Goal: Task Accomplishment & Management: Use online tool/utility

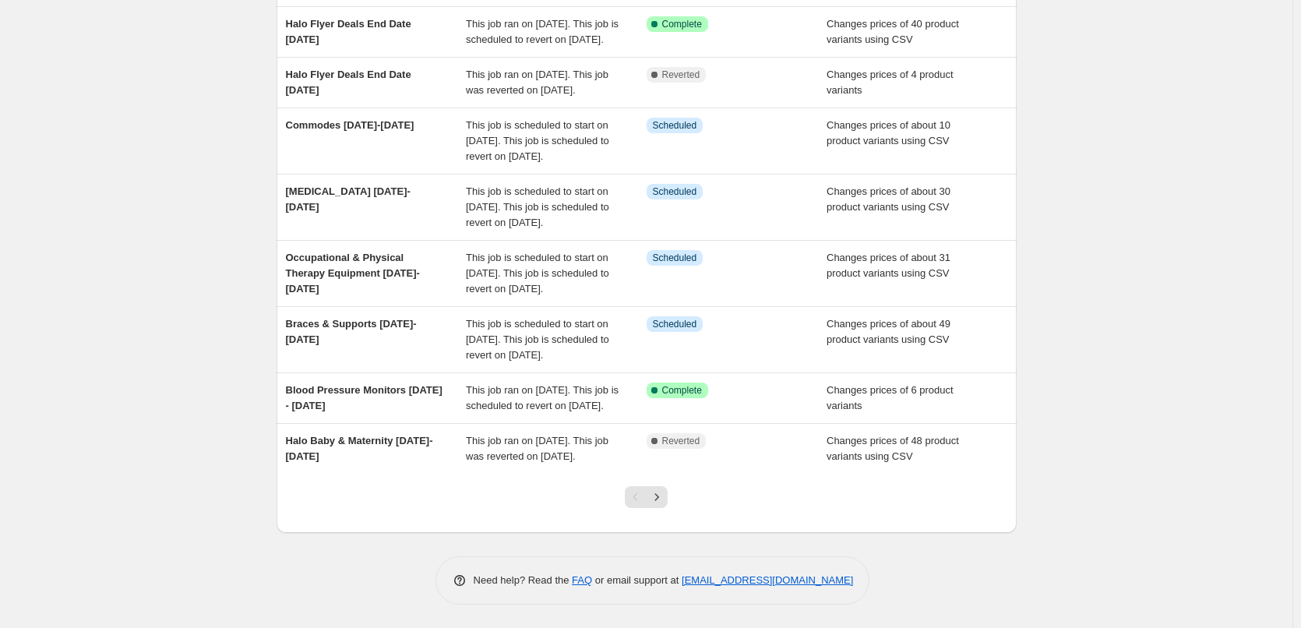
scroll to position [408, 0]
click at [664, 501] on icon "Next" at bounding box center [657, 497] width 16 height 16
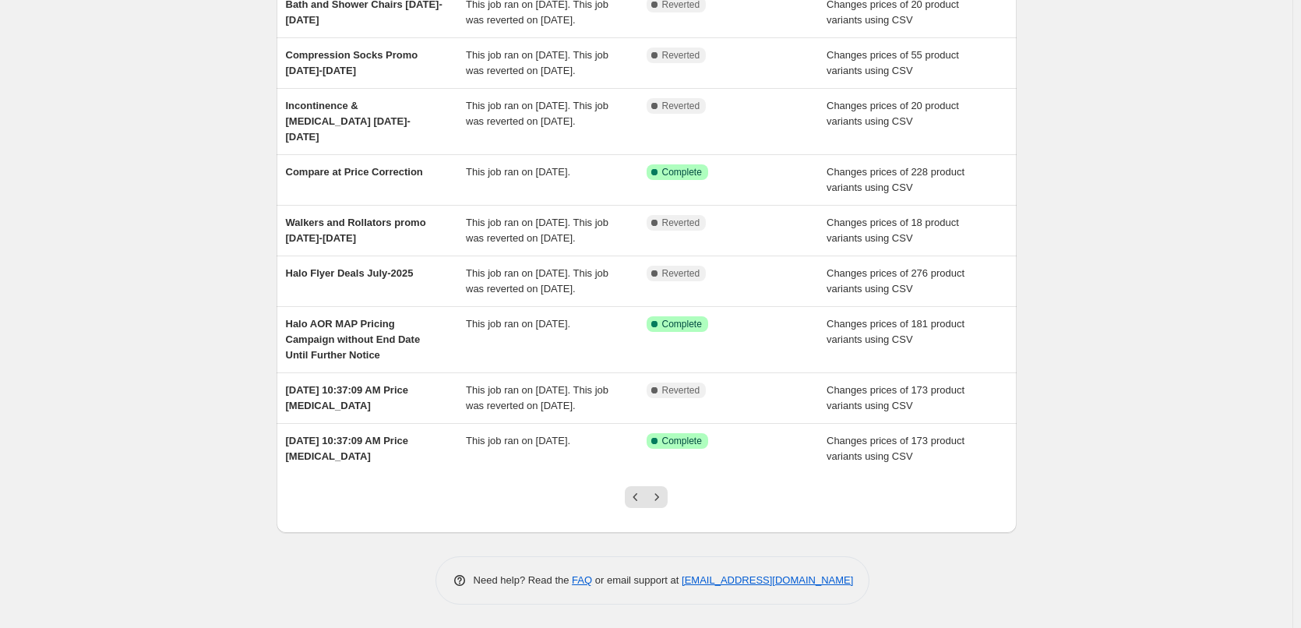
scroll to position [234, 0]
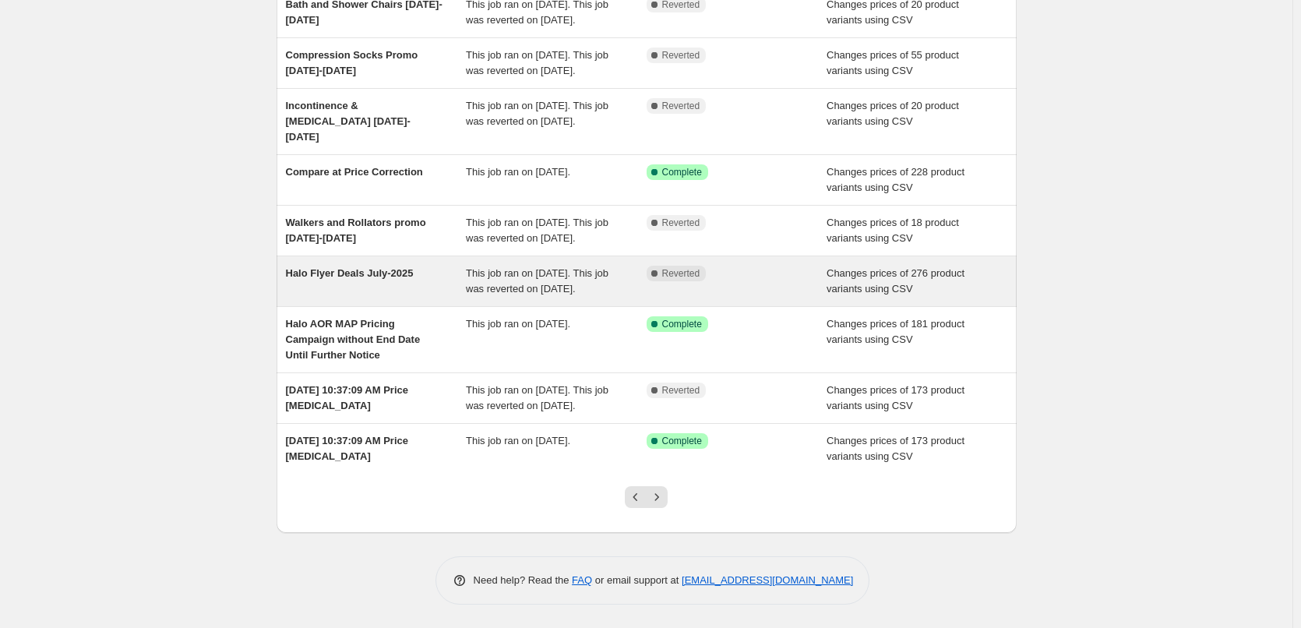
click at [327, 279] on span "Halo Flyer Deals July-2025" at bounding box center [350, 273] width 128 height 12
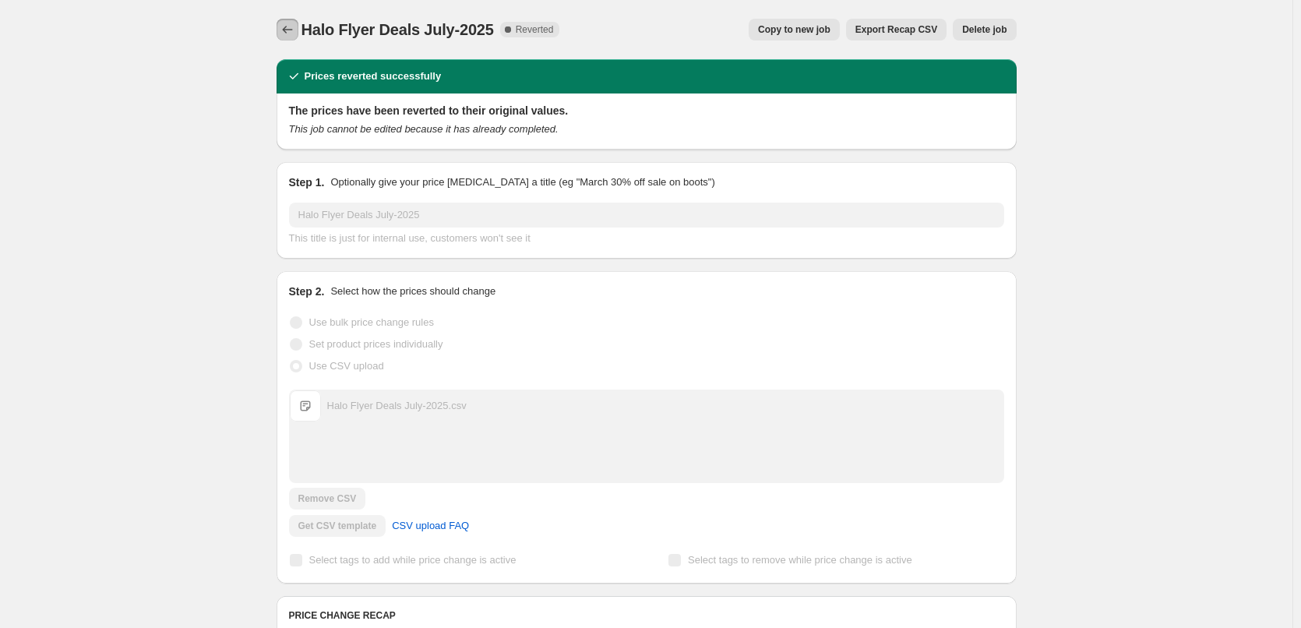
click at [286, 29] on icon "Price change jobs" at bounding box center [288, 30] width 16 height 16
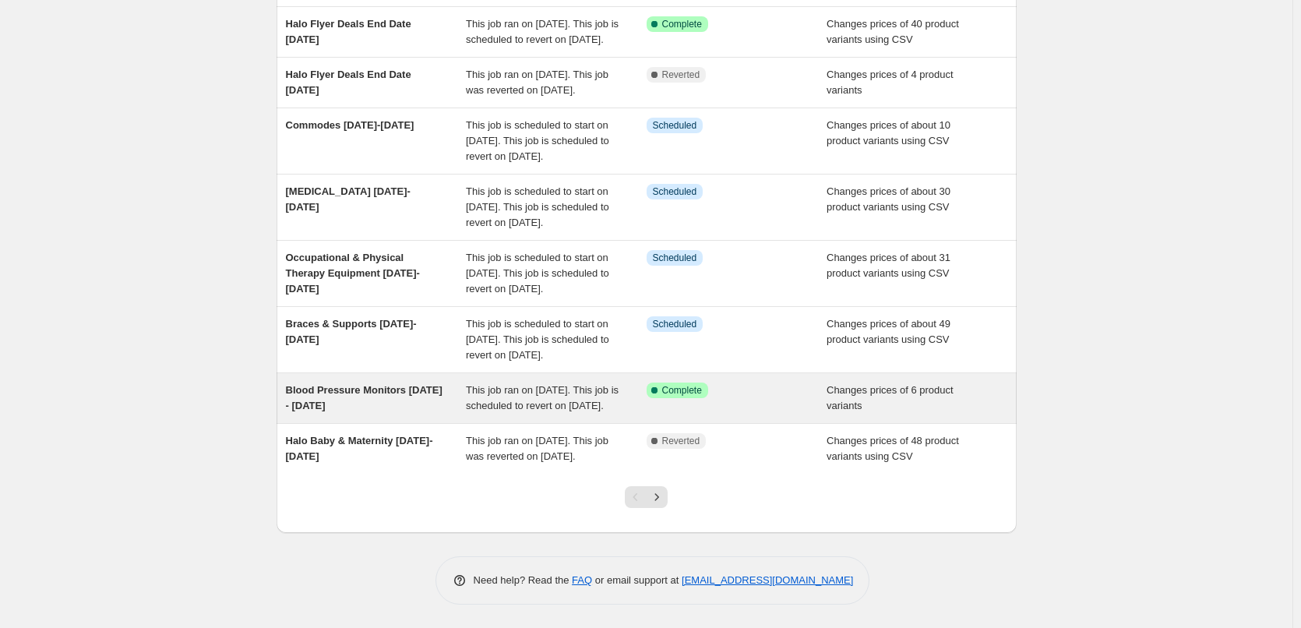
scroll to position [389, 0]
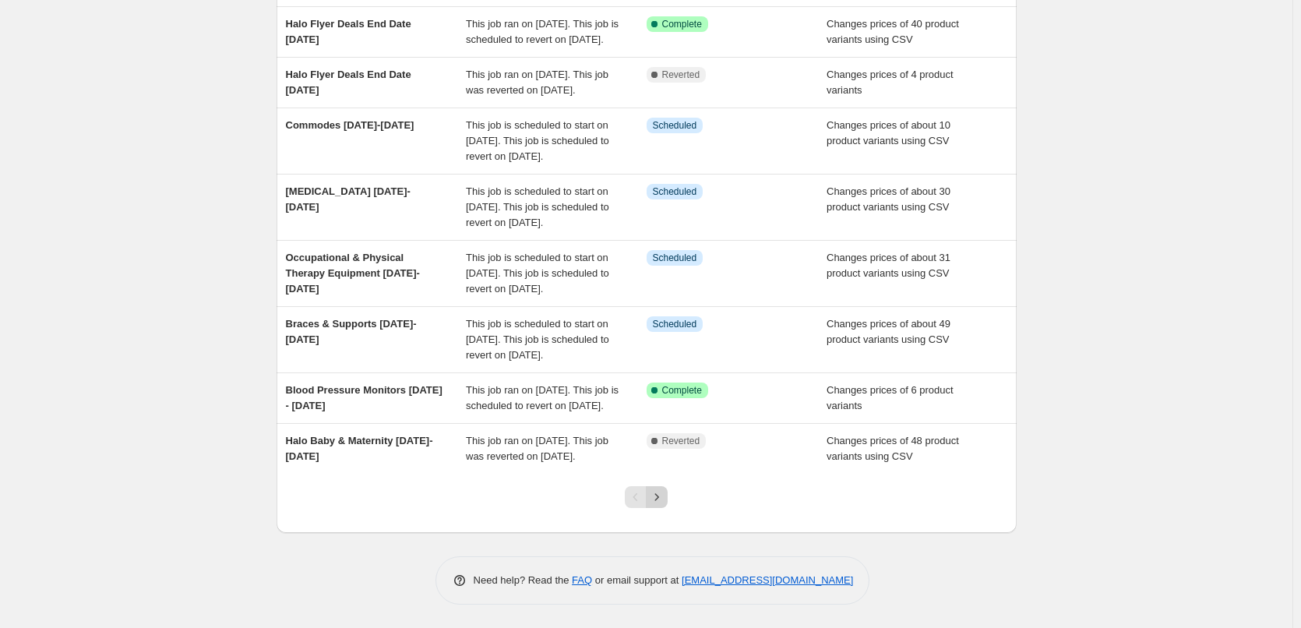
click at [660, 505] on icon "Next" at bounding box center [657, 497] width 16 height 16
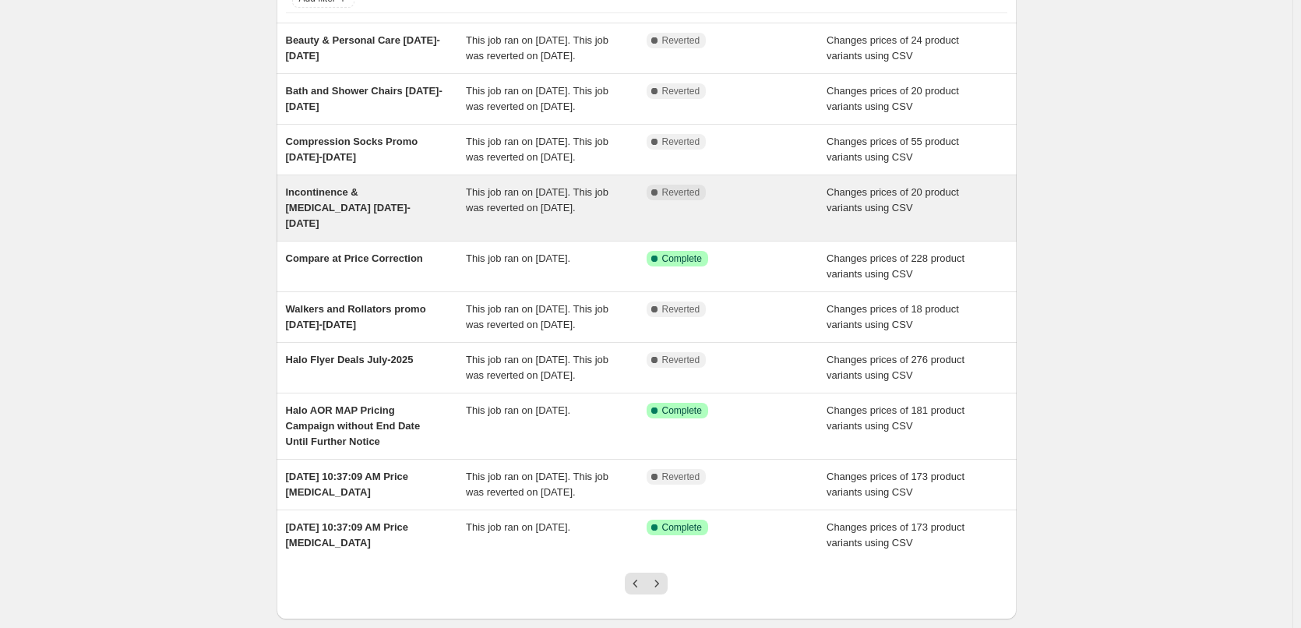
scroll to position [299, 0]
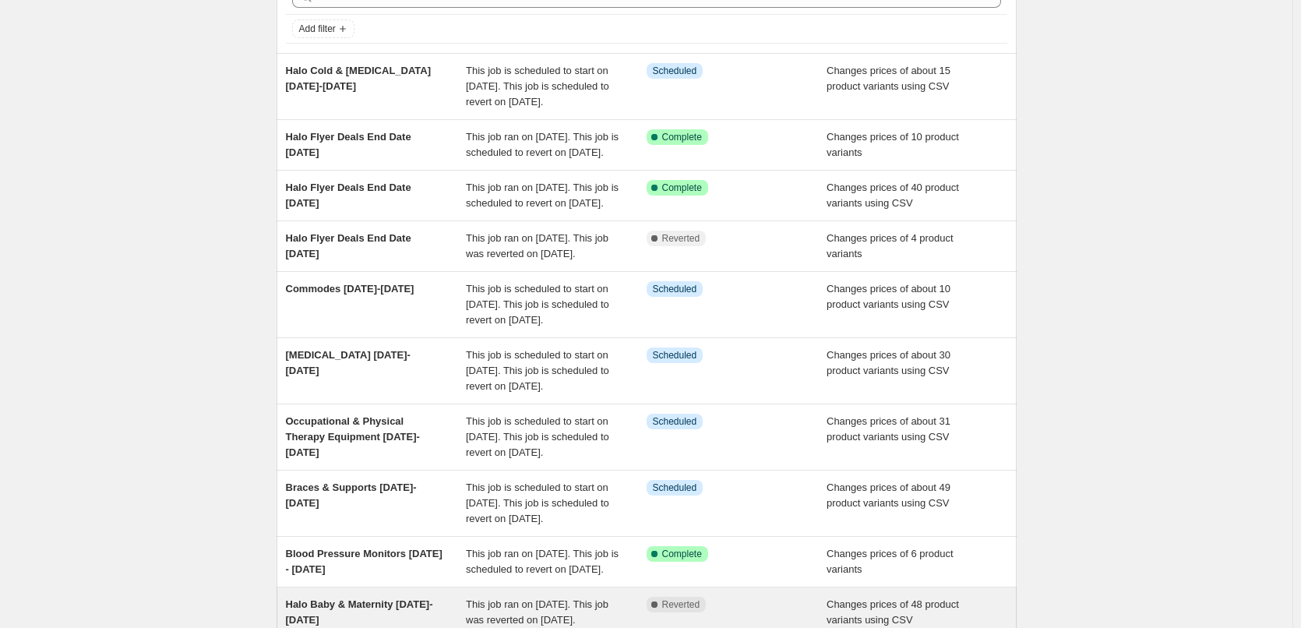
scroll to position [408, 0]
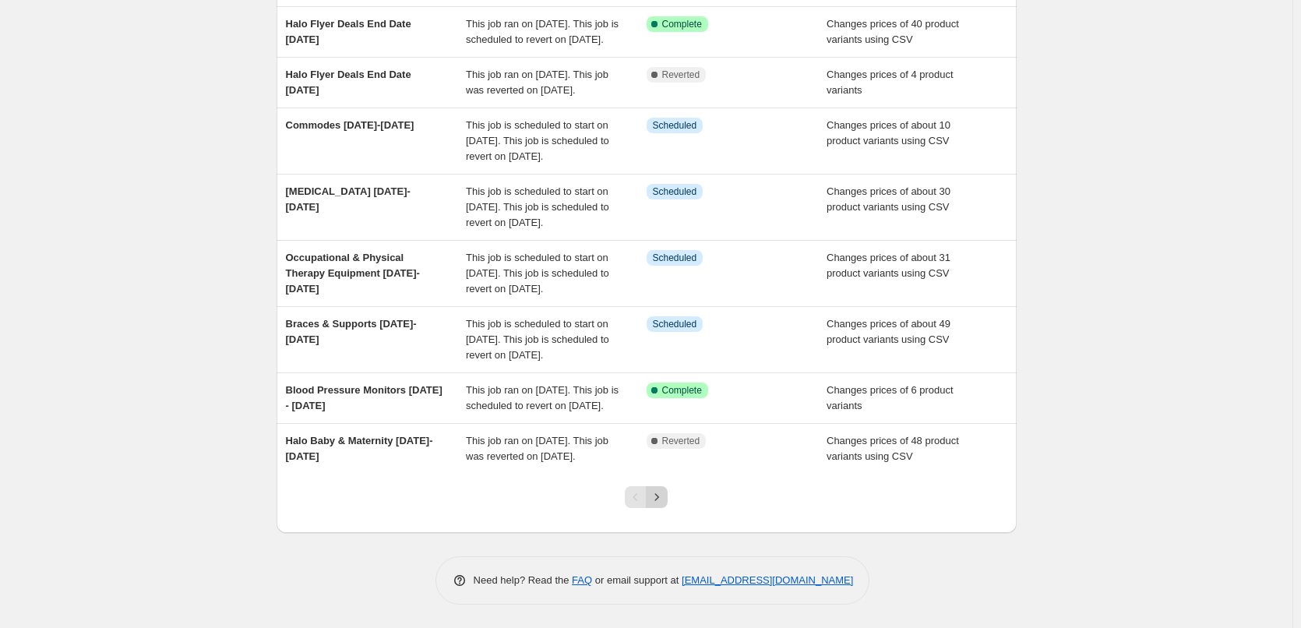
click at [660, 497] on icon "Next" at bounding box center [657, 497] width 16 height 16
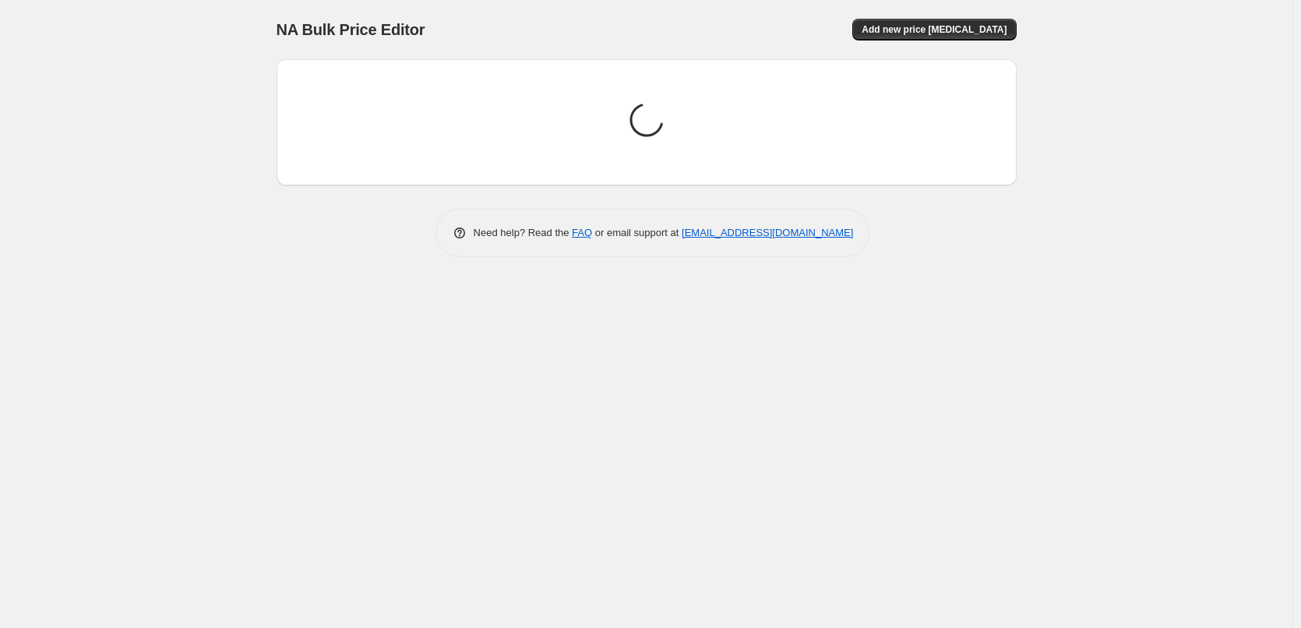
scroll to position [0, 0]
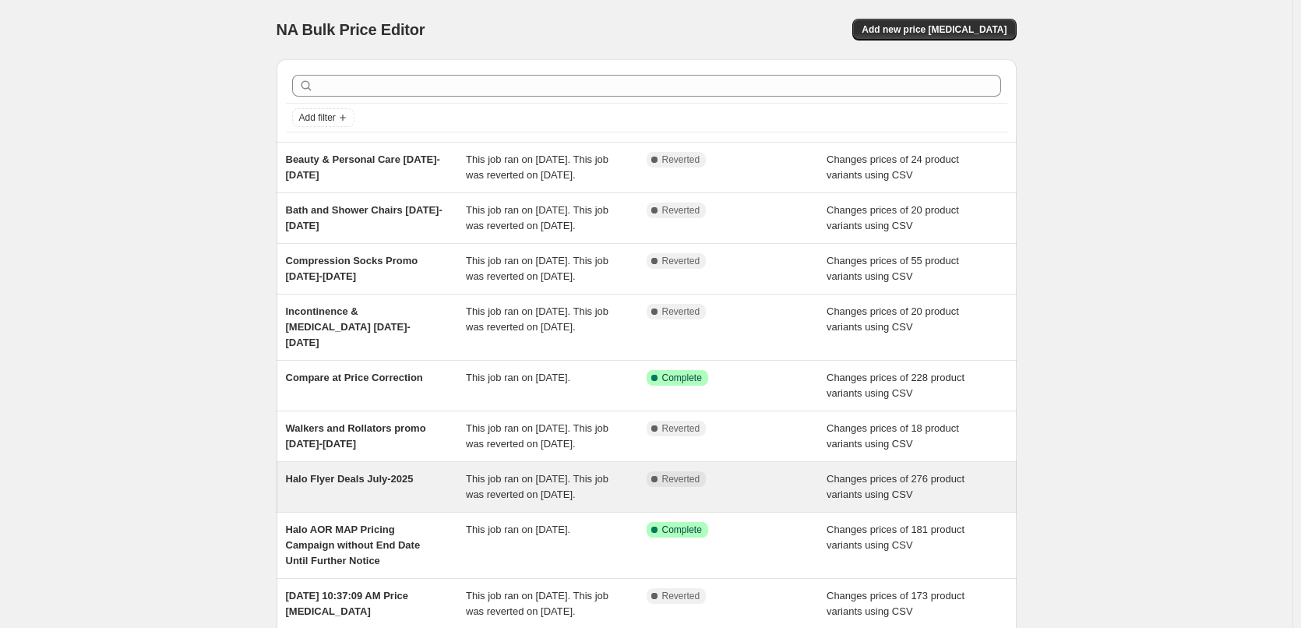
click at [334, 502] on div "Halo Flyer Deals July-2025" at bounding box center [376, 486] width 181 height 31
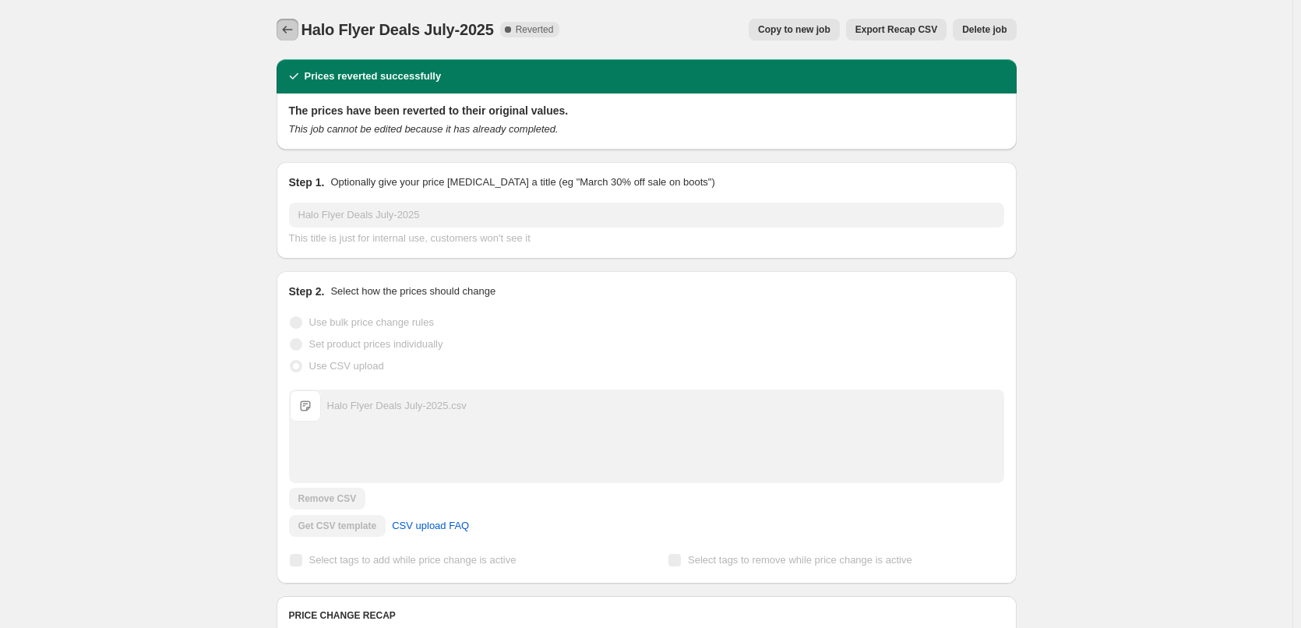
click at [290, 37] on icon "Price change jobs" at bounding box center [288, 30] width 16 height 16
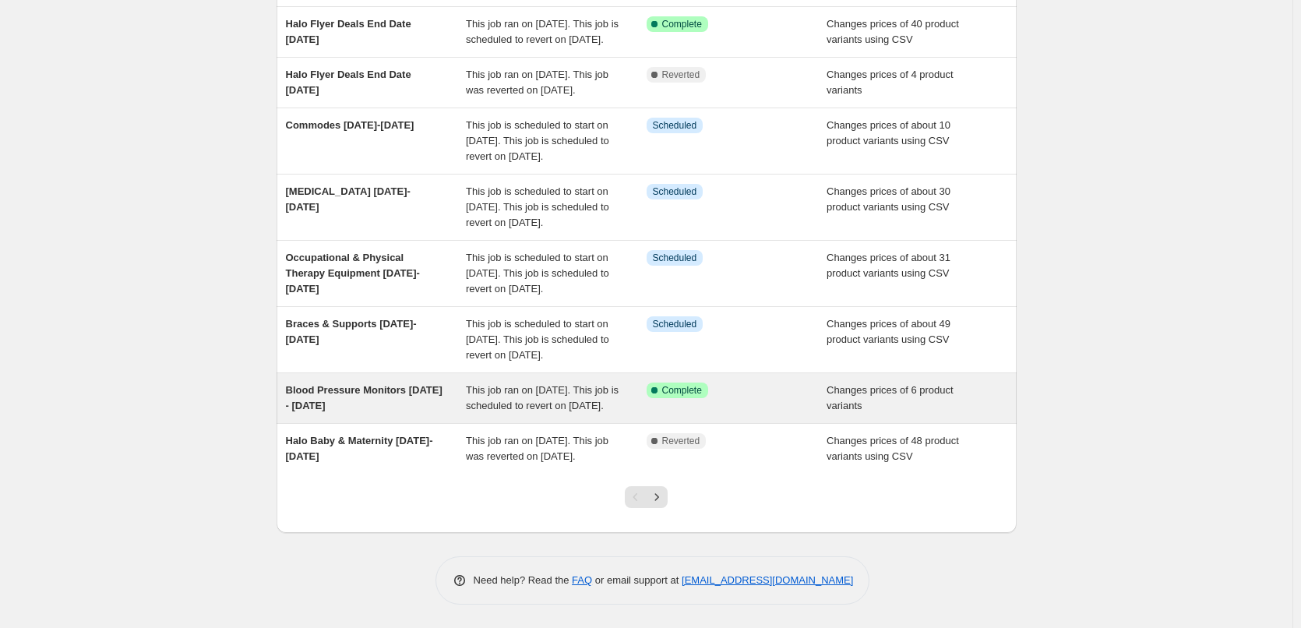
scroll to position [389, 0]
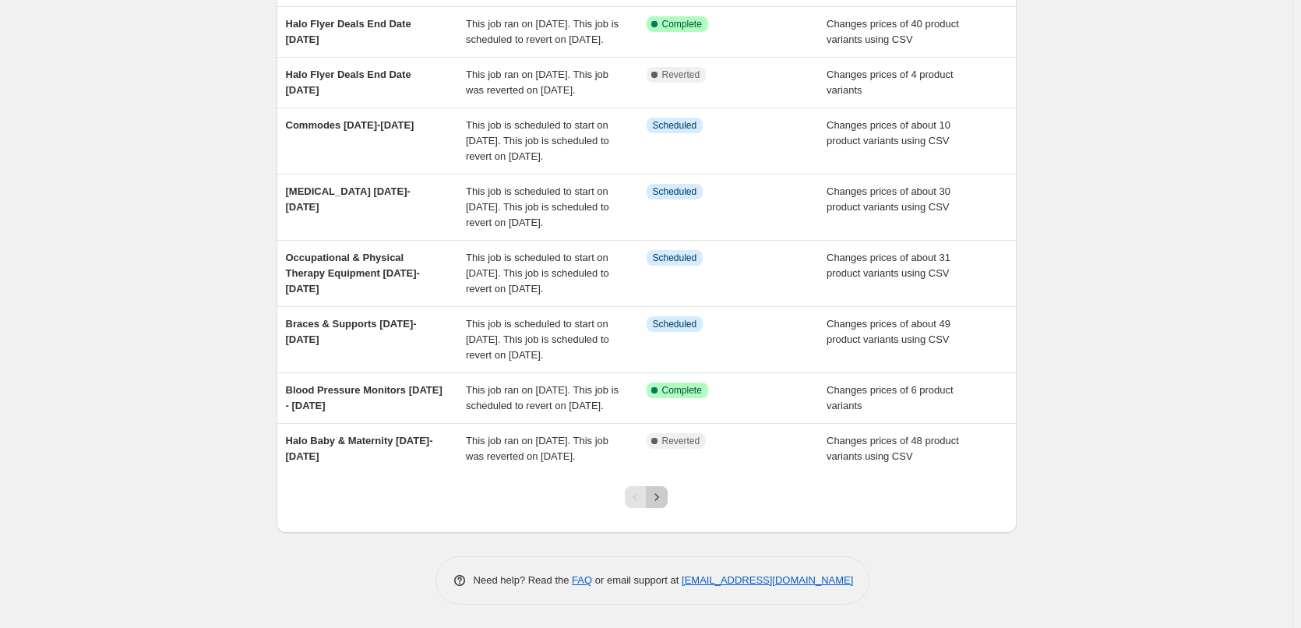
click at [664, 505] on icon "Next" at bounding box center [657, 497] width 16 height 16
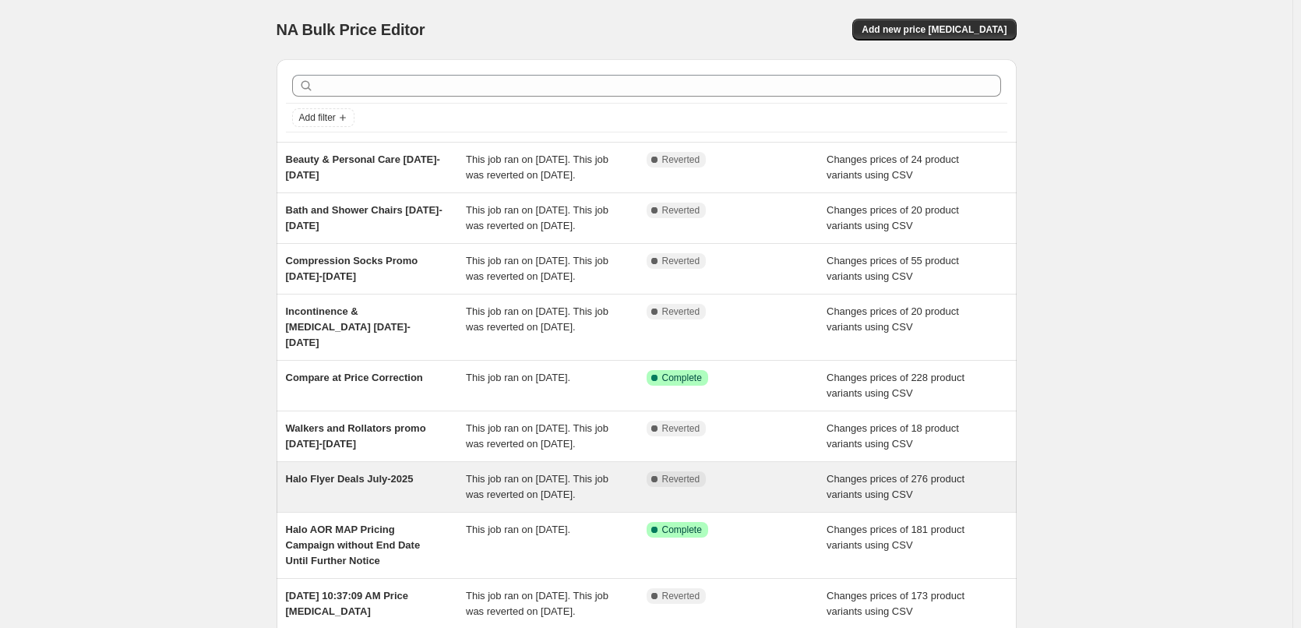
click at [329, 484] on span "Halo Flyer Deals July-2025" at bounding box center [350, 479] width 128 height 12
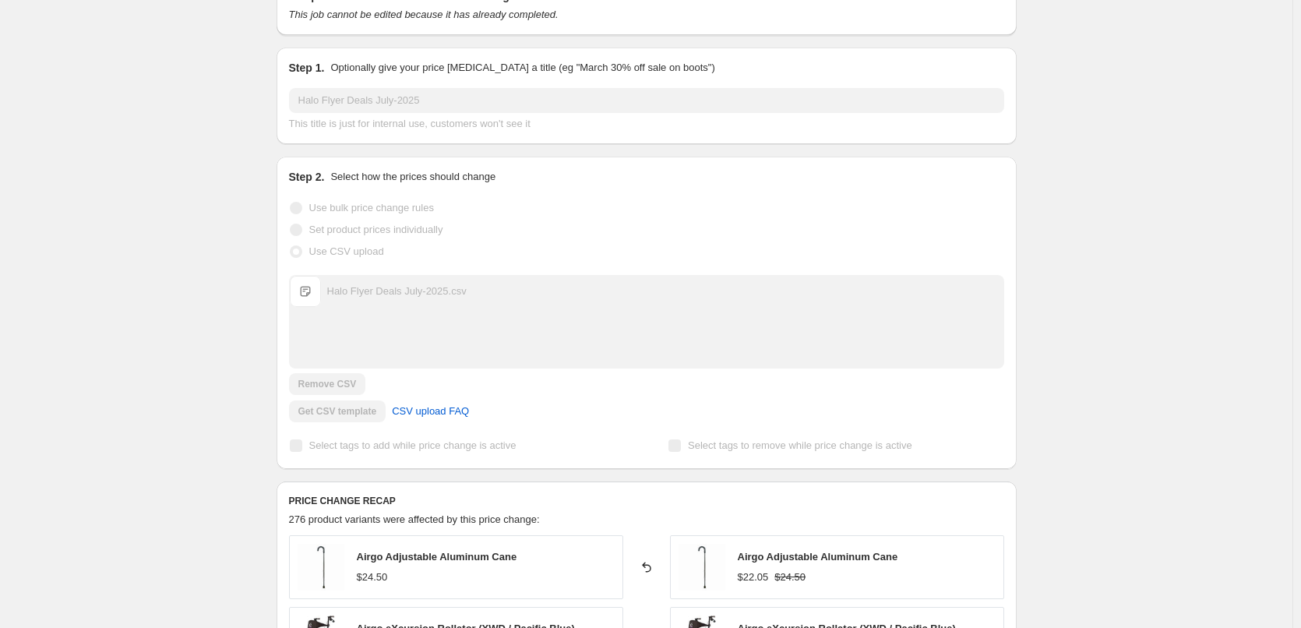
scroll to position [467, 0]
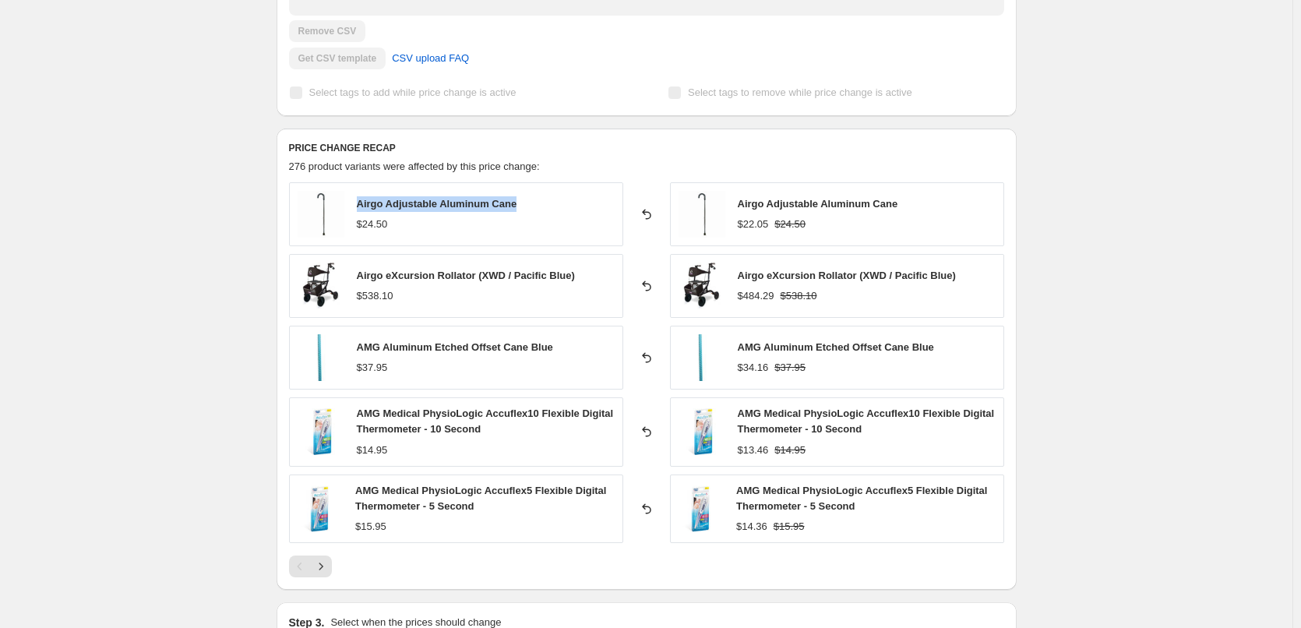
drag, startPoint x: 527, startPoint y: 202, endPoint x: 360, endPoint y: 189, distance: 167.9
click at [360, 189] on div "Airgo Adjustable Aluminum Cane $24.50" at bounding box center [456, 214] width 334 height 64
copy span "Airgo Adjustable Aluminum Cane"
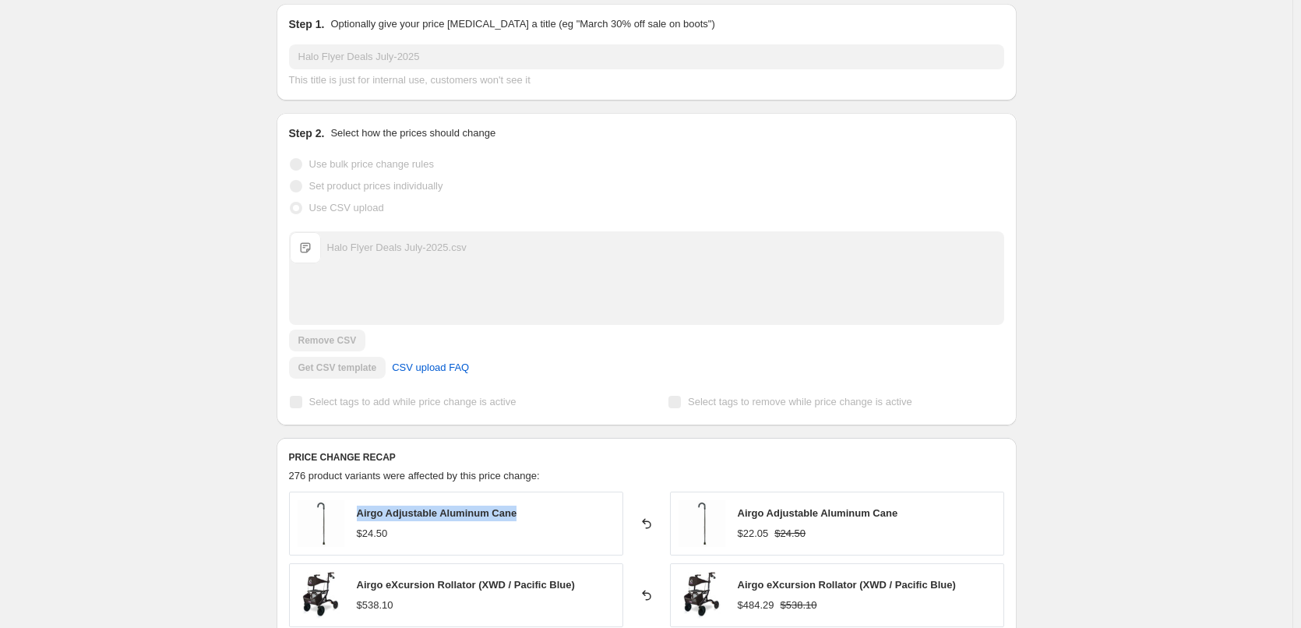
scroll to position [0, 0]
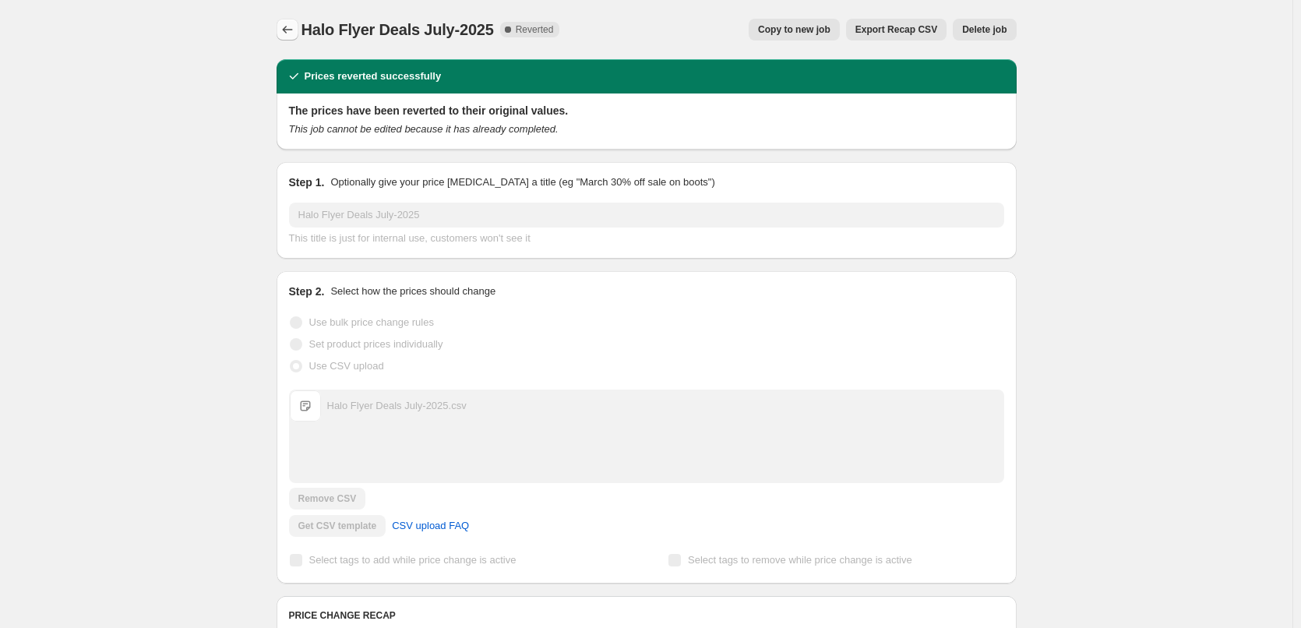
click at [291, 30] on icon "Price change jobs" at bounding box center [288, 30] width 16 height 16
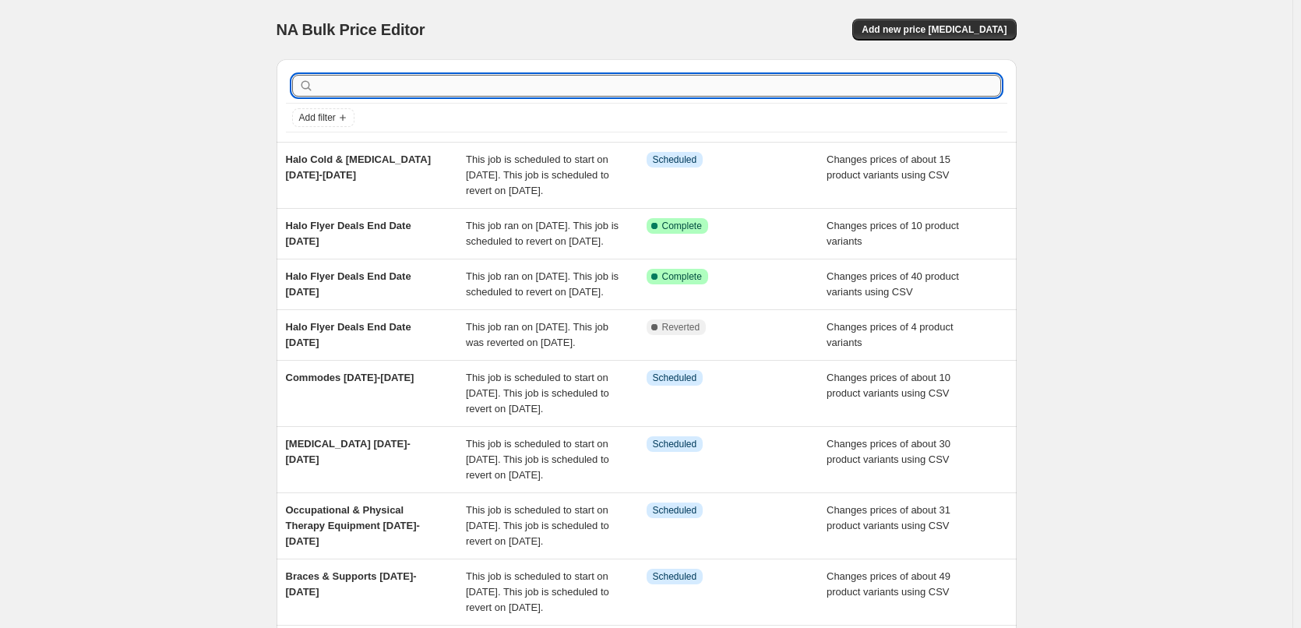
click at [652, 88] on input "text" at bounding box center [659, 86] width 684 height 22
type input "overstock sale"
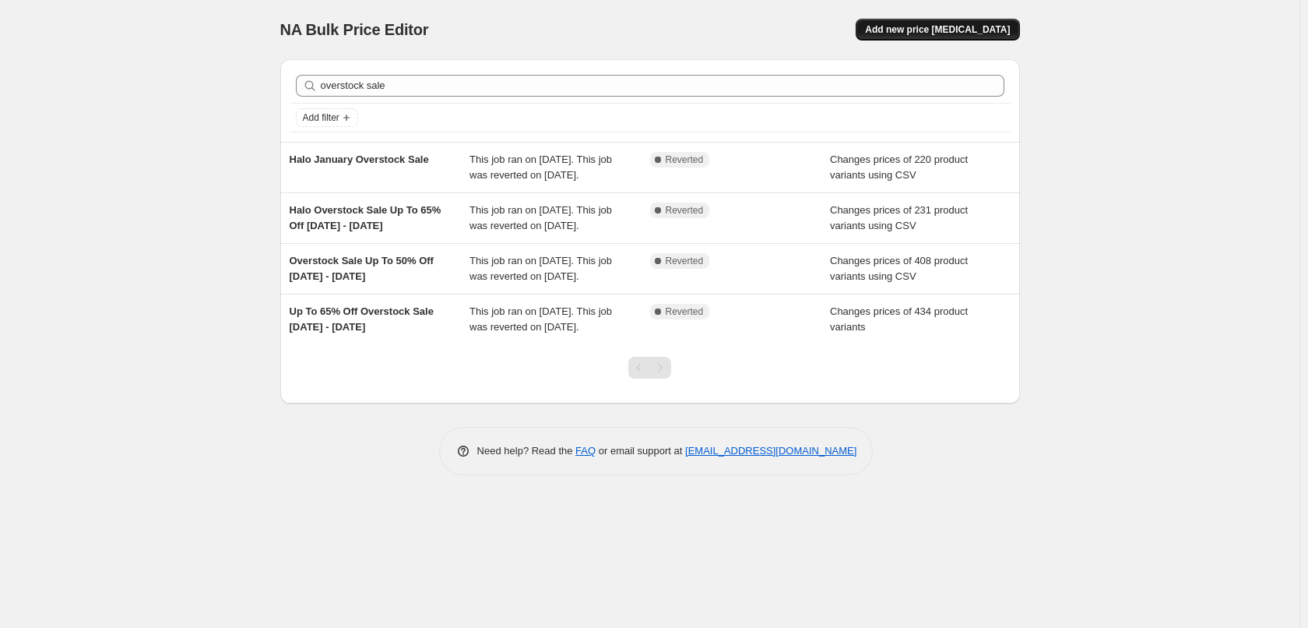
click at [917, 33] on span "Add new price change job" at bounding box center [937, 29] width 145 height 12
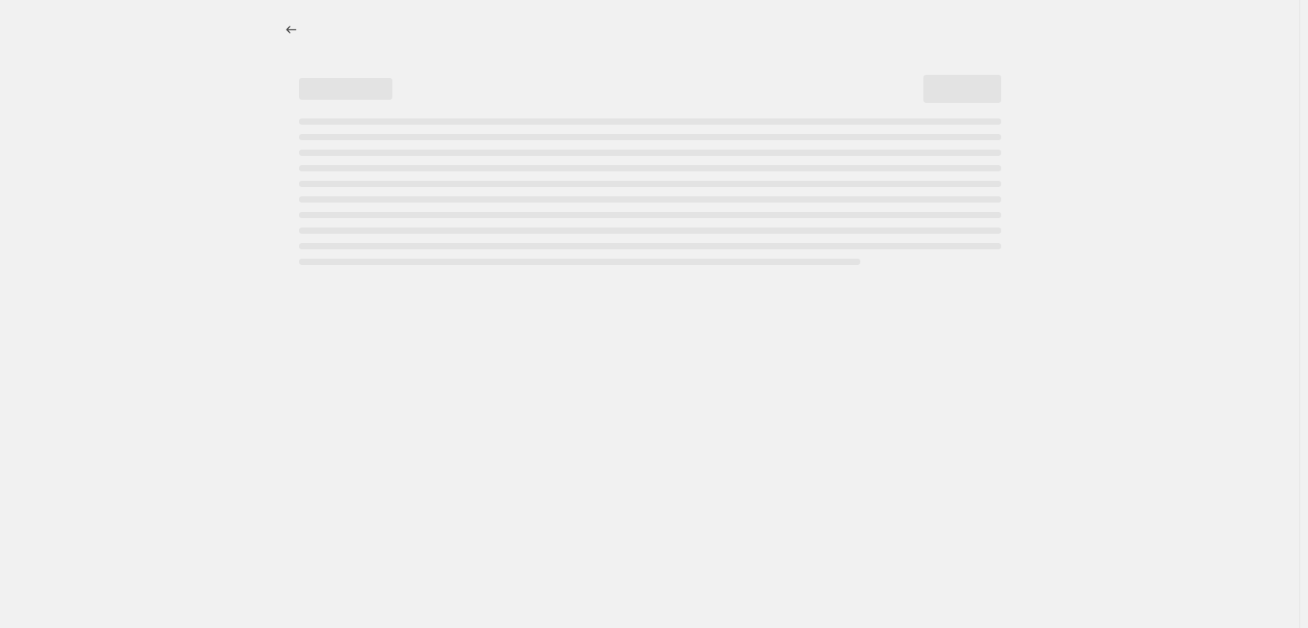
select select "percentage"
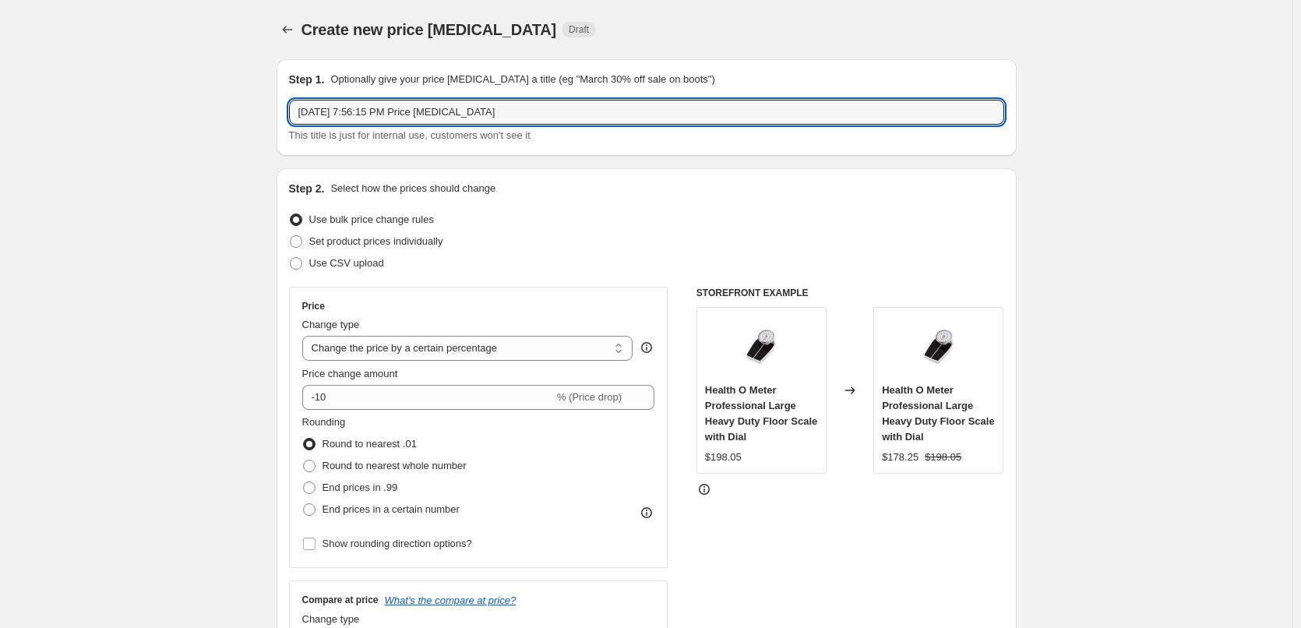
drag, startPoint x: 534, startPoint y: 109, endPoint x: 284, endPoint y: 114, distance: 250.8
click at [284, 114] on div "Step 1. Optionally give your price change job a title (eg "March 30% off sale o…" at bounding box center [646, 107] width 740 height 97
type input "MSRP Removal"
click at [294, 262] on span at bounding box center [296, 263] width 12 height 12
click at [291, 258] on input "Use CSV upload" at bounding box center [290, 257] width 1 height 1
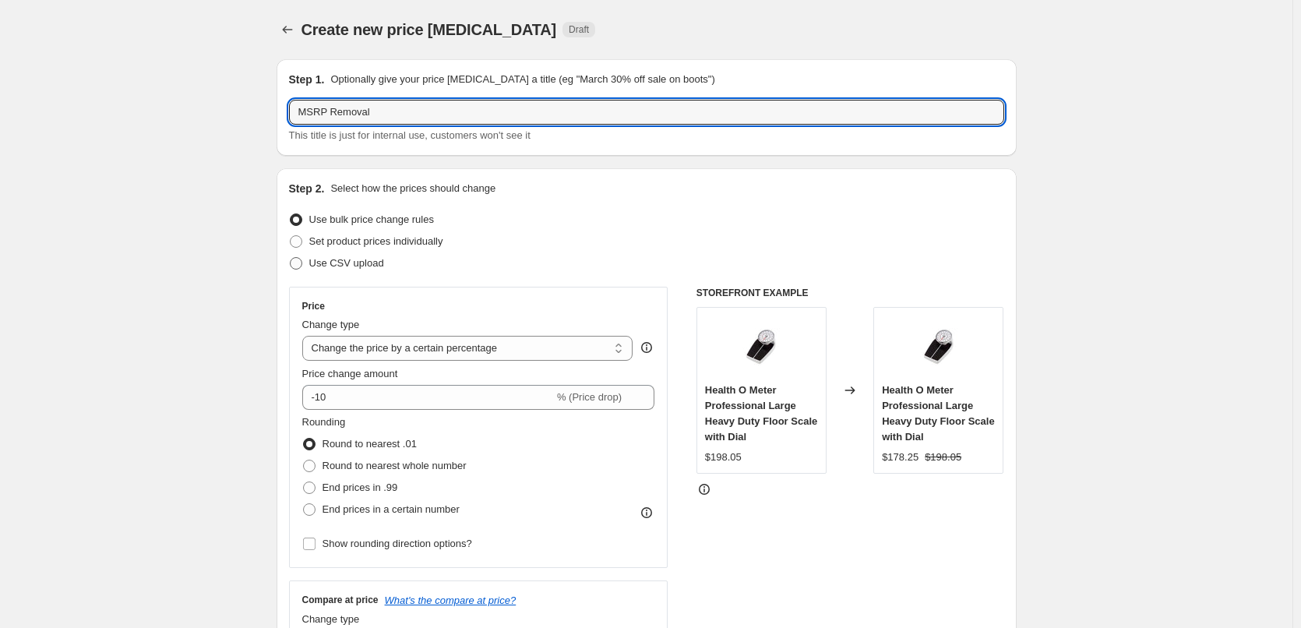
radio input "true"
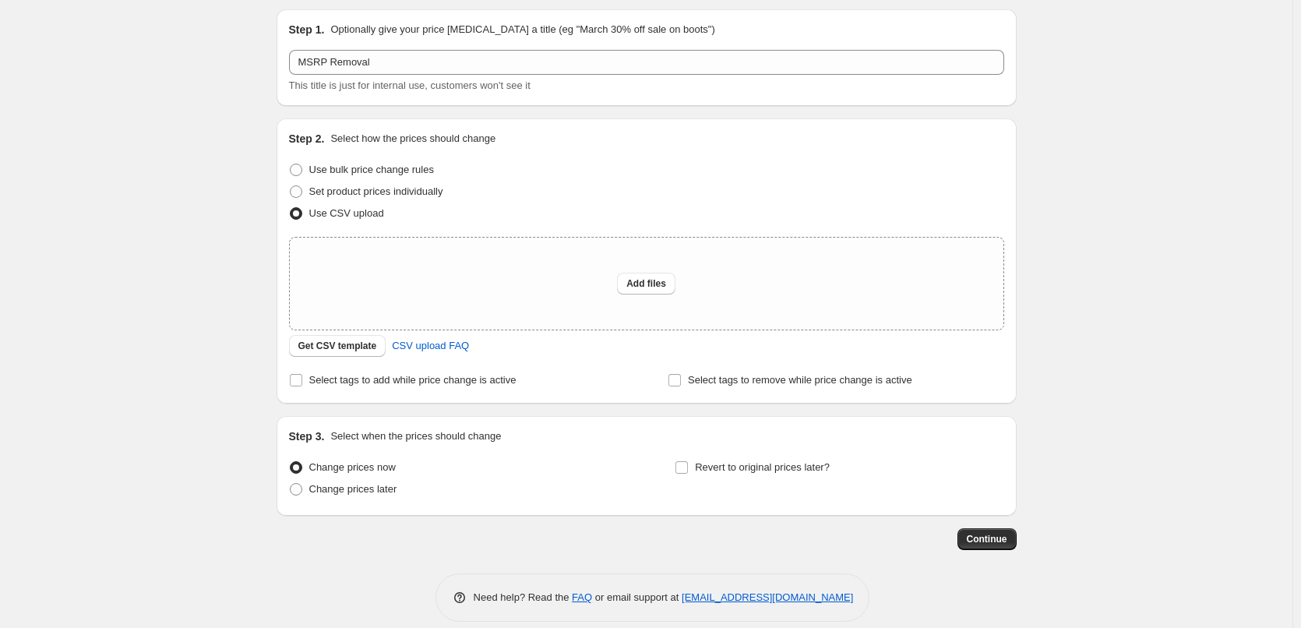
scroll to position [67, 0]
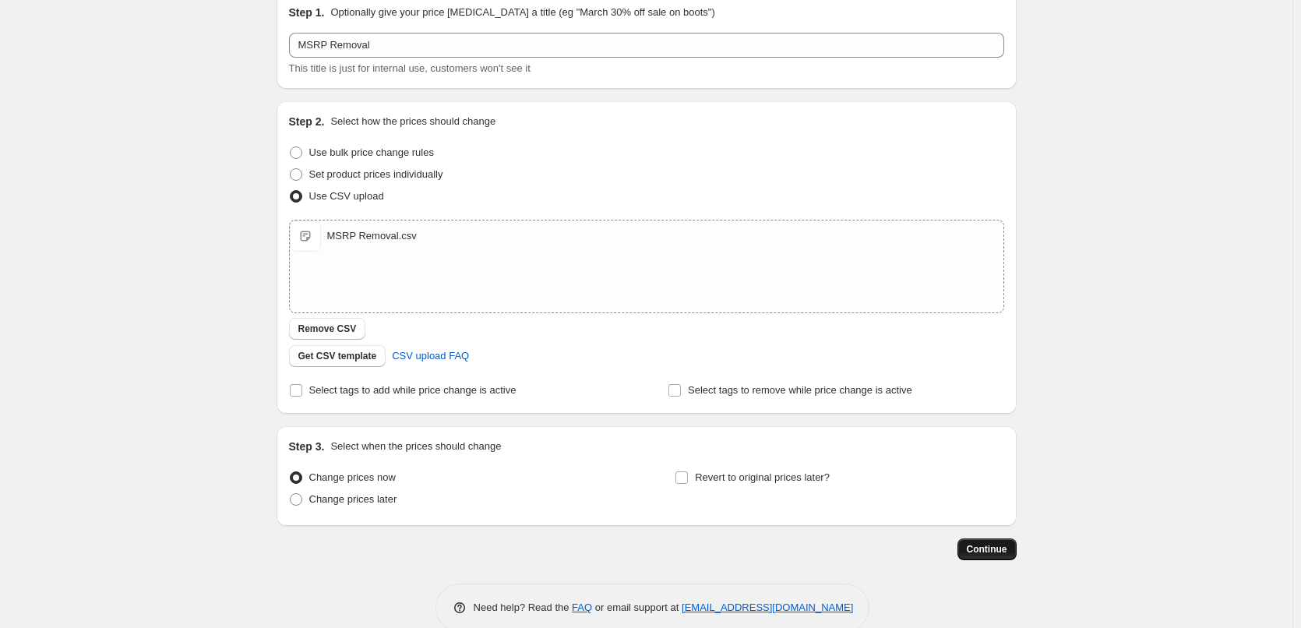
click at [990, 550] on span "Continue" at bounding box center [987, 549] width 41 height 12
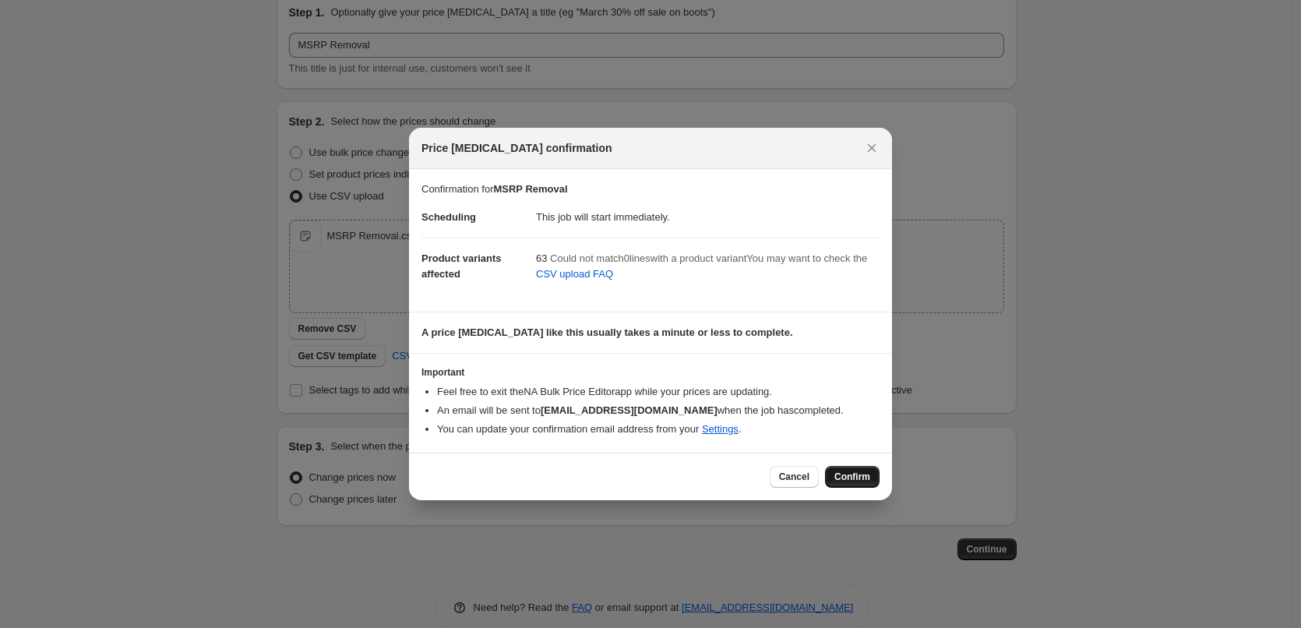
click at [866, 482] on span "Confirm" at bounding box center [852, 476] width 36 height 12
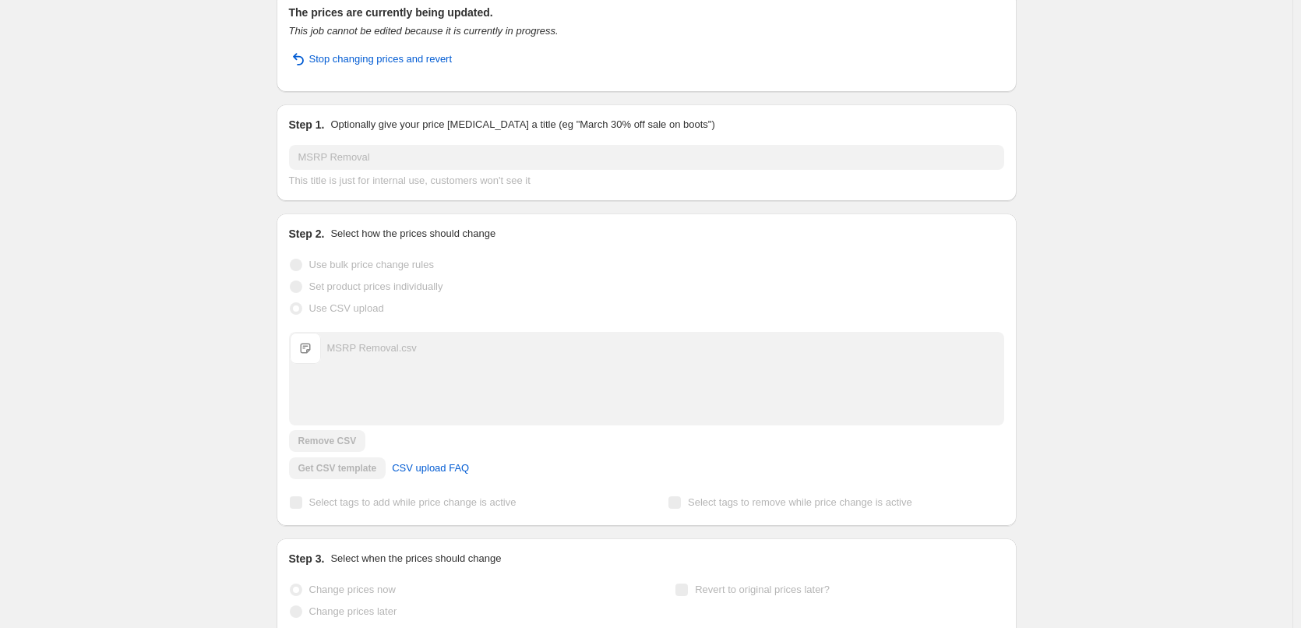
click at [1156, 164] on div "MSRP Removal. This page is ready MSRP Removal Info Partially complete In progre…" at bounding box center [646, 333] width 1292 height 800
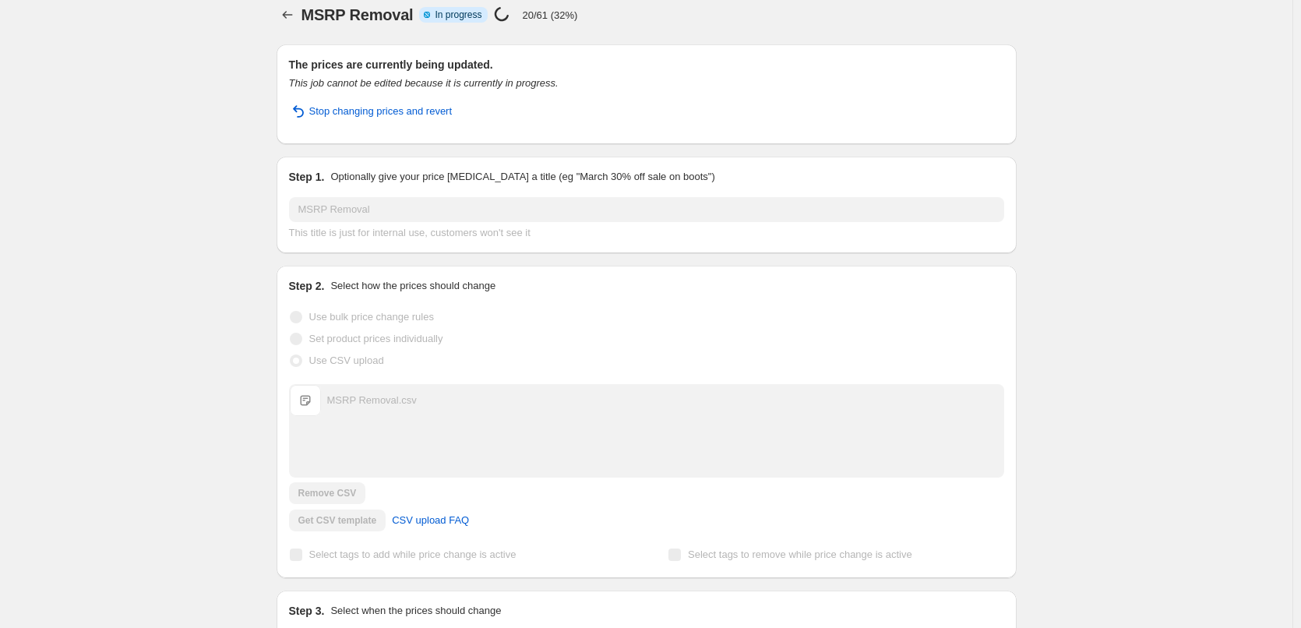
scroll to position [0, 0]
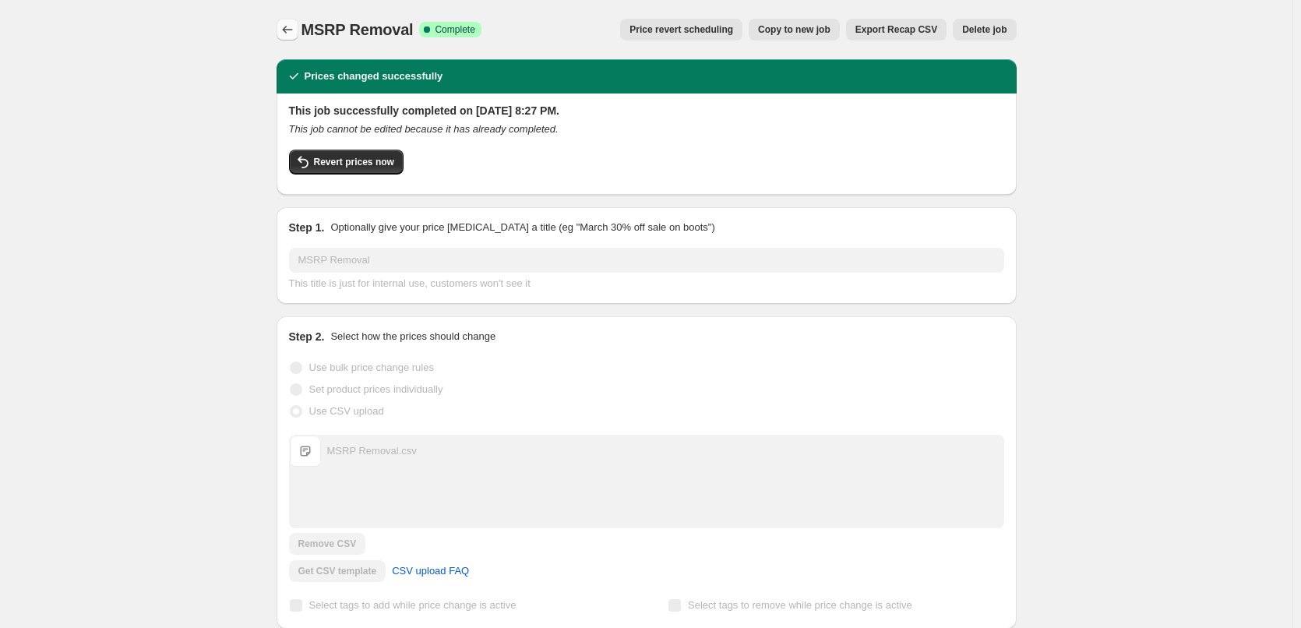
click at [285, 36] on icon "Price change jobs" at bounding box center [288, 30] width 16 height 16
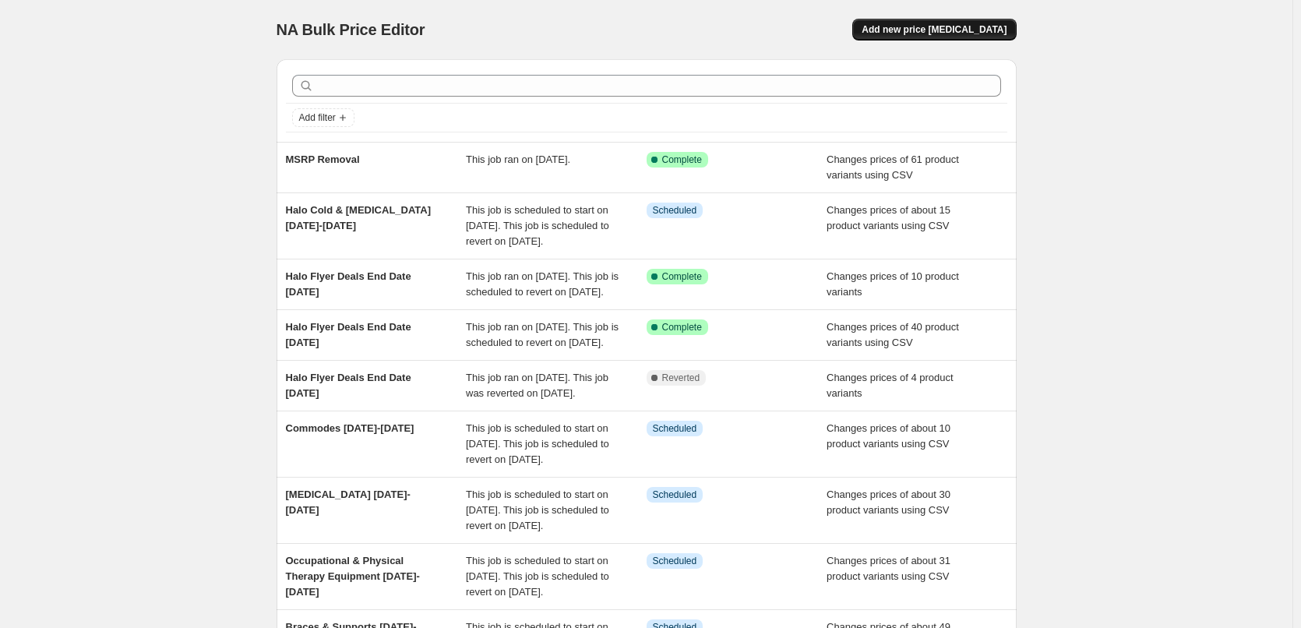
click at [926, 30] on span "Add new price change job" at bounding box center [933, 29] width 145 height 12
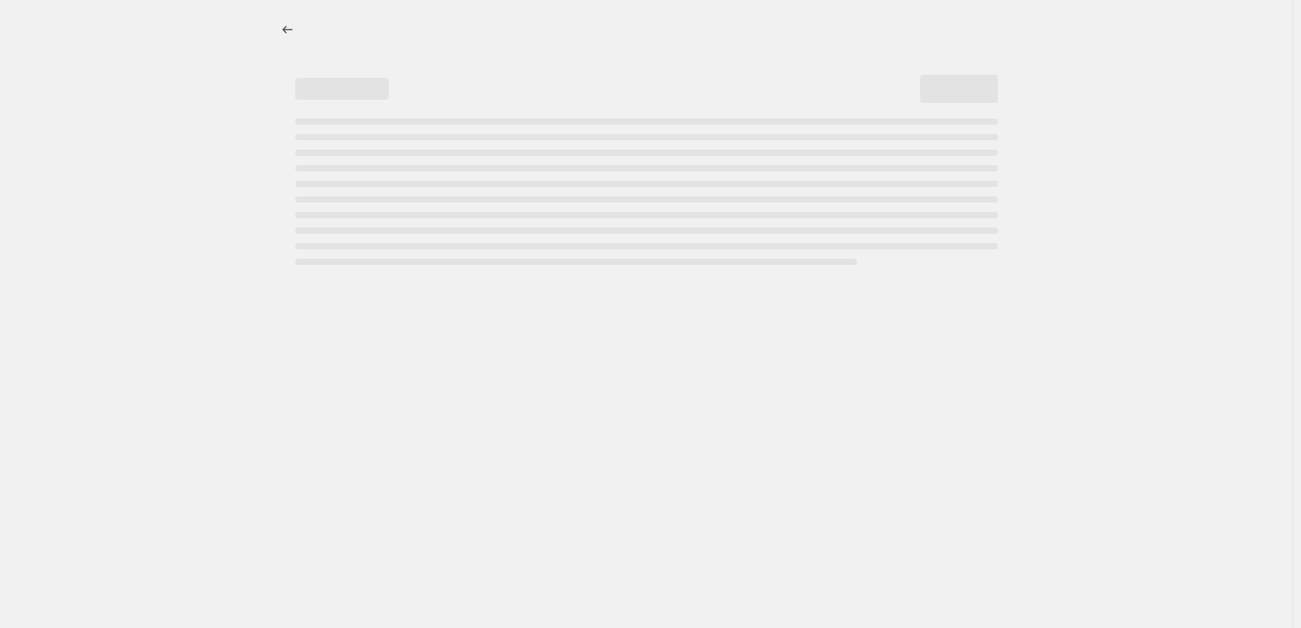
select select "percentage"
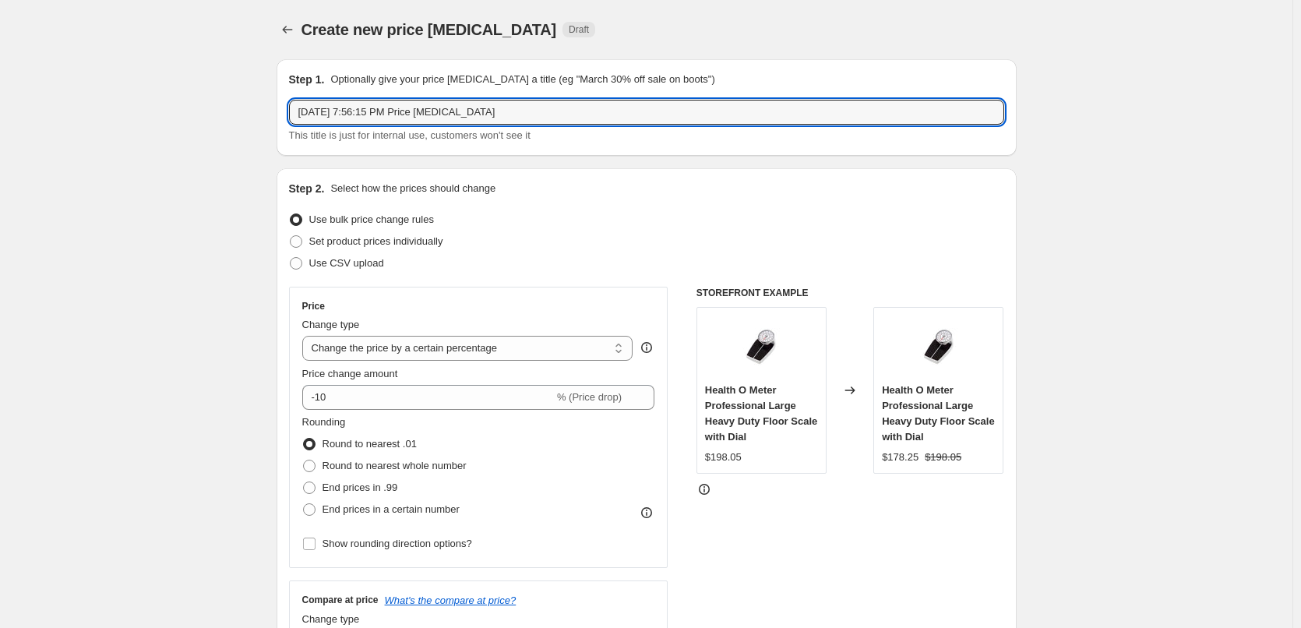
drag, startPoint x: 534, startPoint y: 110, endPoint x: 271, endPoint y: 37, distance: 272.5
click at [287, 114] on div "Step 1. Optionally give your price change job a title (eg "March 30% off sale o…" at bounding box center [646, 107] width 740 height 97
type input "Halo Sept Flyer Deals"
click at [302, 266] on span at bounding box center [296, 263] width 12 height 12
click at [291, 258] on input "Use CSV upload" at bounding box center [290, 257] width 1 height 1
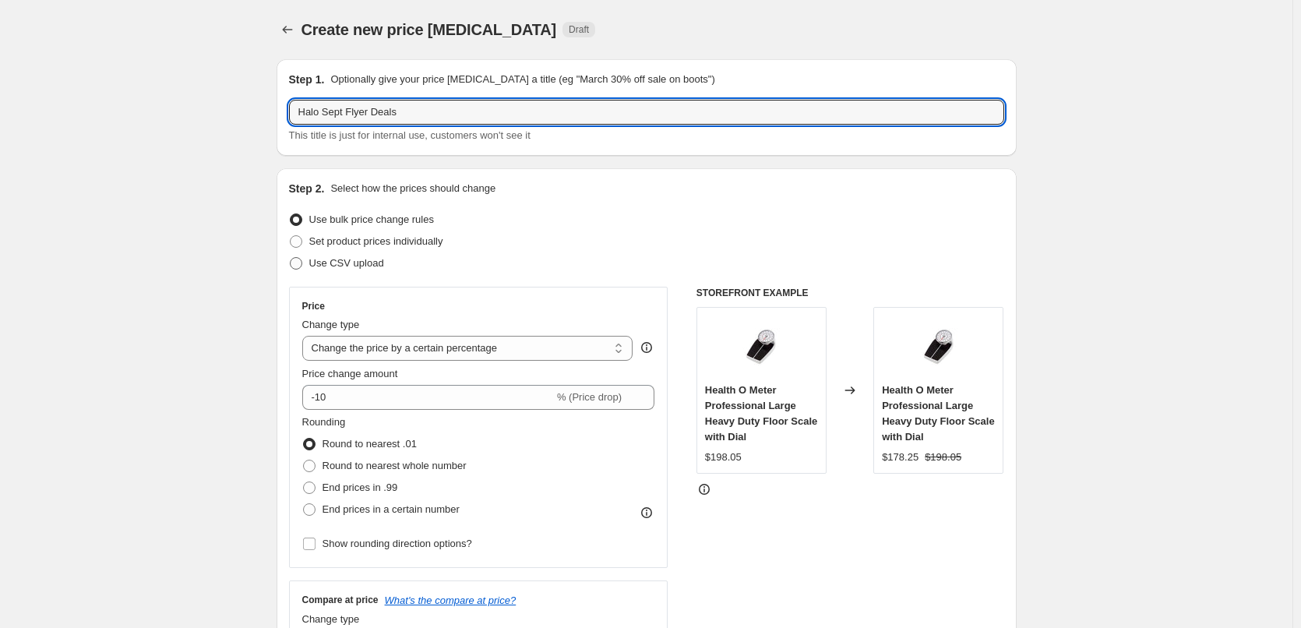
radio input "true"
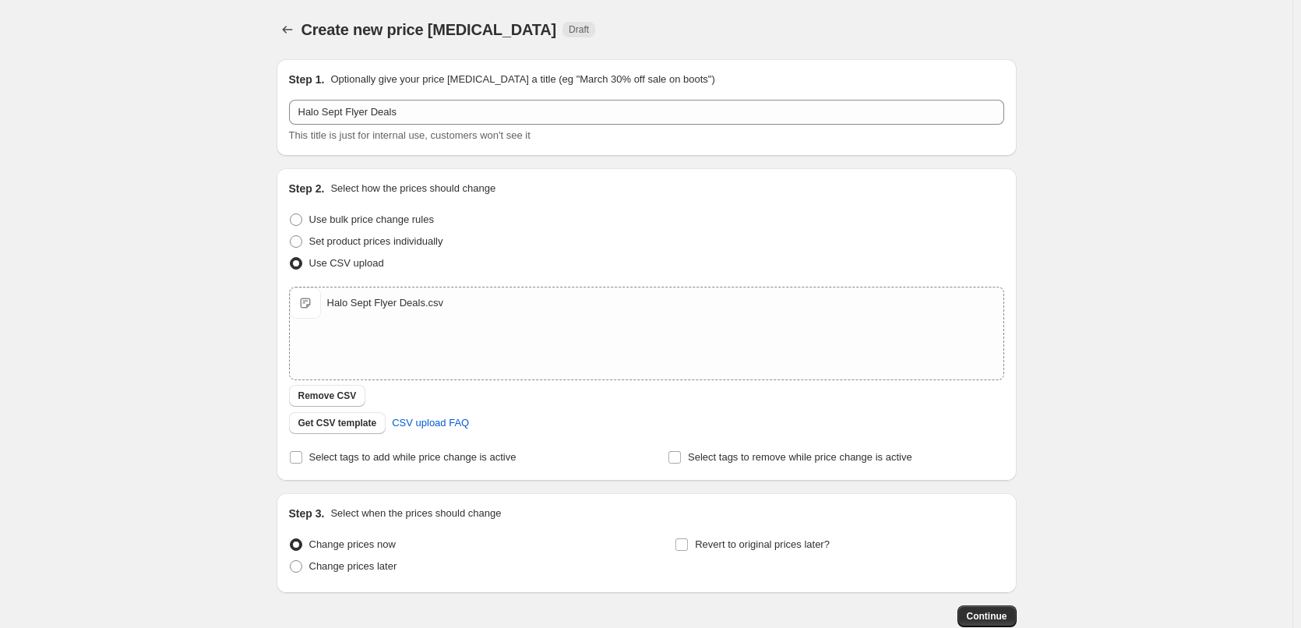
scroll to position [94, 0]
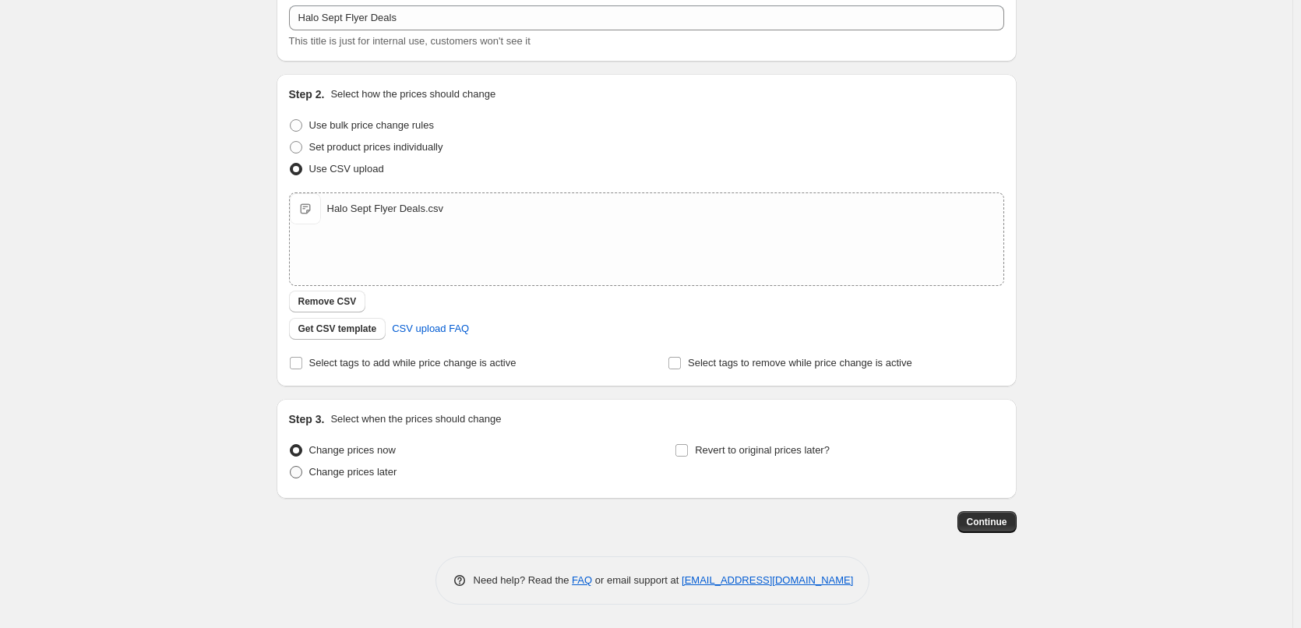
click at [297, 474] on span at bounding box center [296, 472] width 12 height 12
click at [291, 467] on input "Change prices later" at bounding box center [290, 466] width 1 height 1
radio input "true"
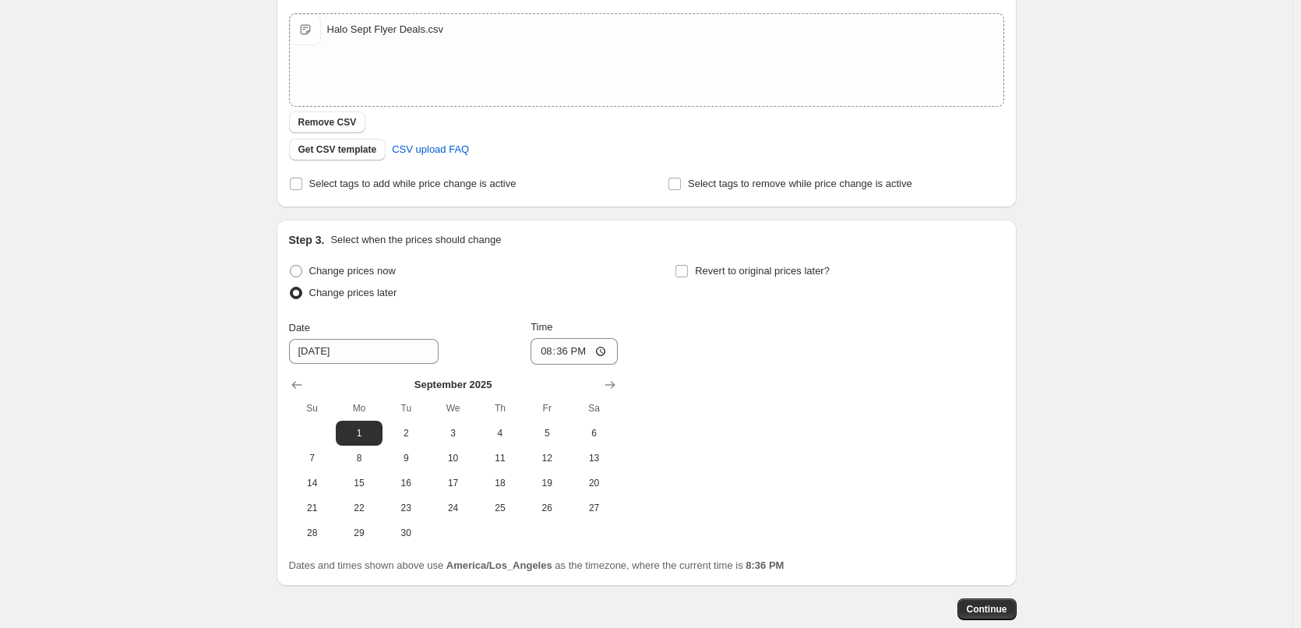
scroll to position [361, 0]
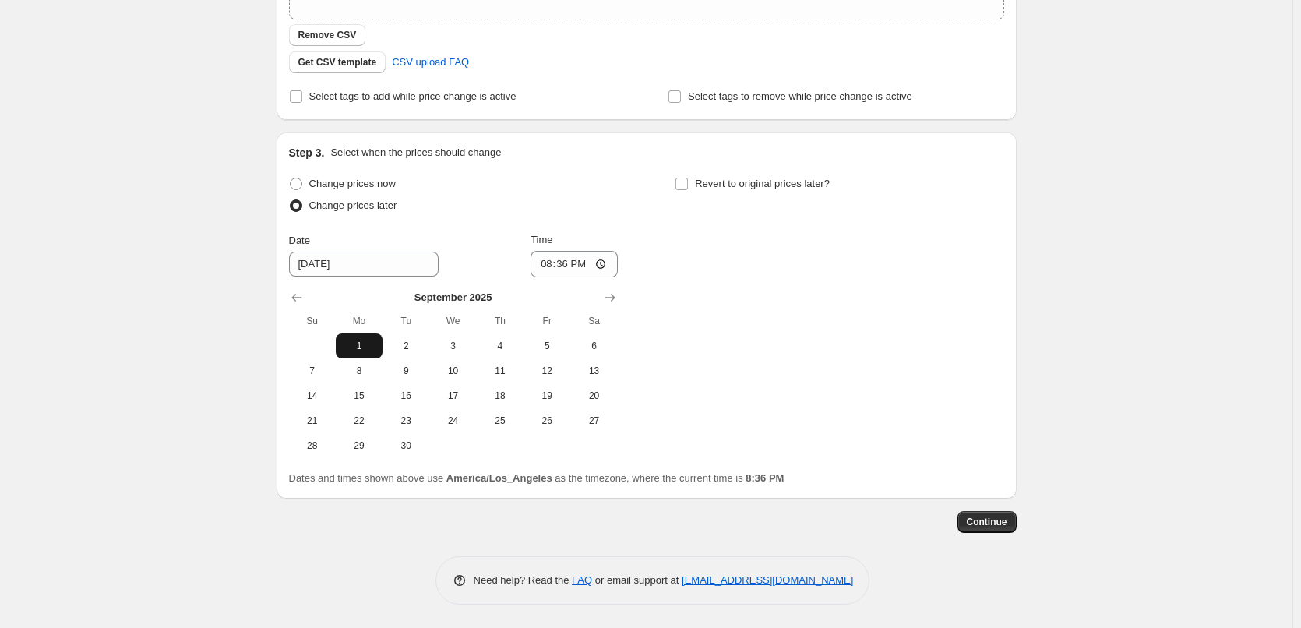
click at [362, 343] on span "1" at bounding box center [359, 346] width 34 height 12
click at [542, 267] on input "20:36" at bounding box center [573, 264] width 87 height 26
type input "00:00"
click at [686, 184] on input "Revert to original prices later?" at bounding box center [681, 184] width 12 height 12
checkbox input "true"
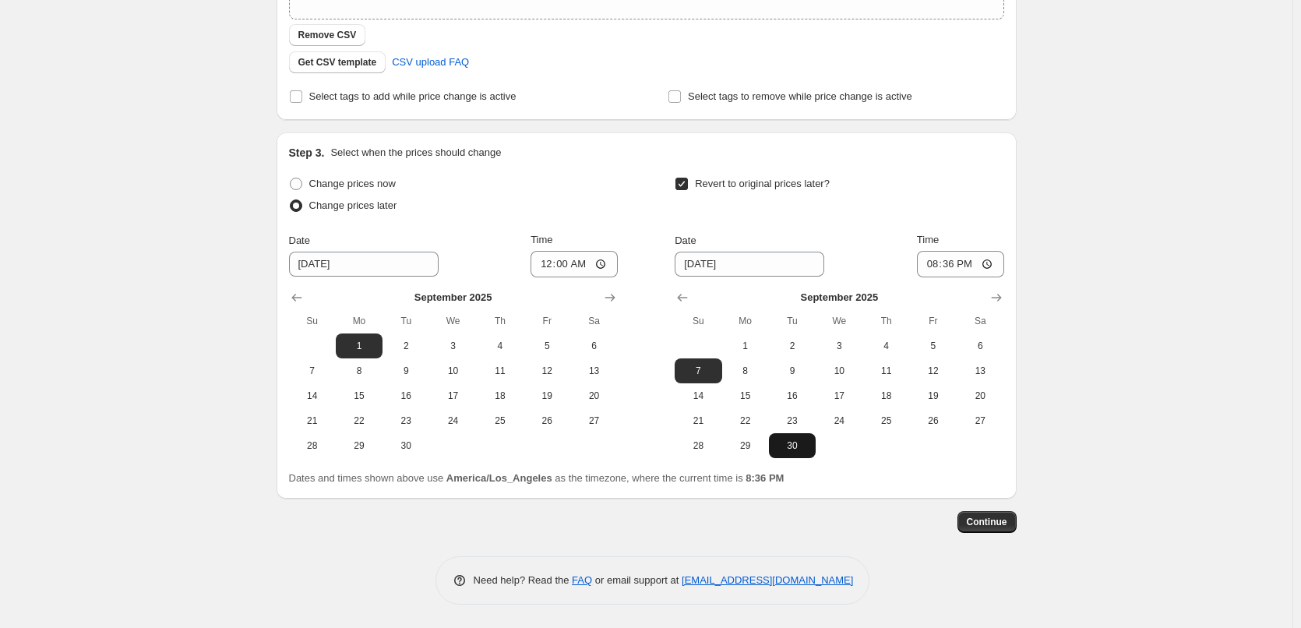
click at [806, 451] on span "30" at bounding box center [792, 445] width 34 height 12
type input "9/30/2025"
click at [934, 262] on input "20:36" at bounding box center [960, 264] width 87 height 26
type input "23:59"
click at [1115, 300] on div "Create new price change job. This page is ready Create new price change job Dra…" at bounding box center [646, 133] width 1292 height 988
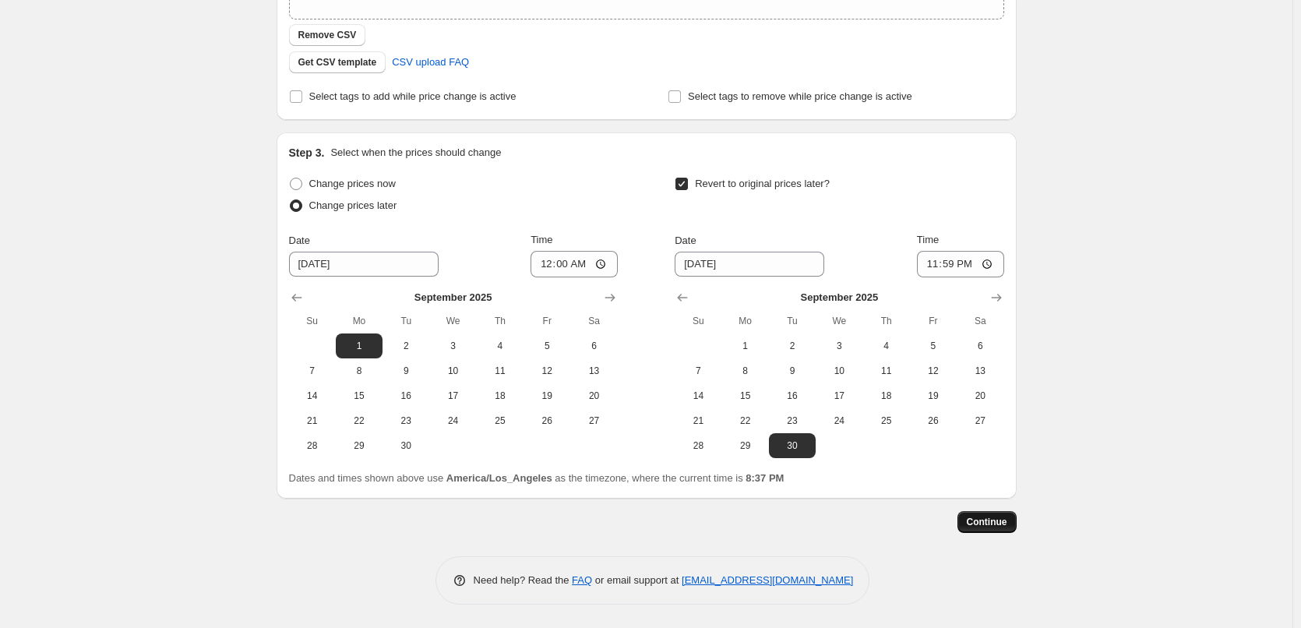
click at [995, 524] on span "Continue" at bounding box center [987, 522] width 41 height 12
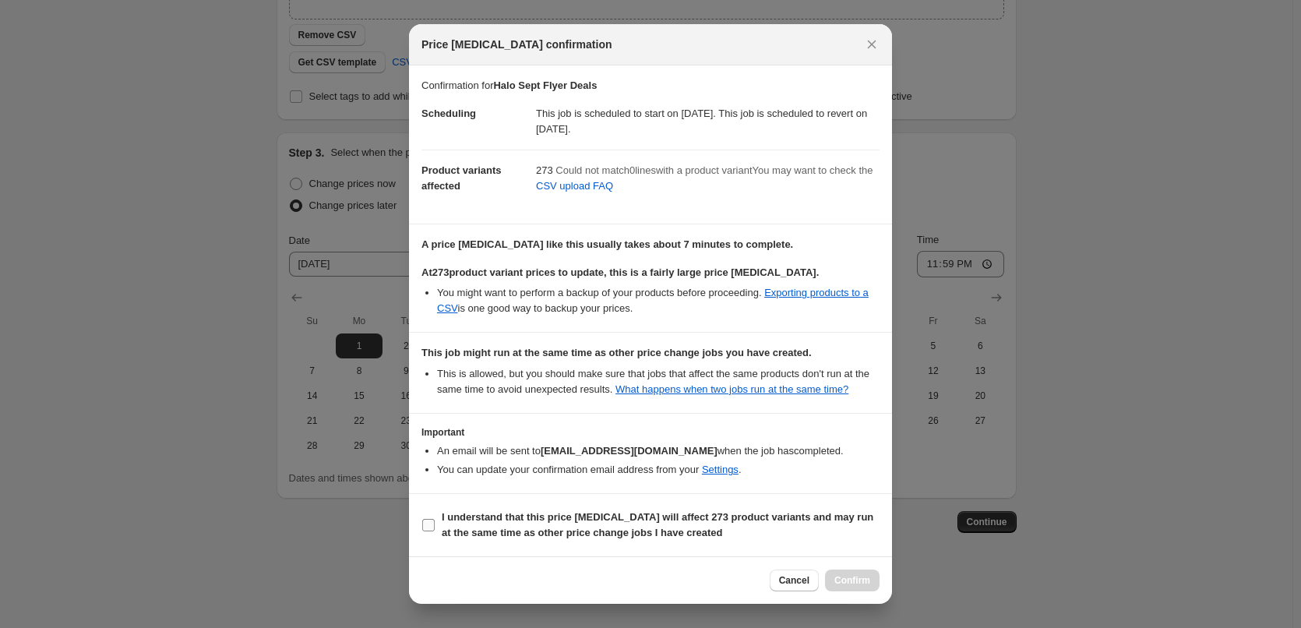
click at [493, 538] on b "I understand that this price change job will affect 273 product variants and ma…" at bounding box center [657, 524] width 431 height 27
click at [435, 531] on input "I understand that this price change job will affect 273 product variants and ma…" at bounding box center [428, 525] width 12 height 12
checkbox input "true"
click at [852, 583] on span "Confirm" at bounding box center [852, 580] width 36 height 12
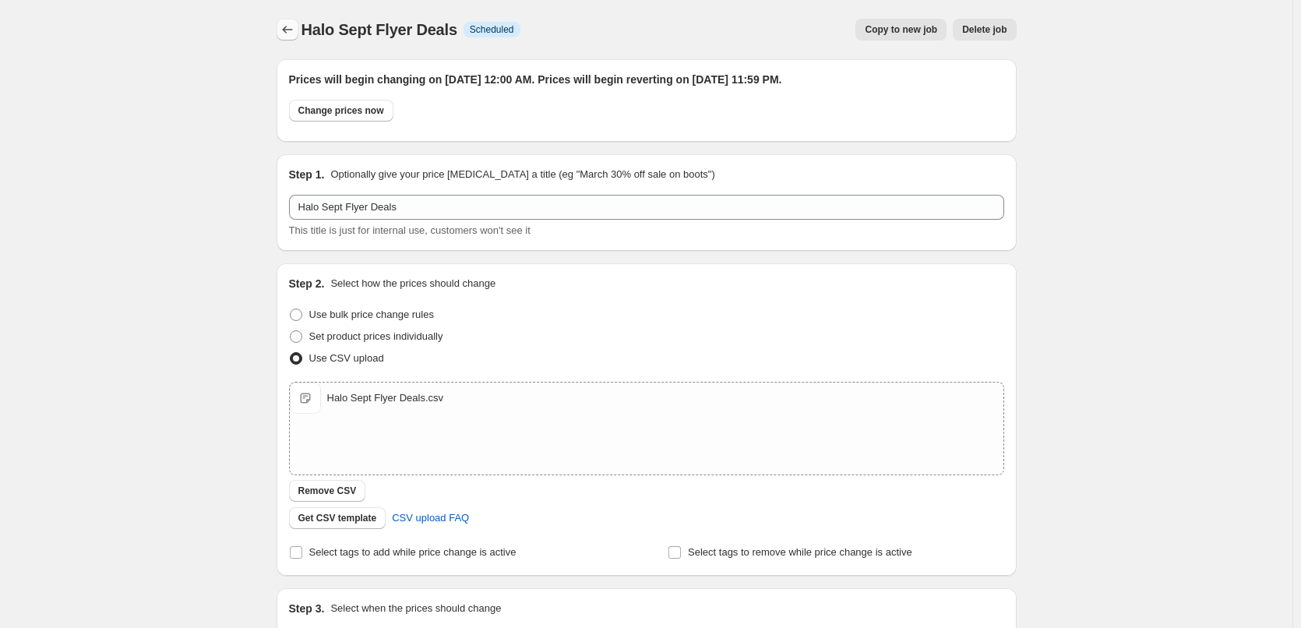
click at [291, 28] on icon "Price change jobs" at bounding box center [288, 30] width 16 height 16
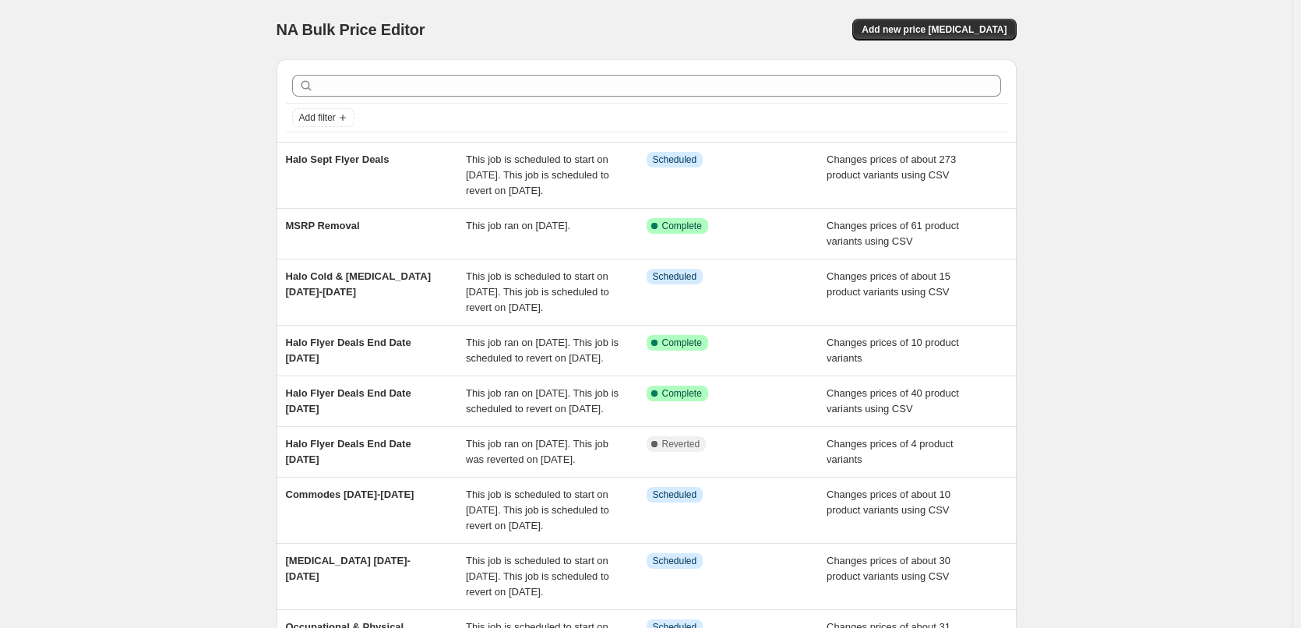
click at [69, 139] on div "NA Bulk Price Editor. This page is ready NA Bulk Price Editor Add new price cha…" at bounding box center [646, 448] width 1292 height 896
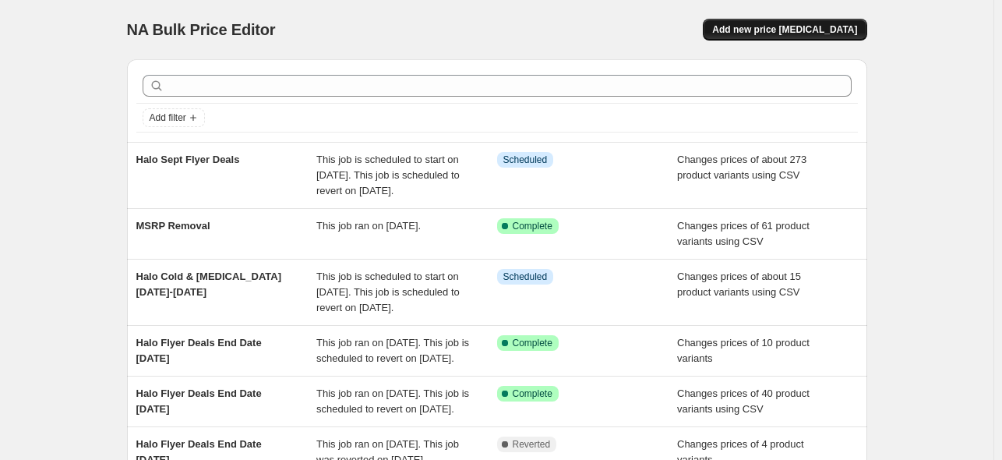
click at [762, 27] on span "Add new price change job" at bounding box center [784, 29] width 145 height 12
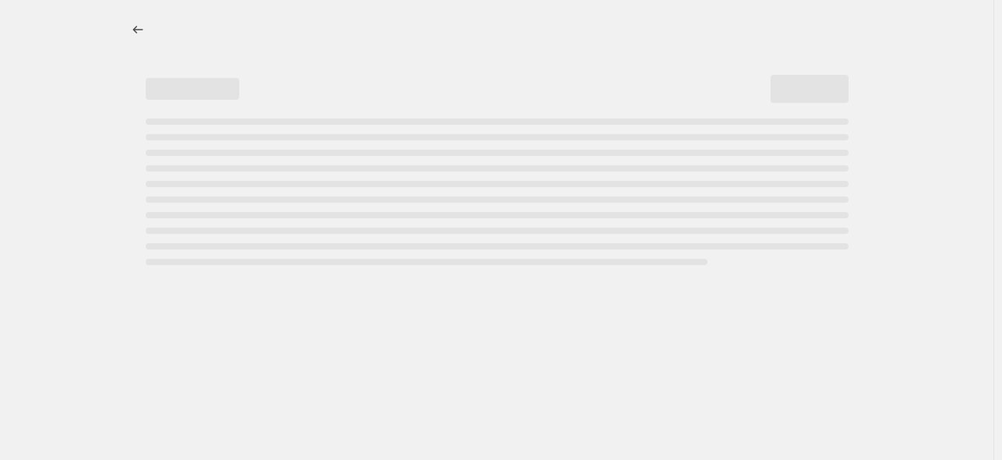
select select "percentage"
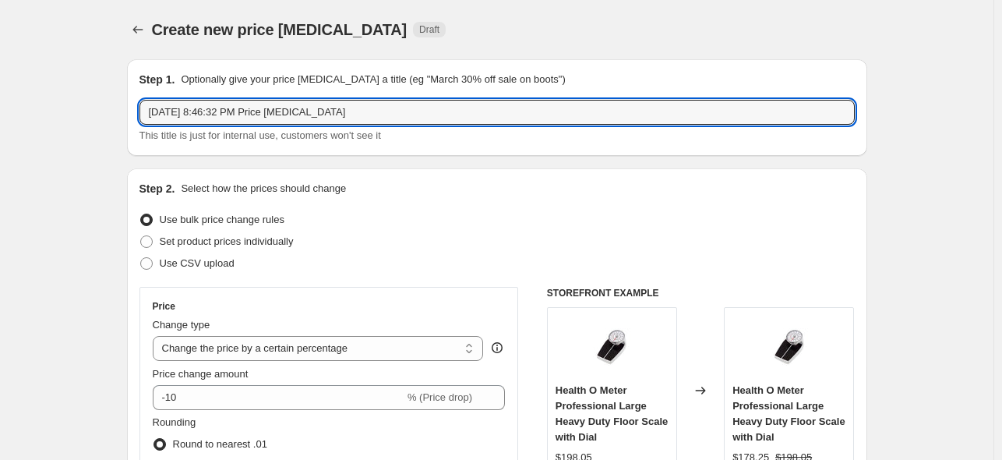
drag, startPoint x: 396, startPoint y: 118, endPoint x: 108, endPoint y: 123, distance: 287.4
paste input "NEO-1000-001"
type input "NEO-1000-001"
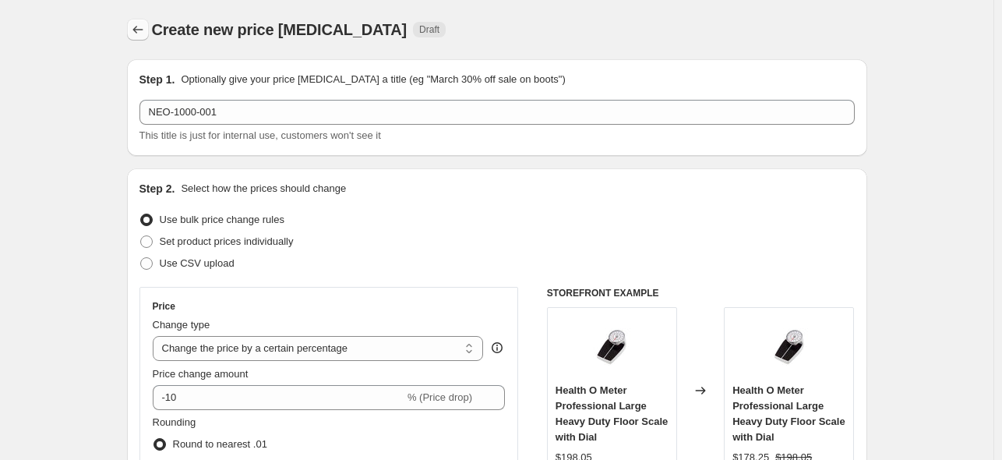
click at [139, 30] on icon "Price change jobs" at bounding box center [138, 30] width 16 height 16
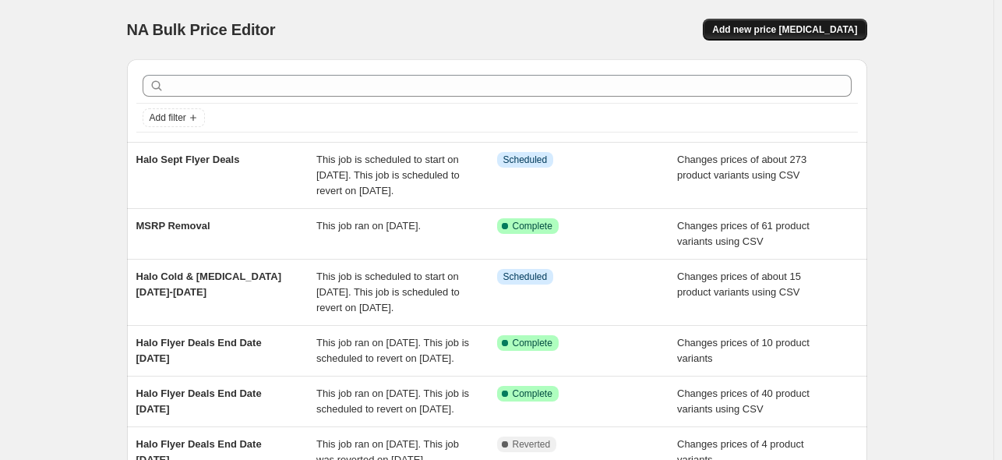
click at [770, 33] on span "Add new price change job" at bounding box center [784, 29] width 145 height 12
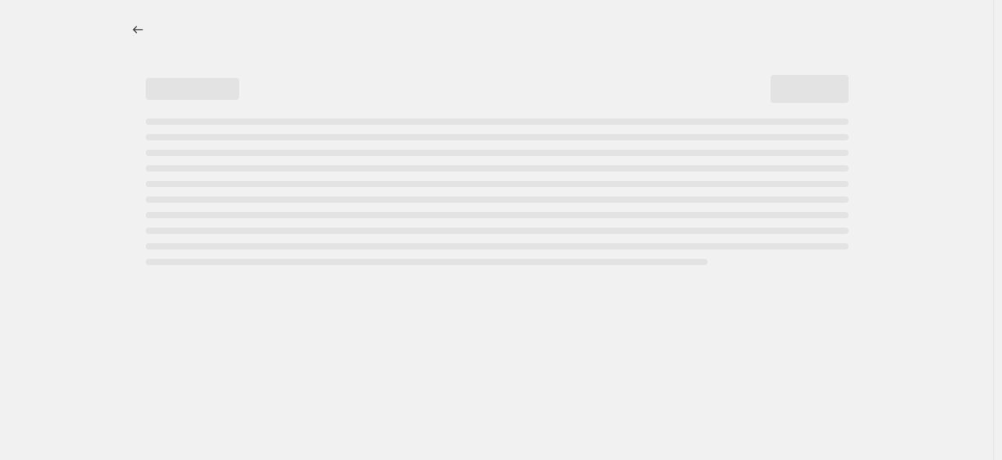
select select "percentage"
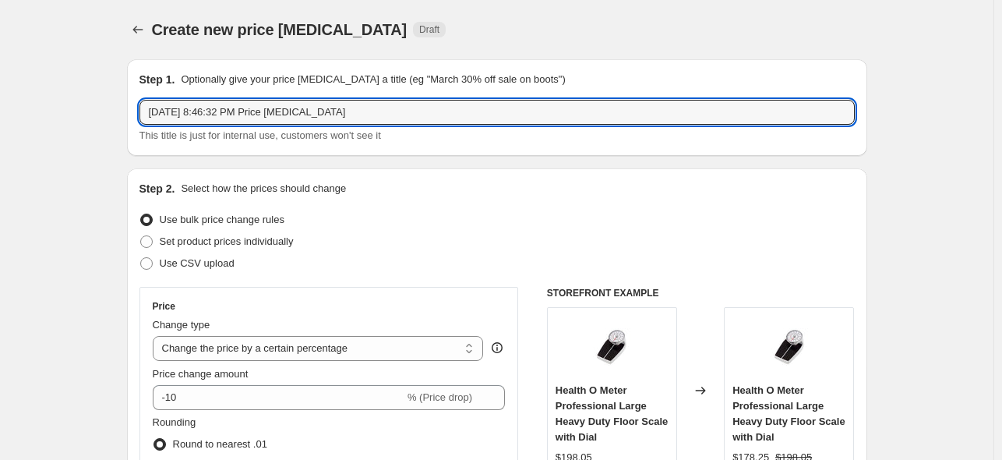
drag, startPoint x: 425, startPoint y: 117, endPoint x: 72, endPoint y: 114, distance: 353.6
type input "Halo Flyer Deals Ends Sept-26"
click at [146, 243] on span at bounding box center [146, 241] width 12 height 12
click at [141, 236] on input "Set product prices individually" at bounding box center [140, 235] width 1 height 1
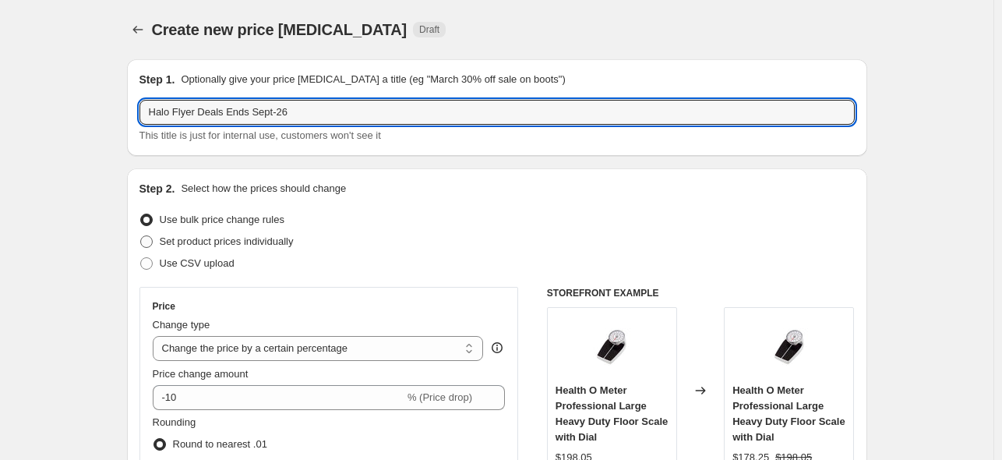
radio input "true"
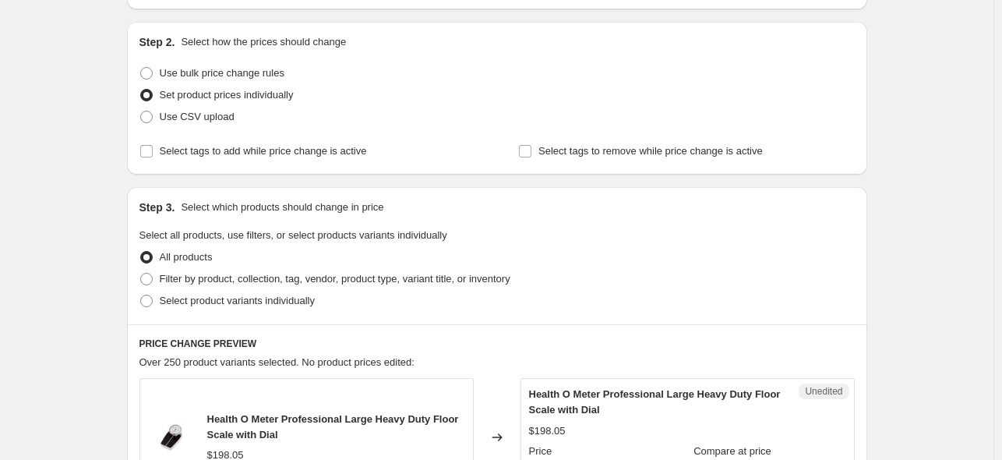
scroll to position [234, 0]
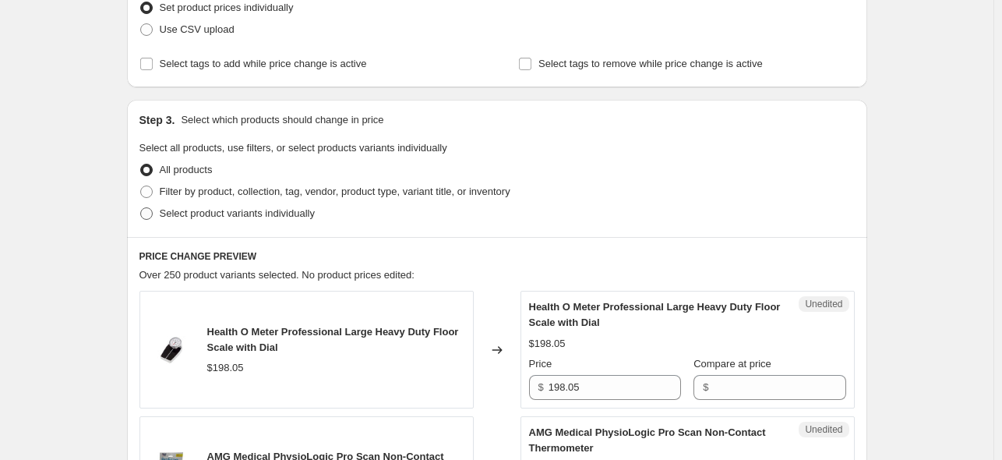
click at [146, 214] on span at bounding box center [146, 213] width 12 height 12
click at [141, 208] on input "Select product variants individually" at bounding box center [140, 207] width 1 height 1
radio input "true"
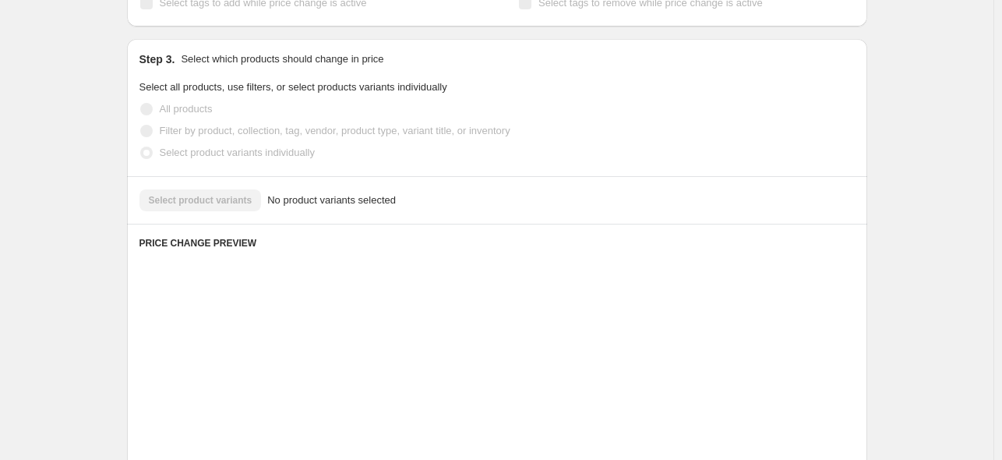
scroll to position [312, 0]
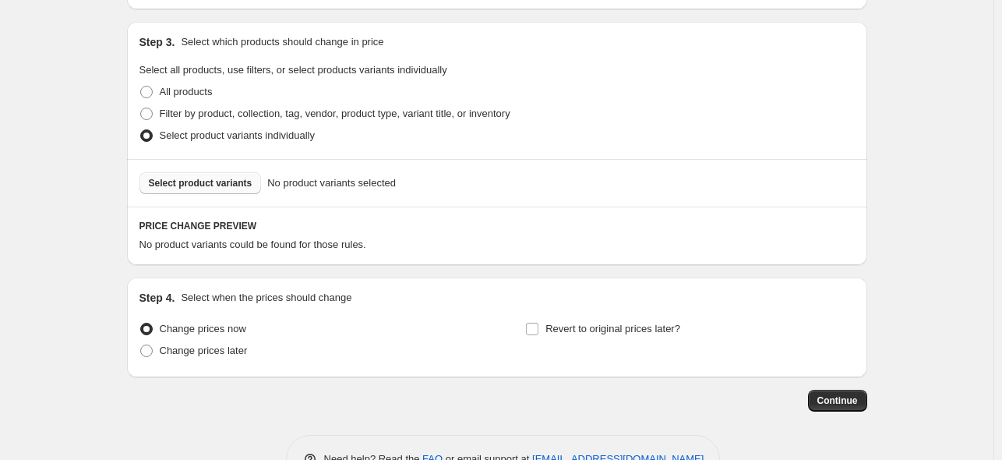
click at [226, 185] on span "Select product variants" at bounding box center [201, 183] width 104 height 12
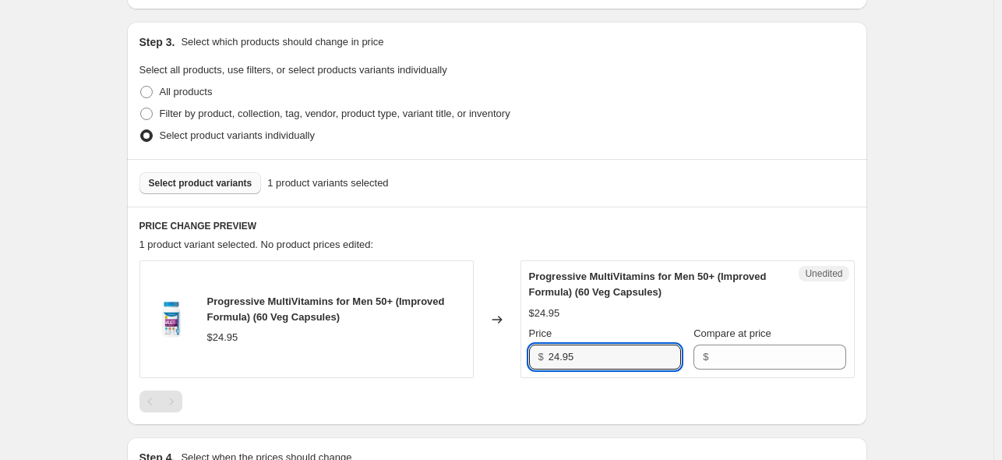
drag, startPoint x: 616, startPoint y: 357, endPoint x: 537, endPoint y: 357, distance: 78.7
click at [537, 357] on div "$ 24.95" at bounding box center [605, 356] width 152 height 25
click at [751, 357] on input "Compare at price" at bounding box center [779, 356] width 132 height 25
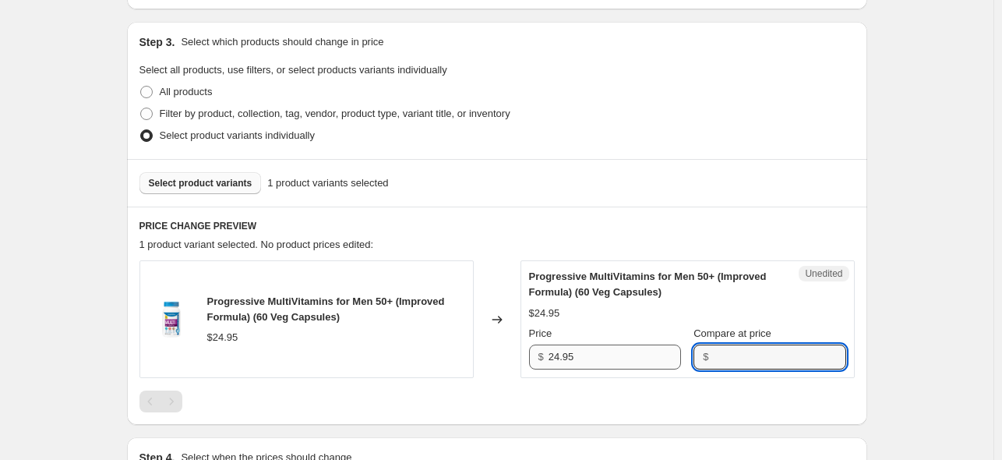
paste input "24.95"
type input "24.95"
click at [617, 350] on input "24.95" at bounding box center [614, 356] width 132 height 25
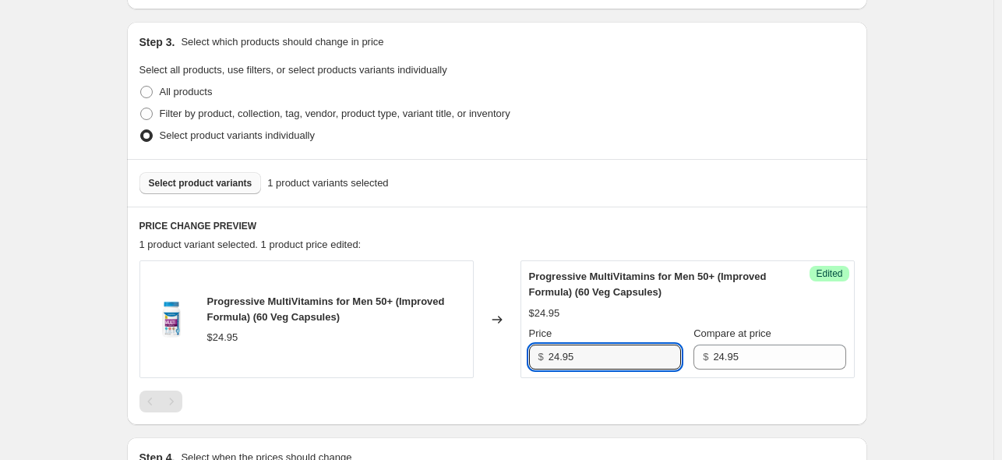
click at [542, 352] on div "$ 24.95" at bounding box center [605, 356] width 152 height 25
type input "20.96"
click at [918, 306] on div "Create new price change job. This page is ready Create new price change job Dra…" at bounding box center [496, 176] width 993 height 977
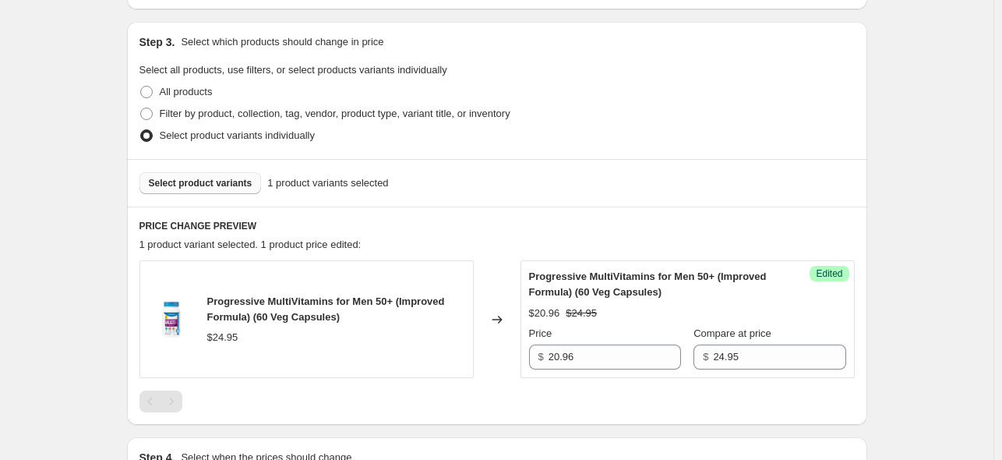
click at [178, 181] on span "Select product variants" at bounding box center [201, 183] width 104 height 12
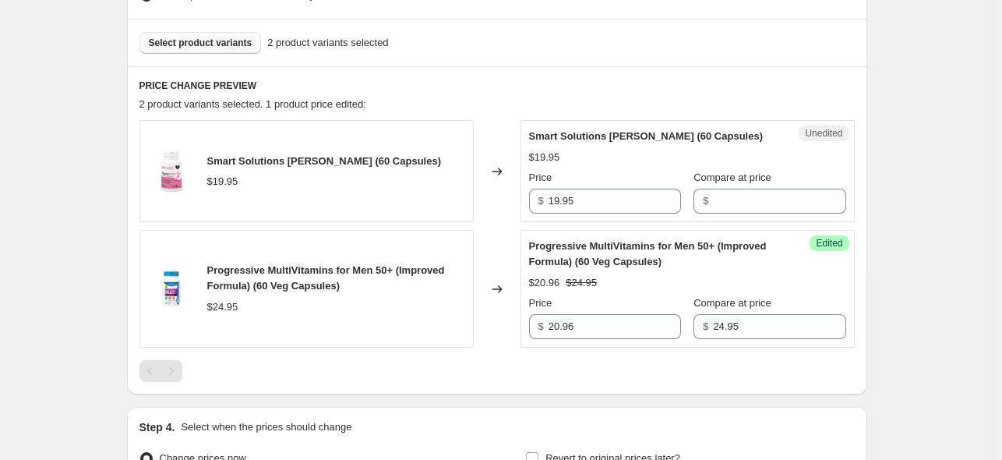
scroll to position [467, 0]
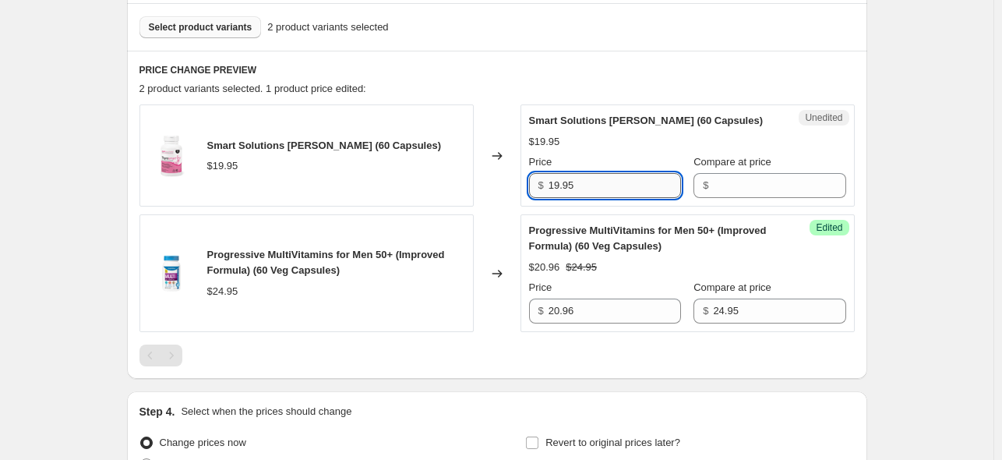
click at [592, 198] on input "19.95" at bounding box center [614, 185] width 132 height 25
drag, startPoint x: 611, startPoint y: 202, endPoint x: 527, endPoint y: 201, distance: 84.9
click at [527, 201] on div "Unedited Smart Solutions Lorna Vanderhaeghe Thyrosmart (60 Capsules) $19.95 Pri…" at bounding box center [687, 155] width 334 height 102
click at [736, 198] on input "Compare at price" at bounding box center [779, 185] width 132 height 25
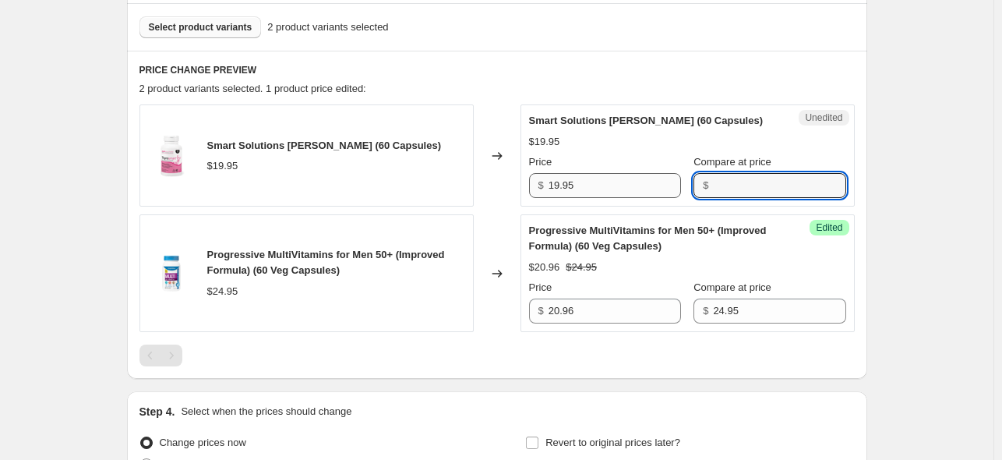
paste input "19.95"
type input "19.95"
click at [608, 198] on input "19.95" at bounding box center [614, 185] width 132 height 25
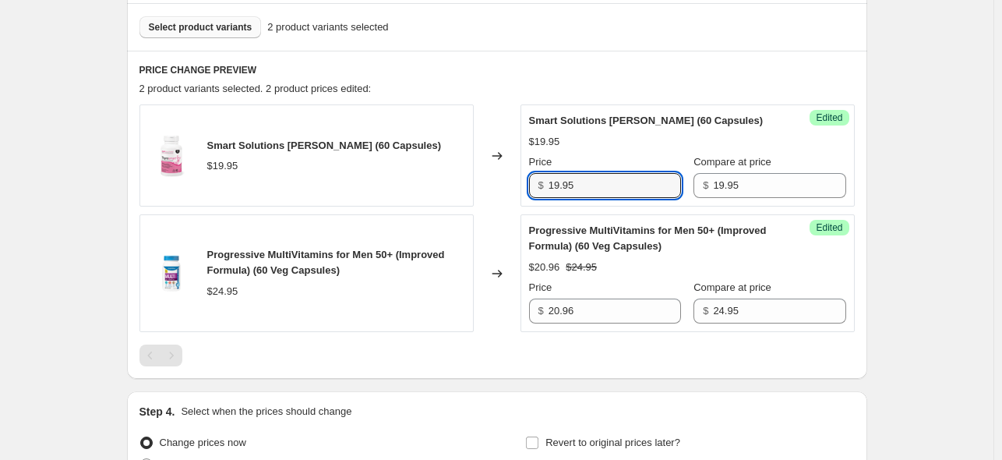
drag, startPoint x: 611, startPoint y: 203, endPoint x: 538, endPoint y: 202, distance: 72.4
click at [538, 198] on div "$ 19.95" at bounding box center [605, 185] width 152 height 25
type input "16.16"
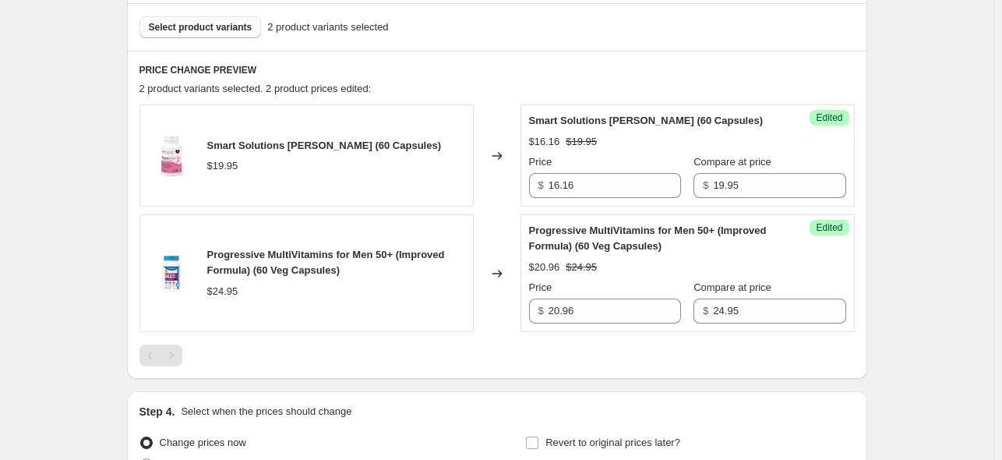
click at [903, 214] on div "Create new price change job. This page is ready Create new price change job Dra…" at bounding box center [496, 76] width 993 height 1087
click at [224, 27] on span "Select product variants" at bounding box center [201, 27] width 104 height 12
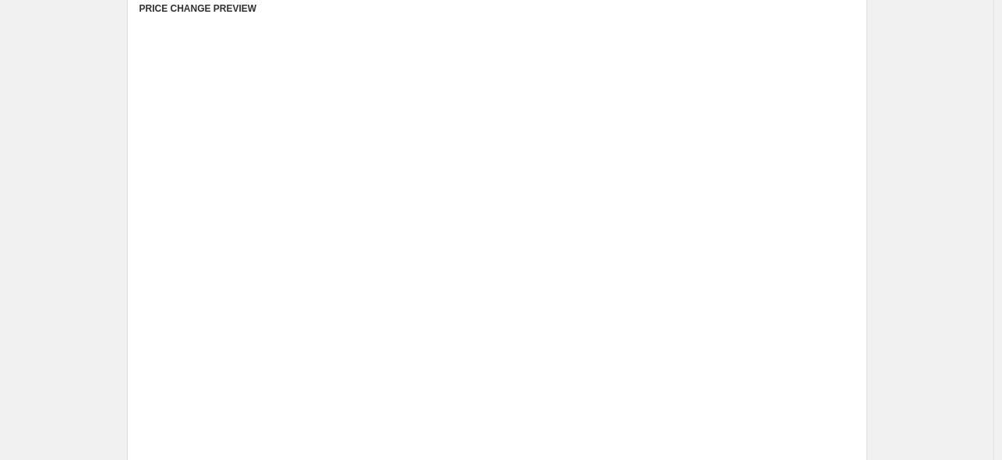
scroll to position [545, 0]
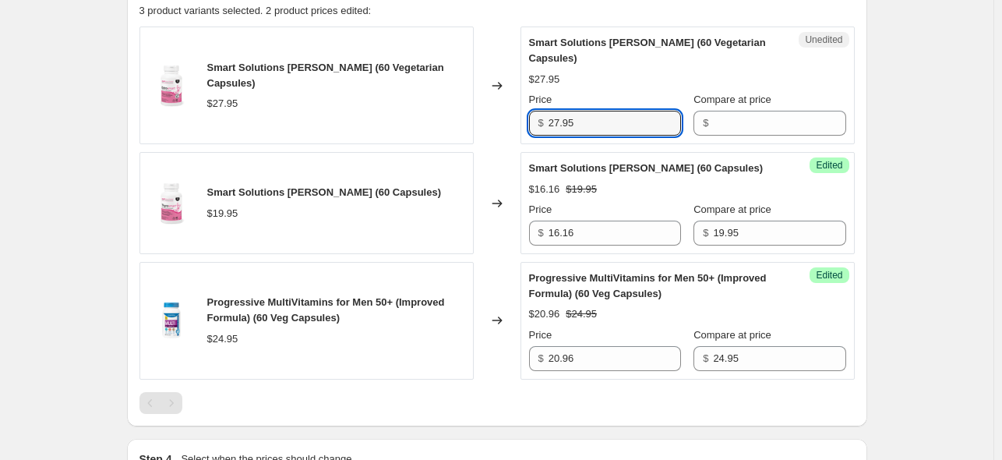
drag, startPoint x: 609, startPoint y: 116, endPoint x: 541, endPoint y: 115, distance: 67.8
click at [541, 115] on div "$ 27.95" at bounding box center [605, 123] width 152 height 25
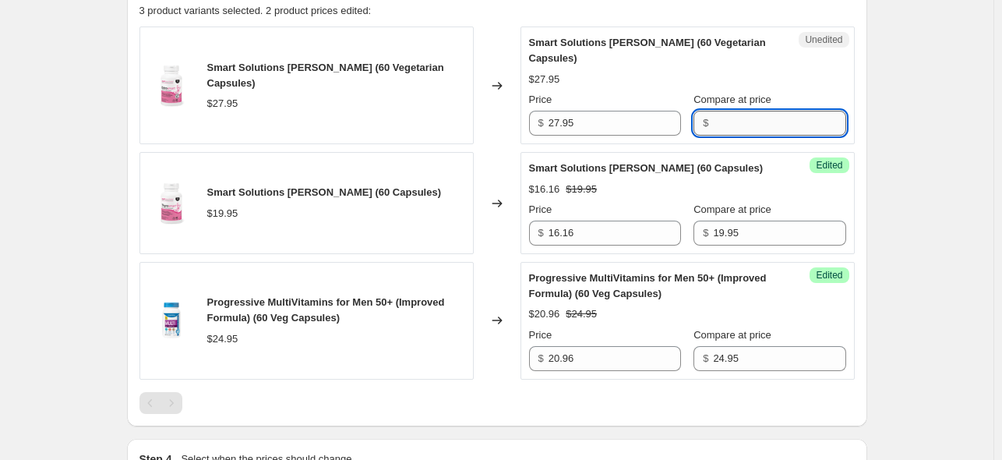
click at [735, 122] on input "Compare at price" at bounding box center [779, 123] width 132 height 25
paste input "27.95"
type input "27.95"
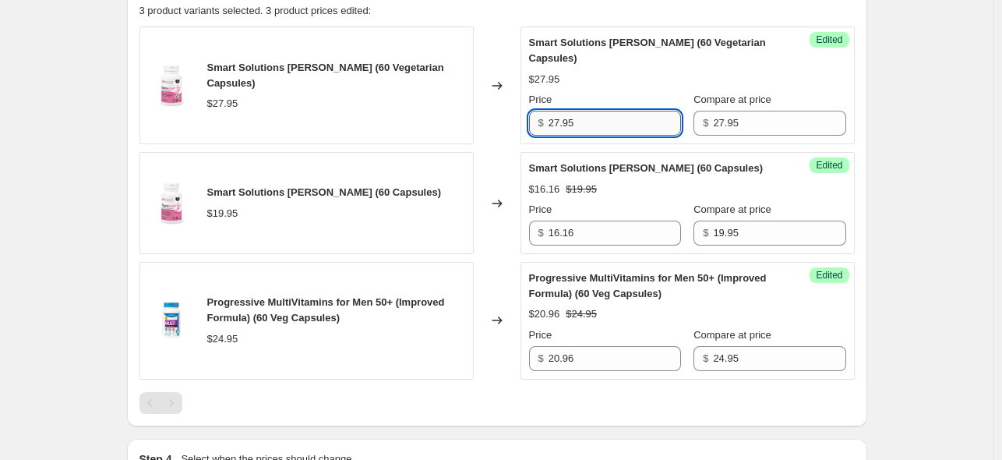
click at [617, 125] on input "27.95" at bounding box center [614, 123] width 132 height 25
drag, startPoint x: 603, startPoint y: 122, endPoint x: 517, endPoint y: 123, distance: 85.7
click at [517, 123] on div "Smart Solutions Lorna Vanderhaeghe Estrosmart (60 Vegetarian Capsules) $27.95 C…" at bounding box center [496, 85] width 715 height 118
type input "23.48"
click at [931, 138] on div "Create new price change job. This page is ready Create new price change job Dra…" at bounding box center [496, 61] width 993 height 1213
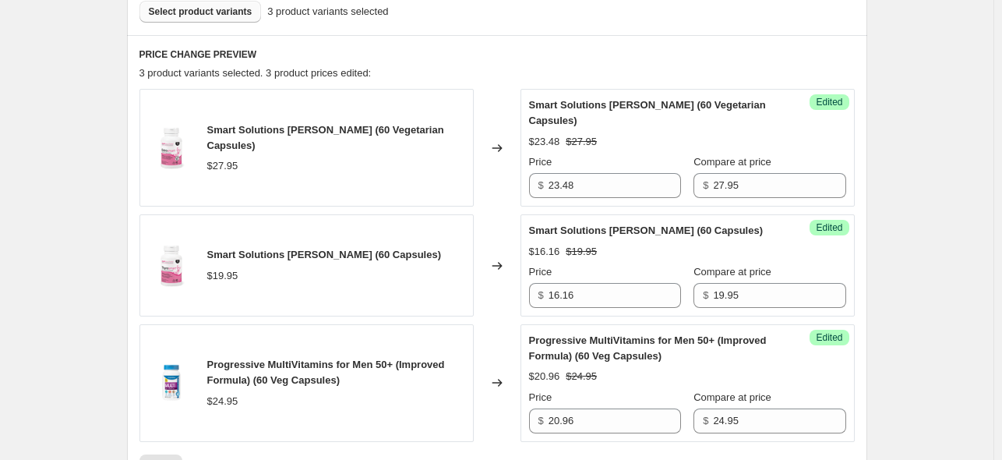
scroll to position [467, 0]
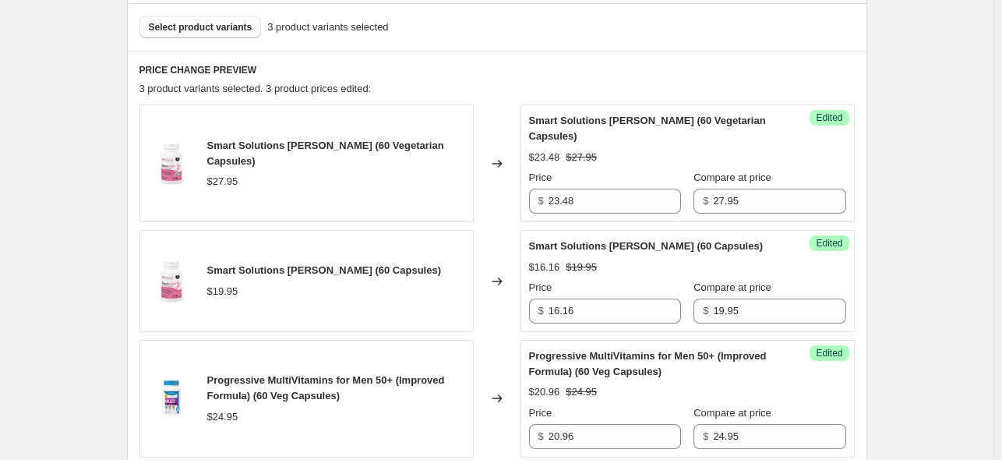
click at [197, 29] on span "Select product variants" at bounding box center [201, 27] width 104 height 12
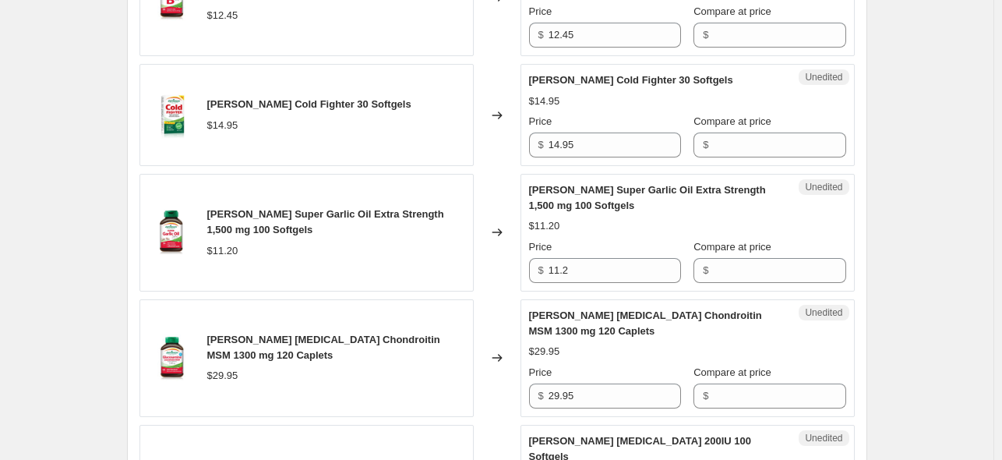
scroll to position [545, 0]
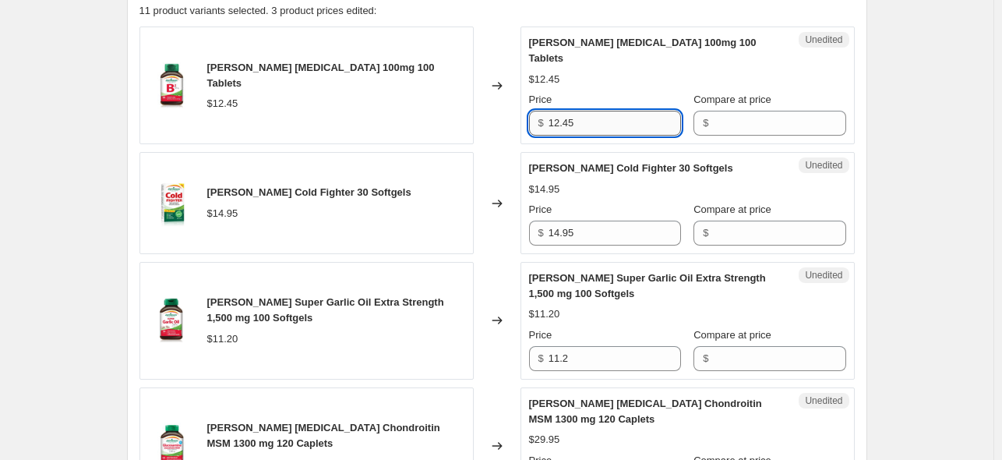
drag, startPoint x: 591, startPoint y: 105, endPoint x: 552, endPoint y: 108, distance: 39.1
click at [552, 111] on input "12.45" at bounding box center [614, 123] width 132 height 25
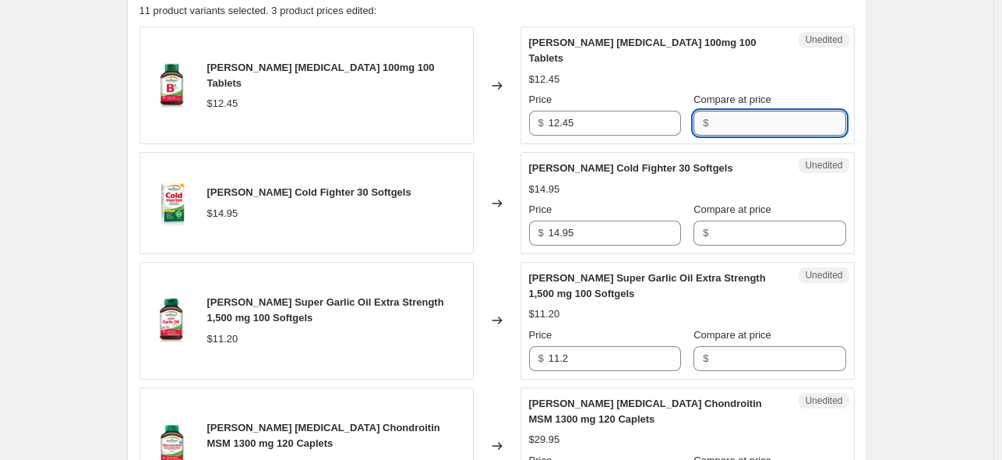
click at [738, 111] on input "Compare at price" at bounding box center [779, 123] width 132 height 25
paste input "12.45"
type input "12.45"
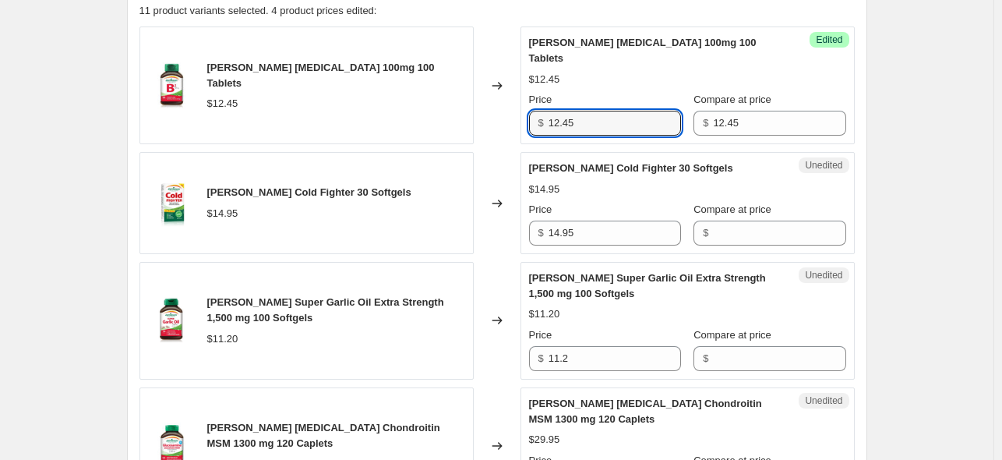
drag, startPoint x: 591, startPoint y: 105, endPoint x: 542, endPoint y: 108, distance: 49.2
click at [542, 111] on div "$ 12.45" at bounding box center [605, 123] width 152 height 25
type input "9.71"
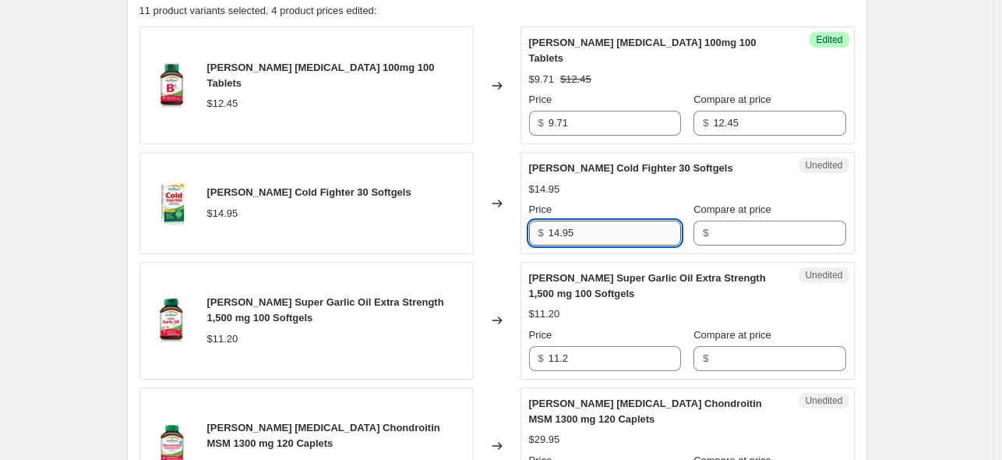
click at [593, 220] on input "14.95" at bounding box center [614, 232] width 132 height 25
drag, startPoint x: 593, startPoint y: 217, endPoint x: 545, endPoint y: 214, distance: 48.3
click at [545, 220] on div "$ 14.95" at bounding box center [605, 232] width 152 height 25
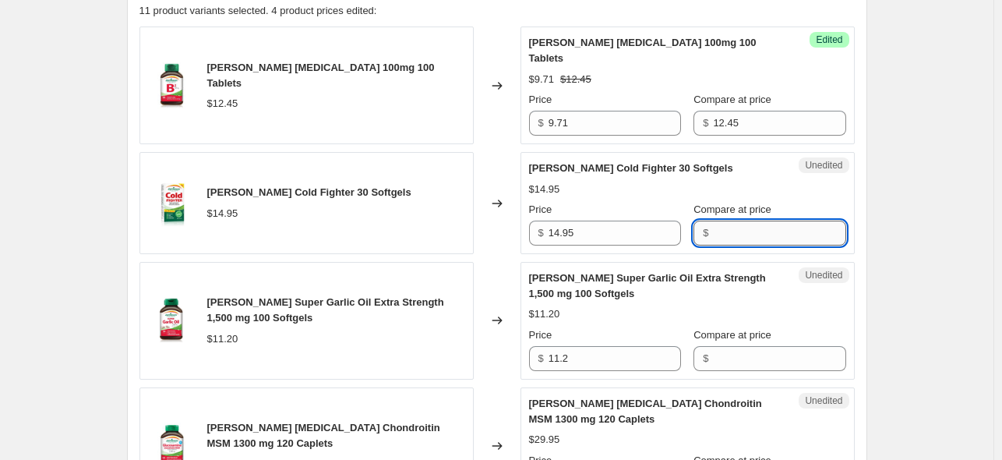
click at [773, 224] on input "Compare at price" at bounding box center [779, 232] width 132 height 25
paste input "14.95"
type input "14.95"
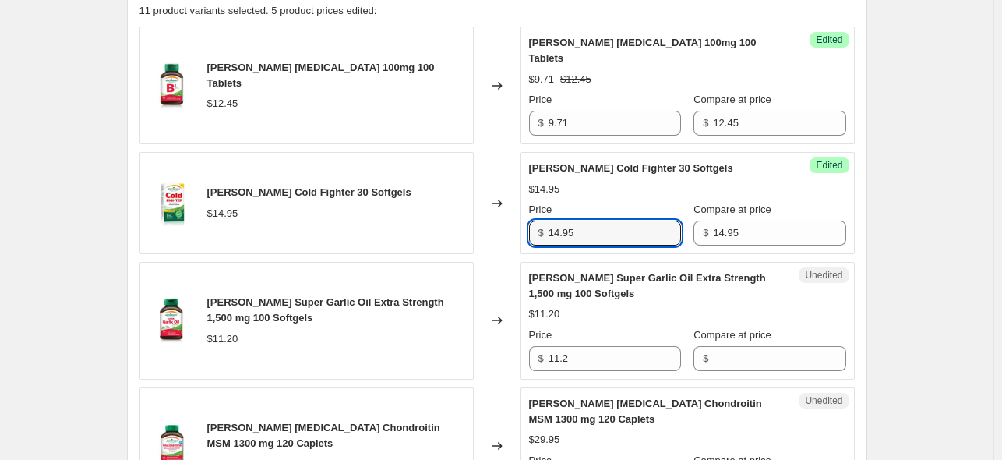
drag, startPoint x: 618, startPoint y: 216, endPoint x: 534, endPoint y: 216, distance: 84.9
click at [534, 220] on div "$ 14.95" at bounding box center [605, 232] width 152 height 25
type input "12.26"
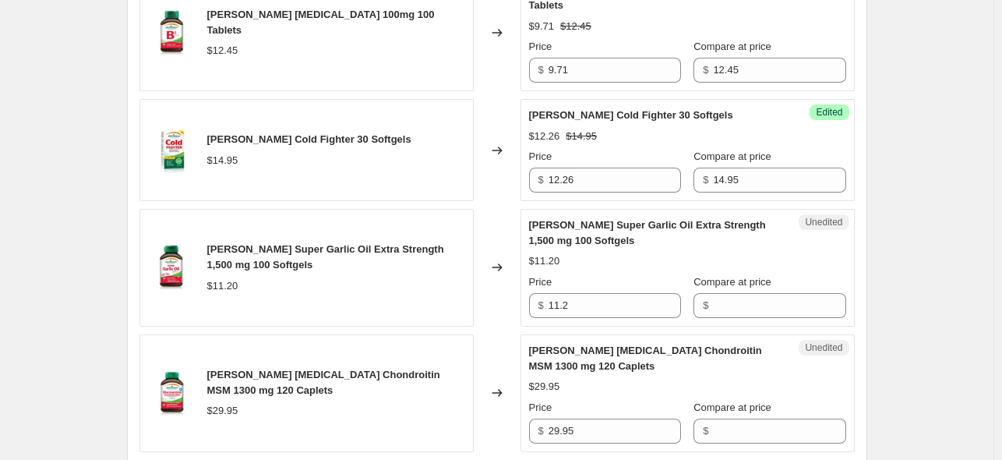
scroll to position [623, 0]
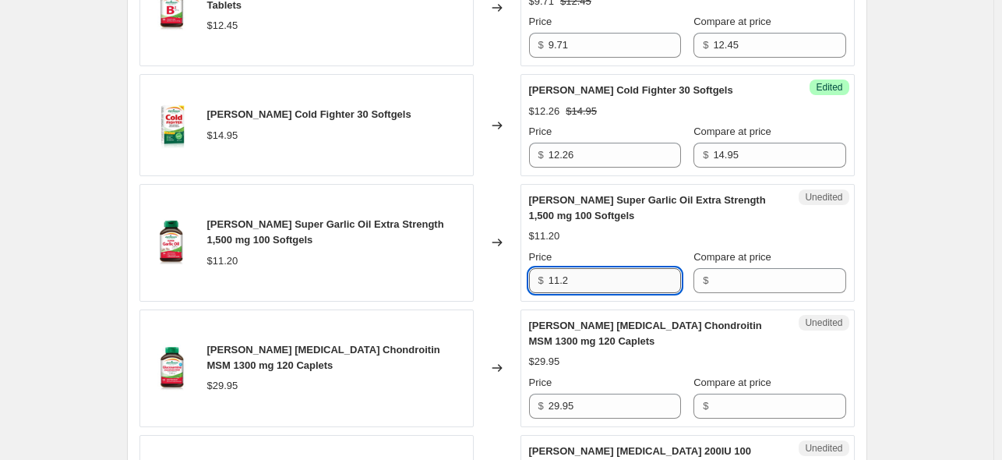
click at [604, 268] on input "11.2" at bounding box center [614, 280] width 132 height 25
drag, startPoint x: 585, startPoint y: 264, endPoint x: 531, endPoint y: 264, distance: 53.7
click at [531, 264] on div "Unedited Jamieson Super Garlic Oil Extra Strength 1,500 mg 100 Softgels $11.20 …" at bounding box center [687, 243] width 334 height 118
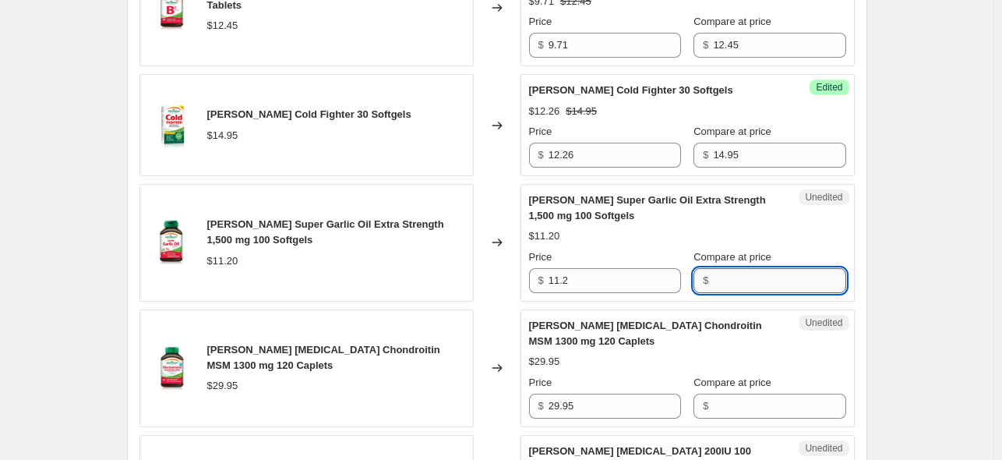
click at [741, 268] on input "Compare at price" at bounding box center [779, 280] width 132 height 25
paste input "11.2"
type input "11.2"
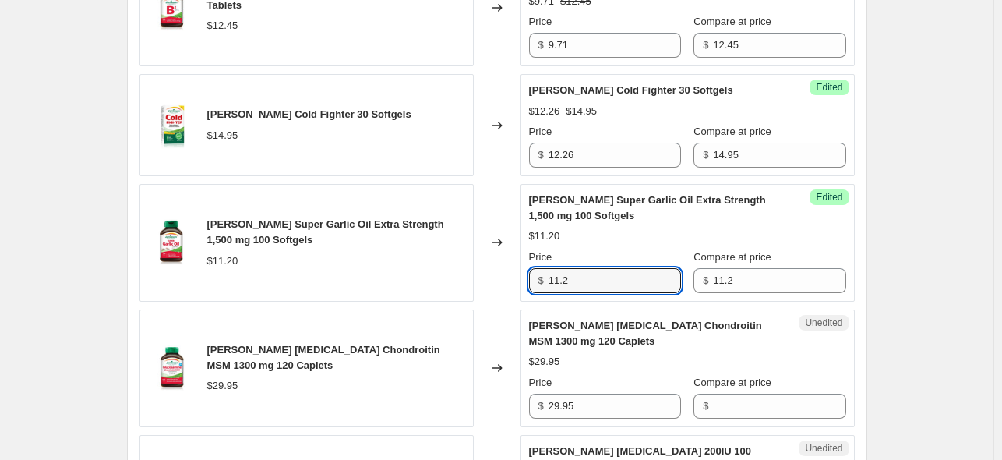
drag, startPoint x: 579, startPoint y: 262, endPoint x: 537, endPoint y: 268, distance: 42.5
click at [537, 268] on div "$ 11.2" at bounding box center [605, 280] width 152 height 25
type input "9.07"
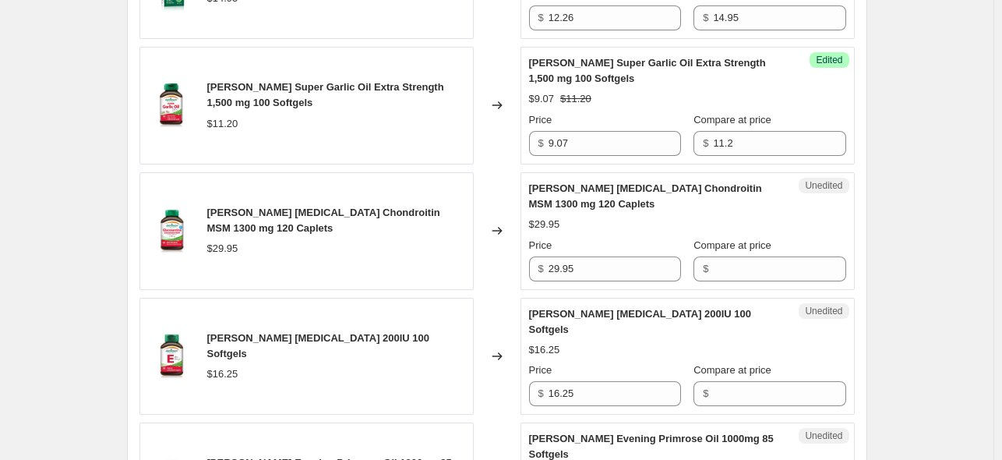
scroll to position [779, 0]
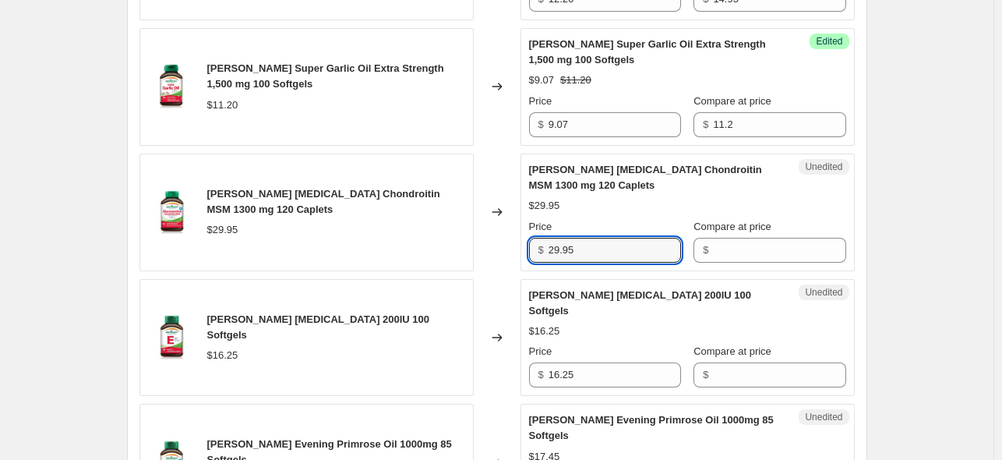
drag, startPoint x: 592, startPoint y: 232, endPoint x: 551, endPoint y: 231, distance: 40.5
click at [551, 238] on div "$ 29.95" at bounding box center [605, 250] width 152 height 25
click at [748, 238] on input "Compare at price" at bounding box center [779, 250] width 132 height 25
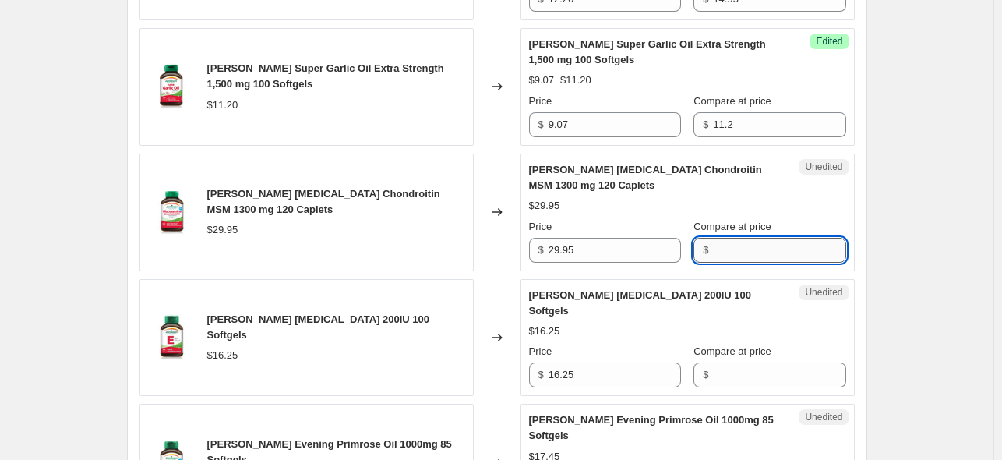
paste input "29.95"
type input "29.95"
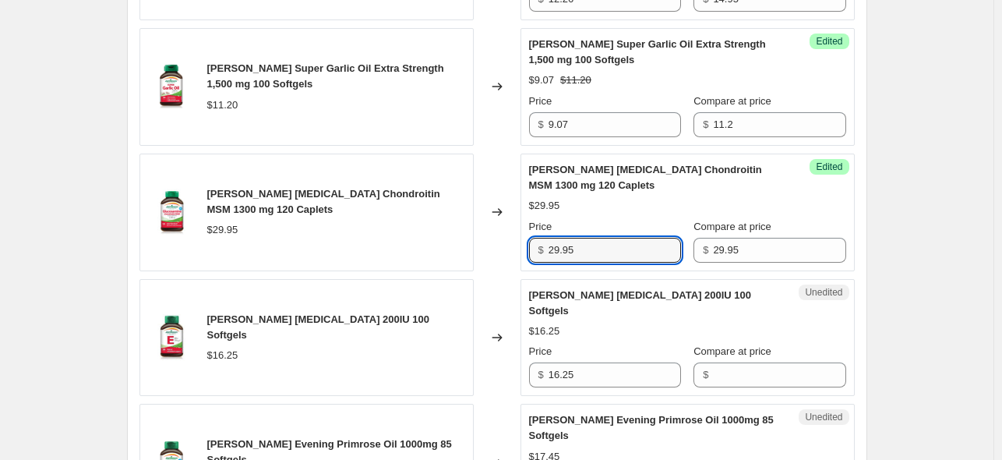
drag, startPoint x: 638, startPoint y: 230, endPoint x: 527, endPoint y: 228, distance: 111.4
click at [527, 228] on div "Success Edited Jamieson Glucosamine Chondroitin MSM 1300 mg 120 Caplets $29.95 …" at bounding box center [687, 212] width 334 height 118
type input "23.96"
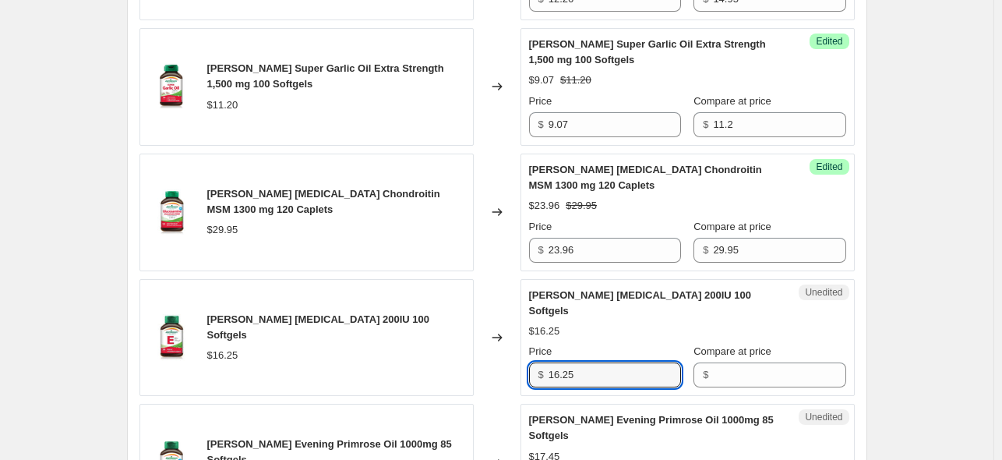
drag, startPoint x: 532, startPoint y: 337, endPoint x: 496, endPoint y: 337, distance: 35.8
click at [496, 337] on div "Jamieson Vitamin E 200IU 100 Softgels $16.25 Changed to Unedited Jamieson Vitam…" at bounding box center [496, 338] width 715 height 118
click at [751, 362] on input "Compare at price" at bounding box center [779, 374] width 132 height 25
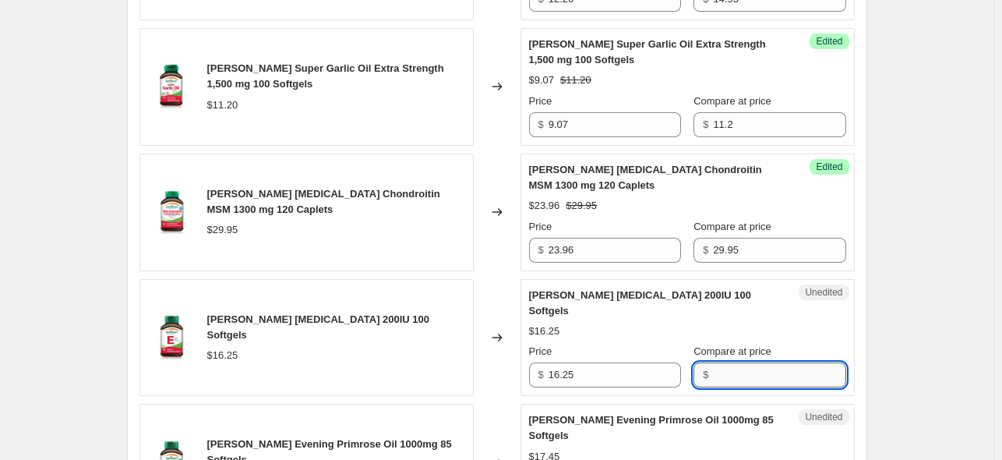
paste input "16.25"
type input "16.25"
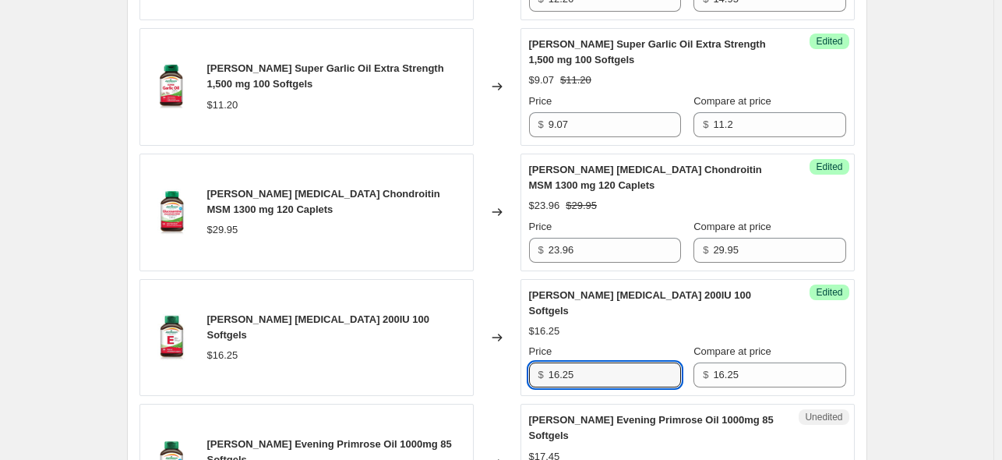
drag, startPoint x: 583, startPoint y: 338, endPoint x: 581, endPoint y: 259, distance: 78.7
click at [539, 362] on div "$ 16.25" at bounding box center [605, 374] width 152 height 25
type input "12.51"
click at [907, 253] on div "Create new price change job. This page is ready Create new price change job Dra…" at bounding box center [496, 320] width 993 height 2199
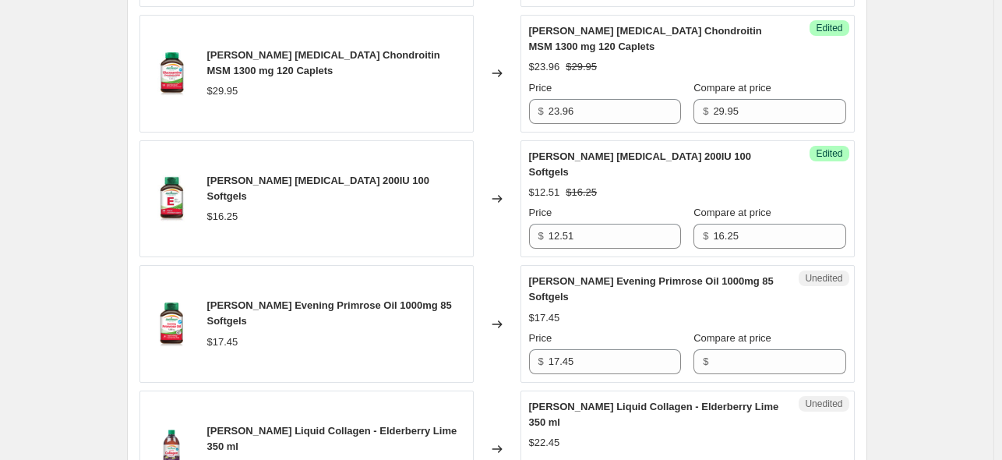
scroll to position [935, 0]
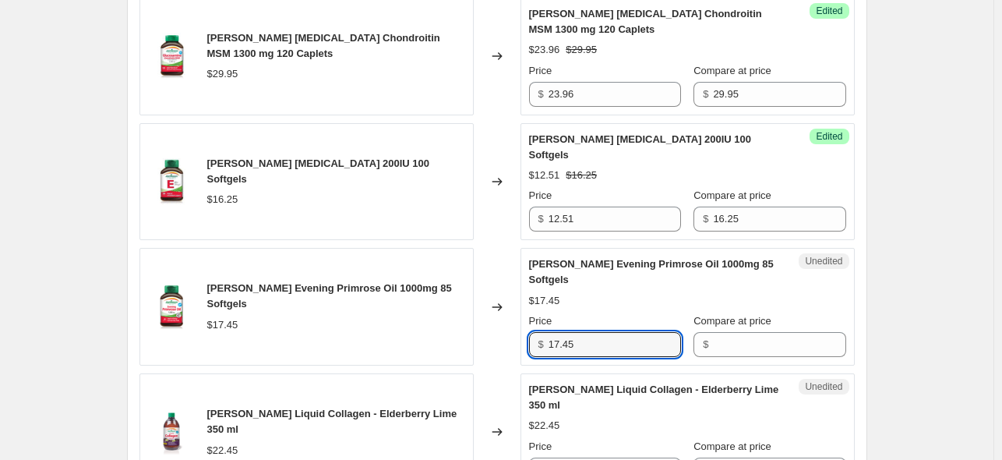
drag, startPoint x: 586, startPoint y: 314, endPoint x: 536, endPoint y: 314, distance: 50.6
click at [536, 332] on div "$ 17.45" at bounding box center [605, 344] width 152 height 25
click at [780, 332] on input "Compare at price" at bounding box center [779, 344] width 132 height 25
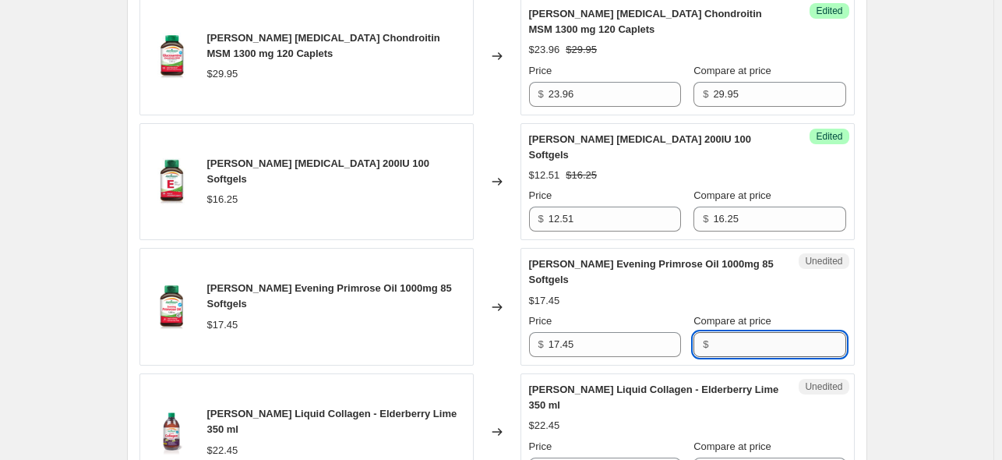
paste input "17.45"
type input "17.45"
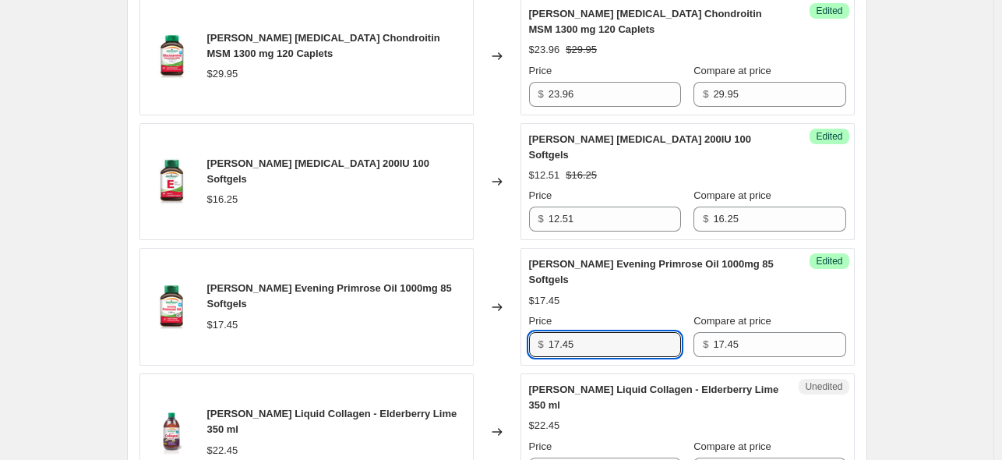
drag, startPoint x: 555, startPoint y: 312, endPoint x: 523, endPoint y: 312, distance: 31.9
click at [523, 312] on div "Jamieson Evening Primrose Oil 1000mg 85 Softgels $17.45 Changed to Success Edit…" at bounding box center [496, 307] width 715 height 118
type input "14.31"
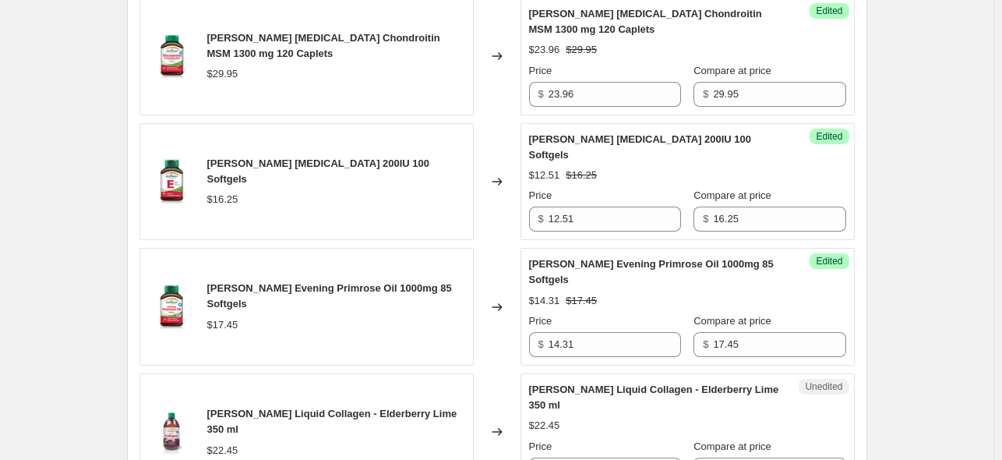
click at [918, 252] on div "Create new price change job. This page is ready Create new price change job Dra…" at bounding box center [496, 164] width 993 height 2199
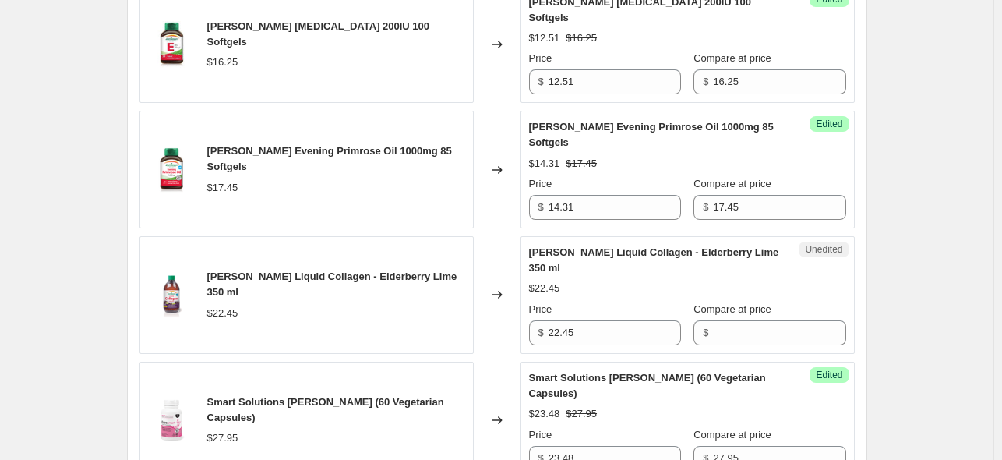
scroll to position [1090, 0]
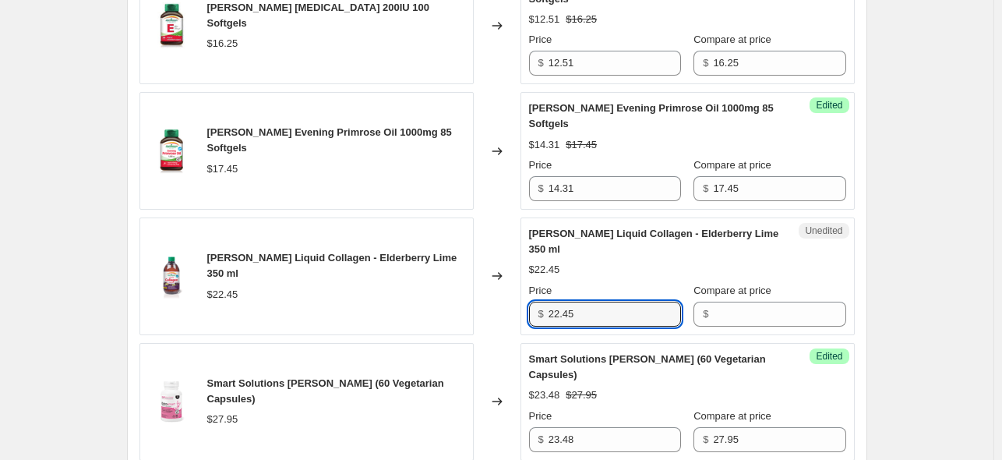
drag, startPoint x: 593, startPoint y: 264, endPoint x: 502, endPoint y: 270, distance: 91.3
click at [502, 270] on div "Jamieson Liquid Collagen - Elderberry Lime 350 ml $22.45 Changed to Unedited Ja…" at bounding box center [496, 276] width 715 height 118
click at [791, 301] on input "Compare at price" at bounding box center [779, 313] width 132 height 25
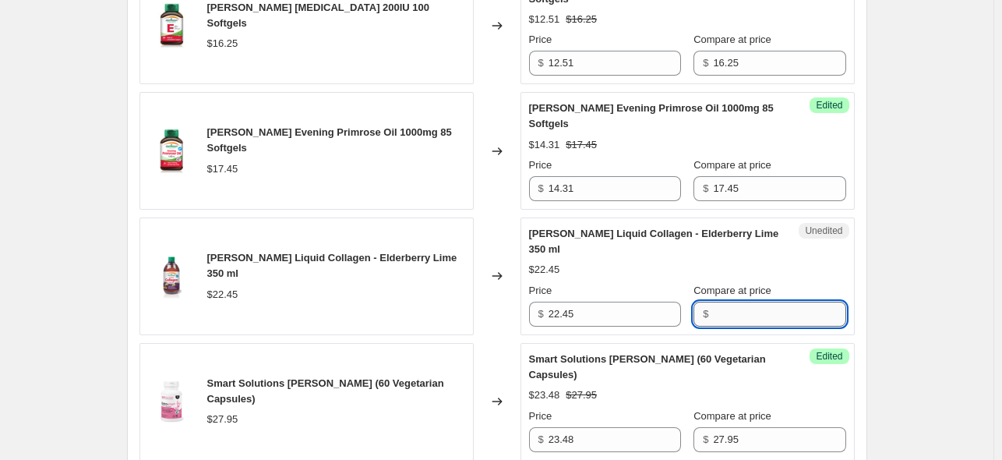
paste input "22.45"
type input "22.45"
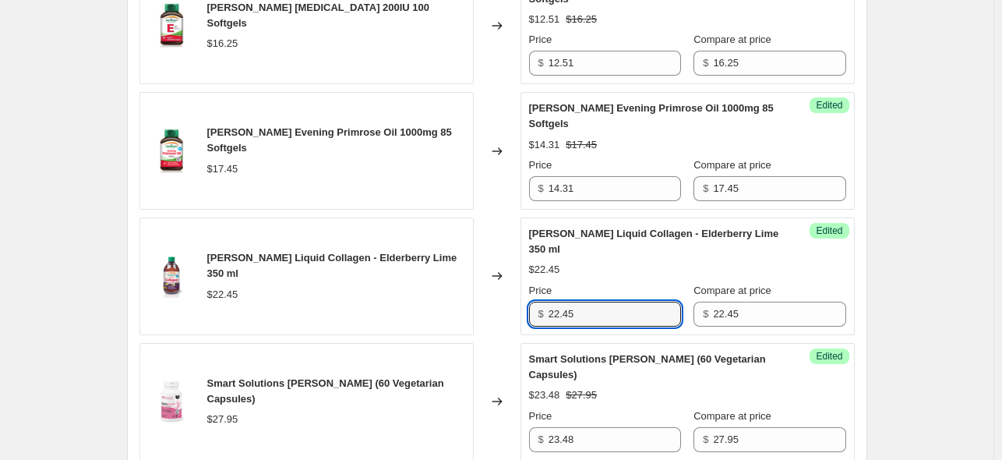
drag, startPoint x: 584, startPoint y: 264, endPoint x: 537, endPoint y: 267, distance: 47.6
click at [537, 301] on div "$ 22.45" at bounding box center [605, 313] width 152 height 25
type input "18.18"
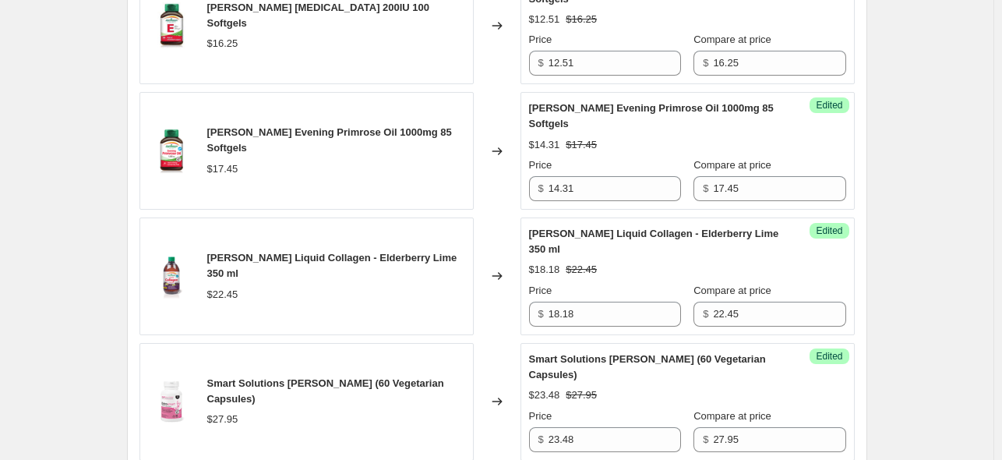
click at [896, 276] on div "Create new price change job. This page is ready Create new price change job Dra…" at bounding box center [496, 9] width 993 height 2199
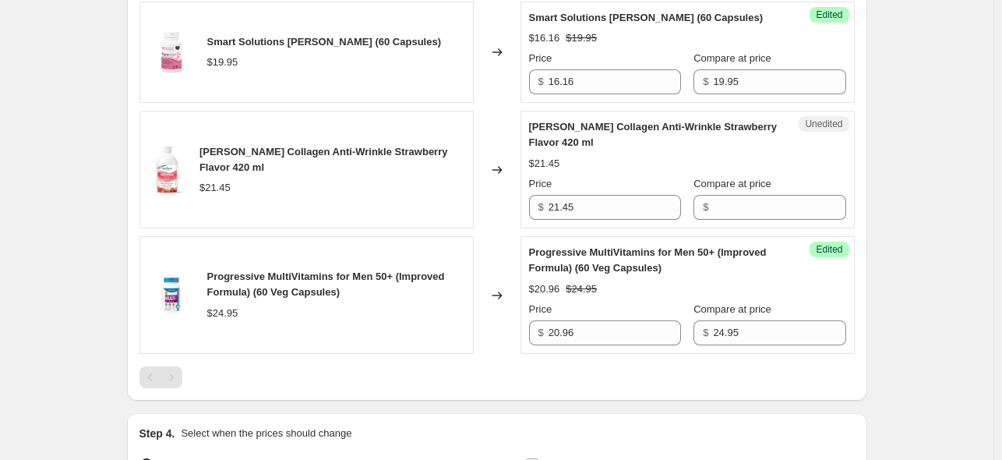
scroll to position [1558, 0]
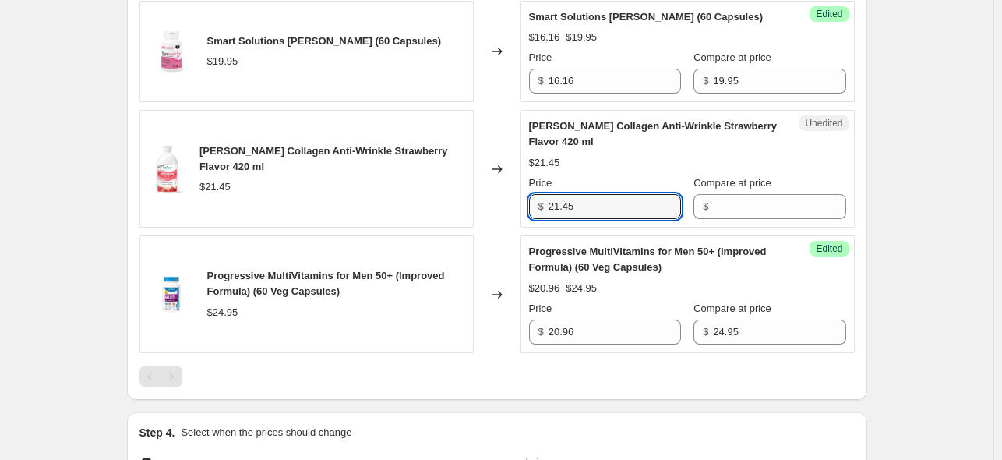
drag, startPoint x: 594, startPoint y: 174, endPoint x: 529, endPoint y: 179, distance: 65.6
click at [529, 179] on div "Unedited Jamieson Collagen Anti-Wrinkle Strawberry Flavor 420 ml $21.45 Price $…" at bounding box center [687, 169] width 334 height 118
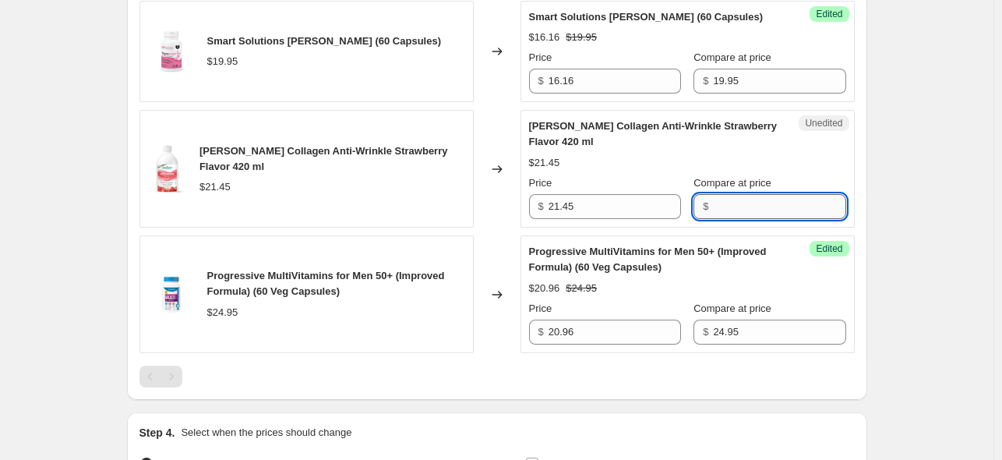
click at [753, 194] on input "Compare at price" at bounding box center [779, 206] width 132 height 25
paste input "21.45"
type input "21.45"
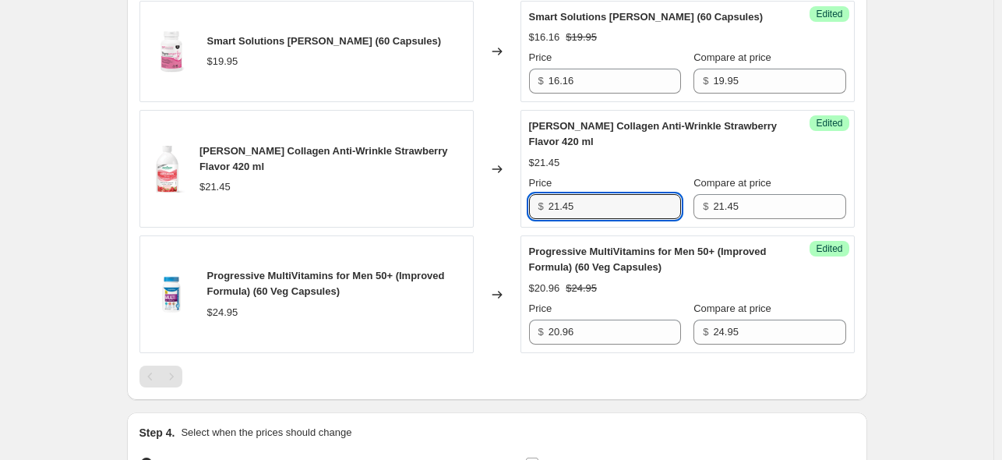
drag, startPoint x: 594, startPoint y: 163, endPoint x: 536, endPoint y: 167, distance: 58.6
click at [536, 194] on div "$ 21.45" at bounding box center [605, 206] width 152 height 25
type input "17.59"
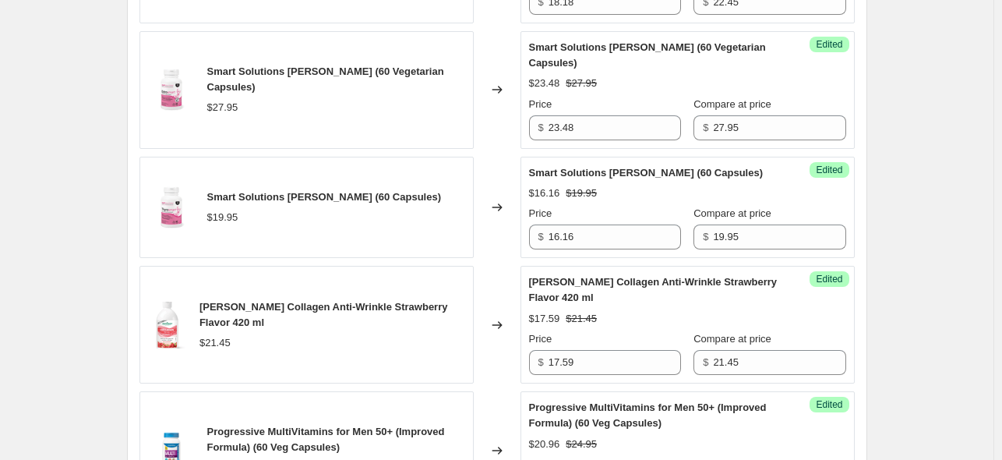
scroll to position [1704, 0]
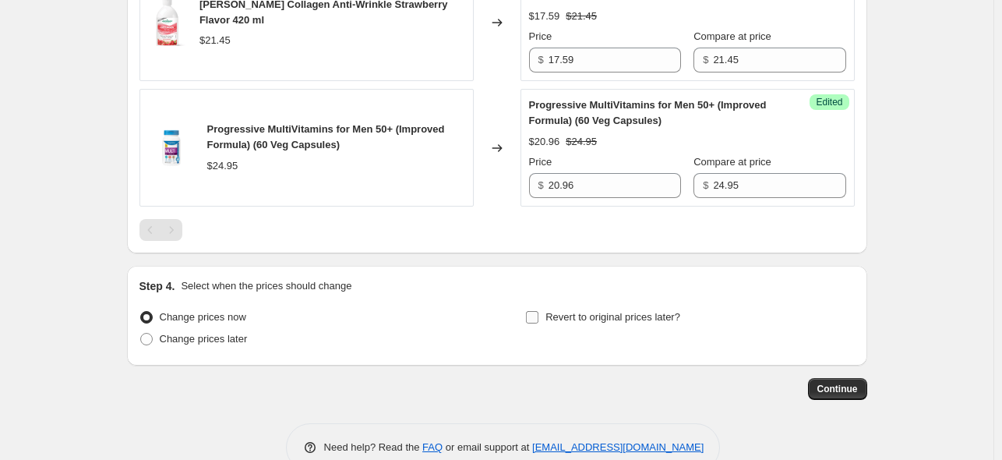
click at [534, 311] on input "Revert to original prices later?" at bounding box center [532, 317] width 12 height 12
checkbox input "true"
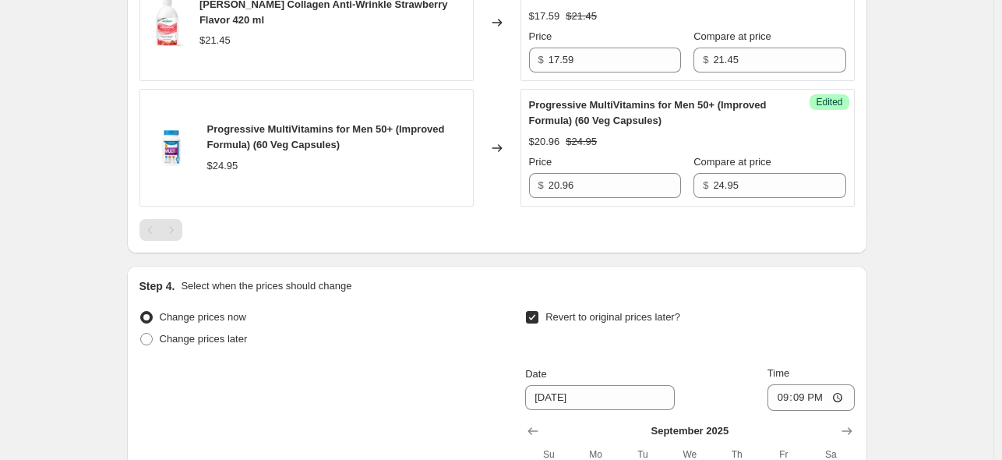
scroll to position [1938, 0]
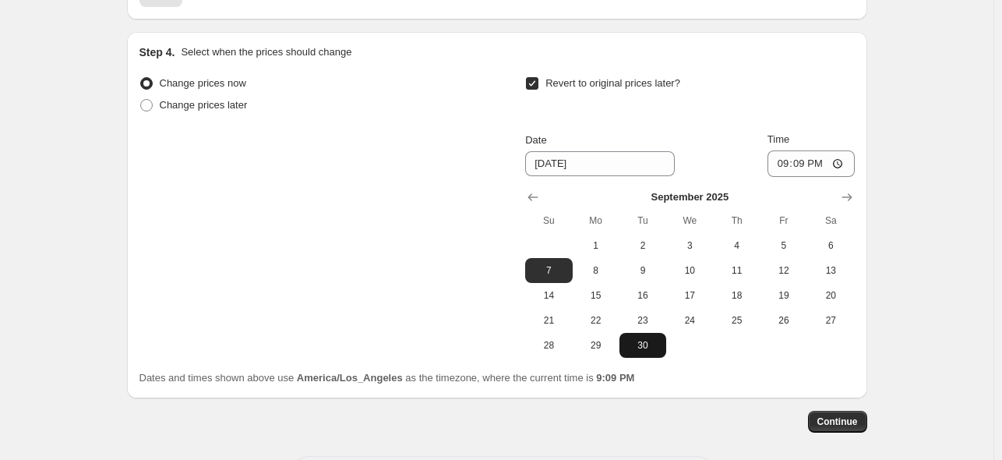
click at [642, 333] on button "30" at bounding box center [642, 345] width 47 height 25
type input "9/30/2025"
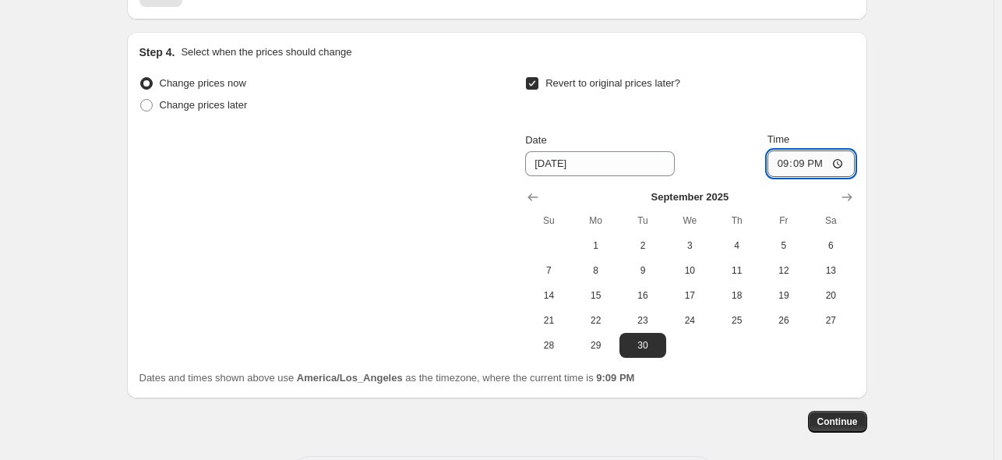
click at [786, 150] on input "21:09" at bounding box center [810, 163] width 87 height 26
click at [791, 150] on input "23:09" at bounding box center [810, 163] width 87 height 26
type input "23:59"
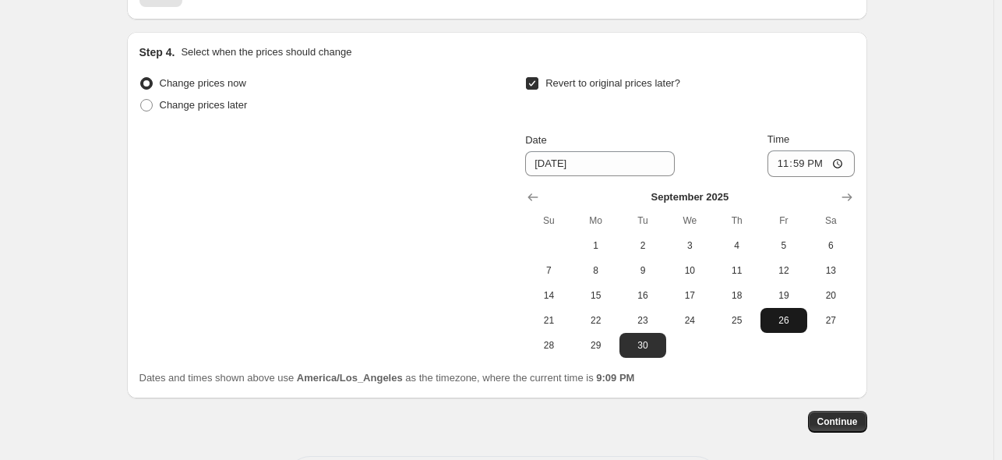
click at [788, 308] on button "26" at bounding box center [783, 320] width 47 height 25
type input "9/26/2025"
click at [844, 410] on button "Continue" at bounding box center [837, 421] width 59 height 22
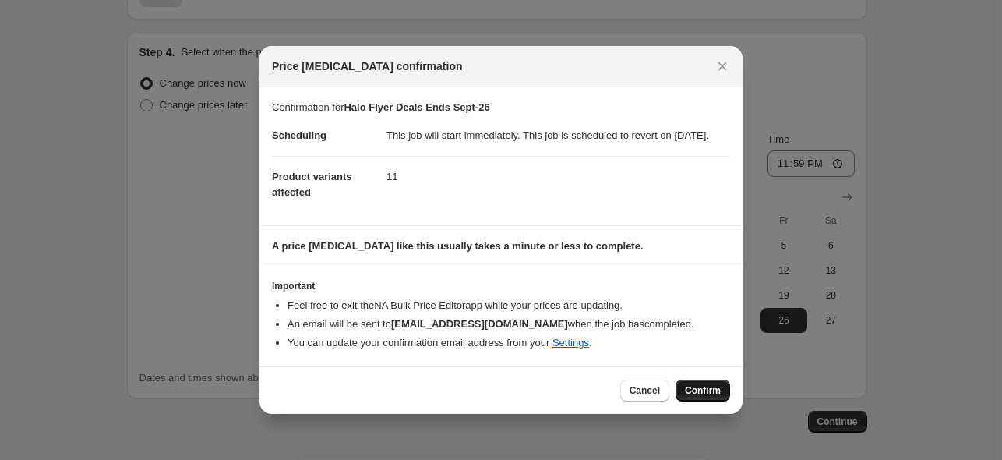
click at [699, 396] on span "Confirm" at bounding box center [703, 390] width 36 height 12
